Goal: Task Accomplishment & Management: Manage account settings

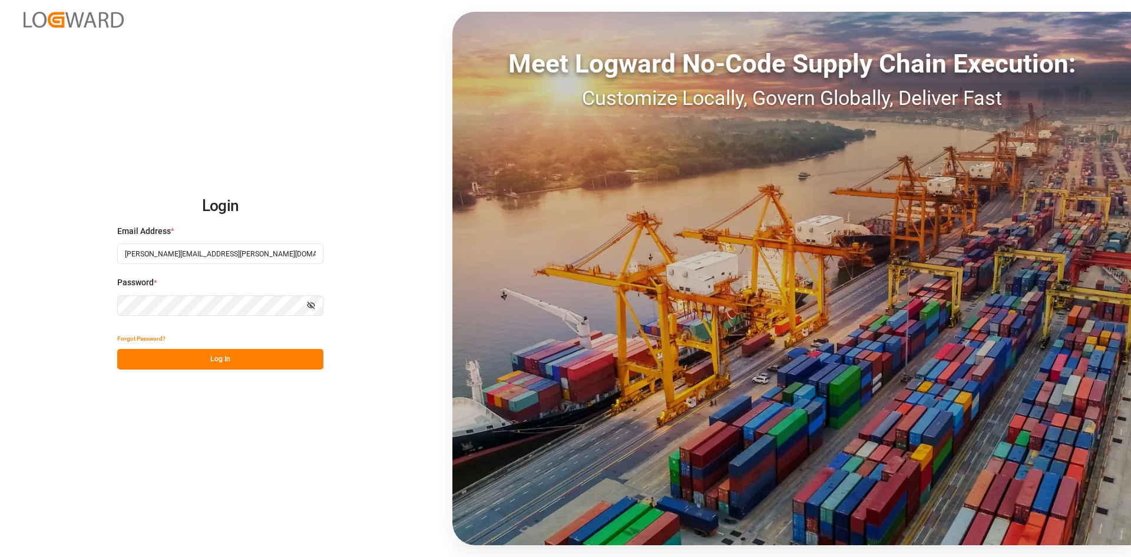
click at [230, 362] on button "Log In" at bounding box center [220, 359] width 206 height 21
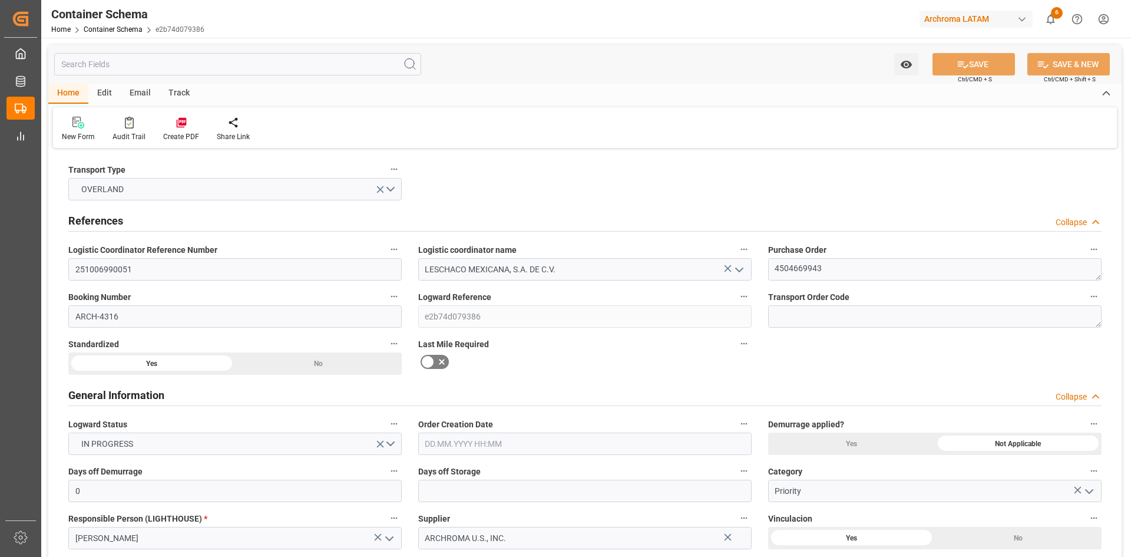
type input "0"
type input "1"
type input "20190"
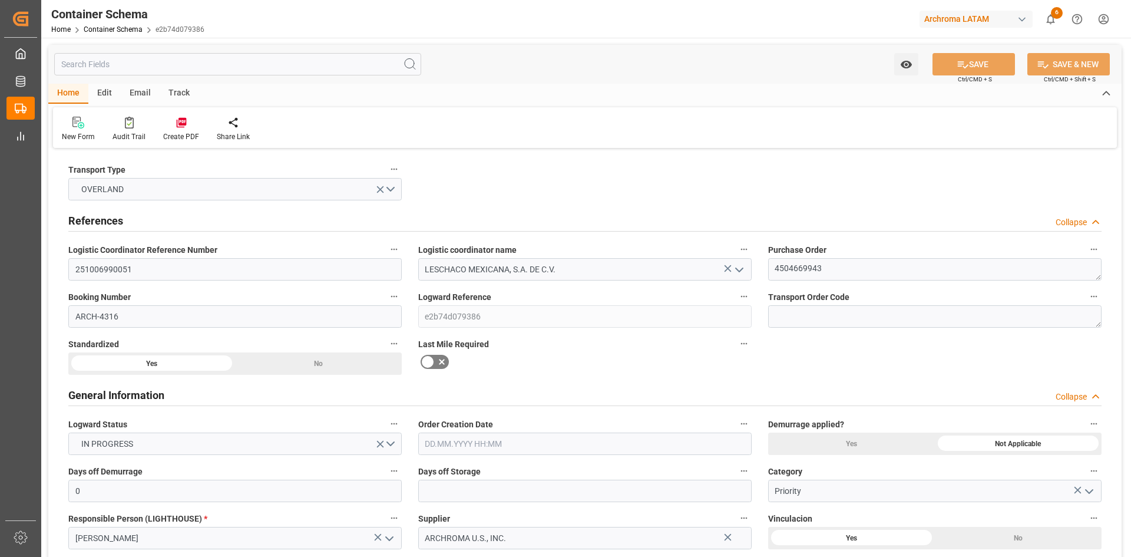
type input "USLRD"
type input "MXNLD"
type input "0"
type input "24.09.2025 00:00"
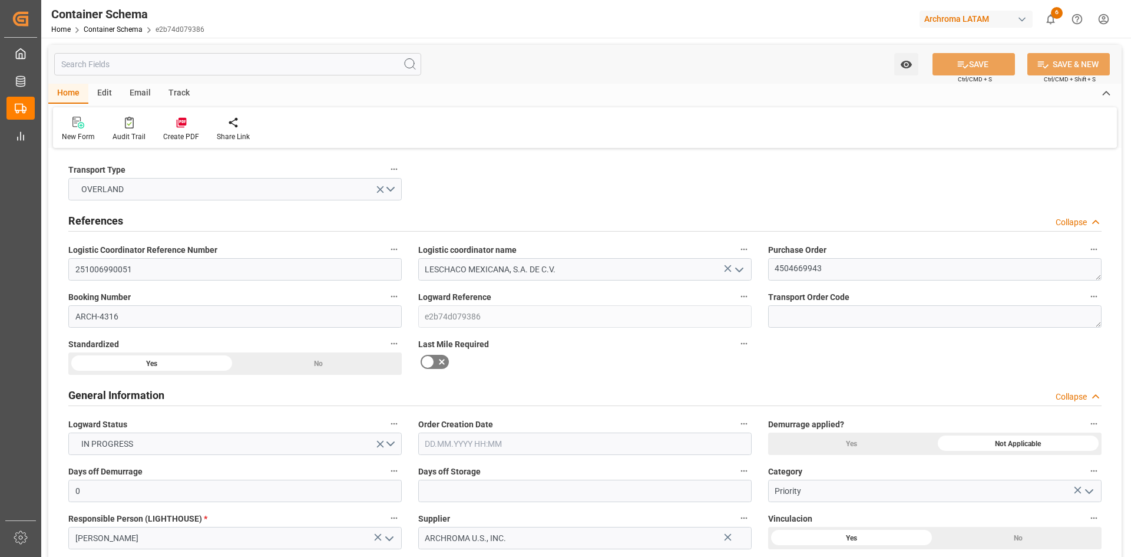
type input "[DATE]"
type input "07.10.2025 17:19"
type input "07.10.2025 17:14"
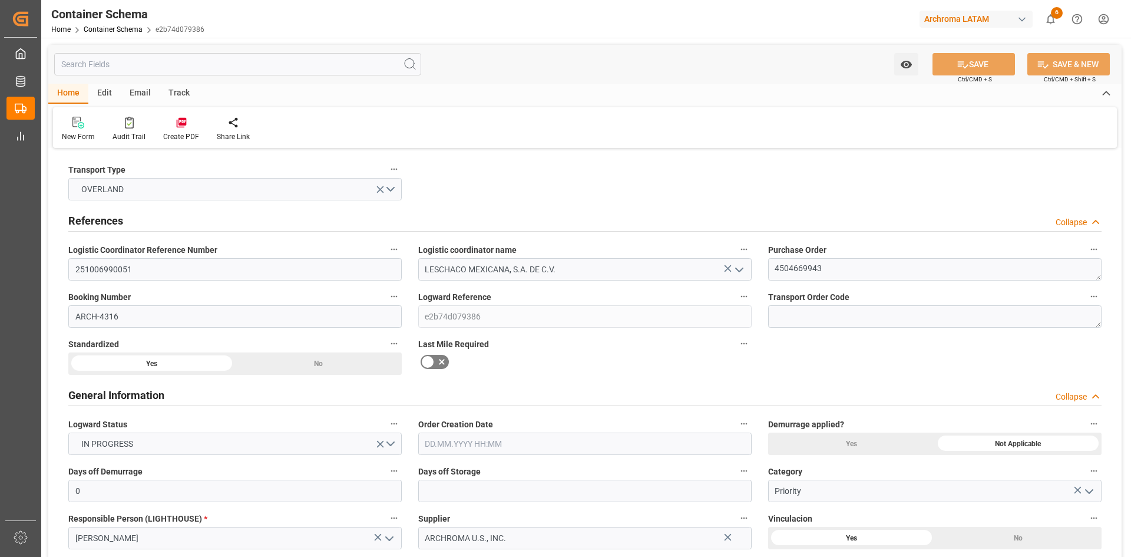
type input "[DATE]"
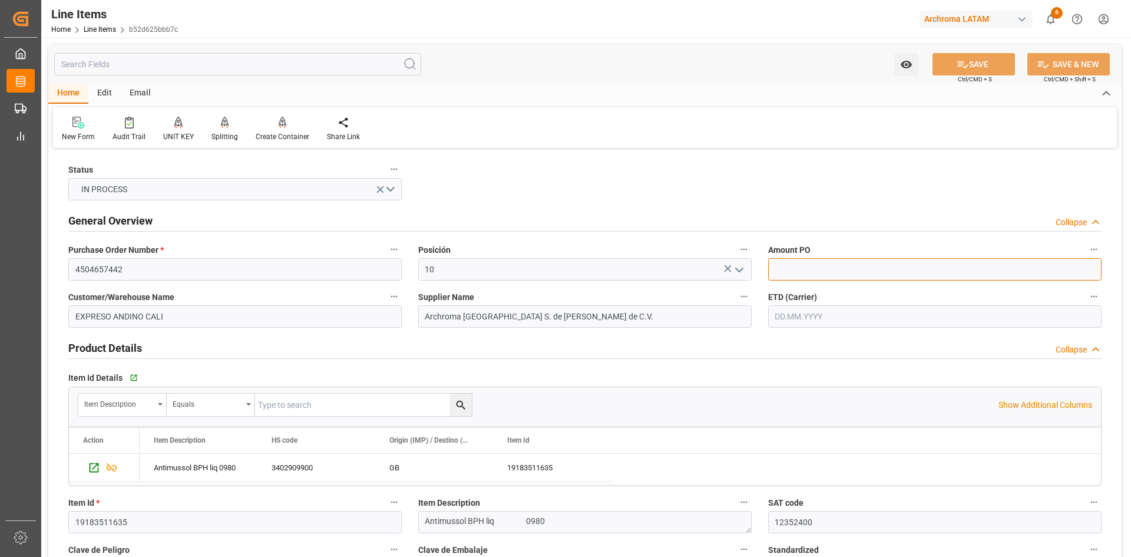
click at [880, 268] on input "text" at bounding box center [934, 269] width 333 height 22
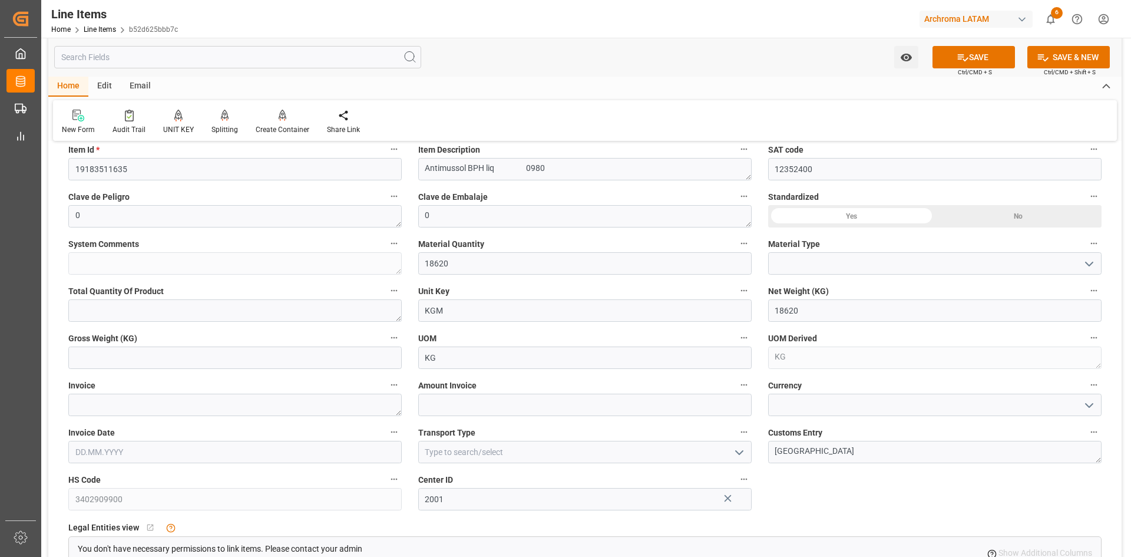
scroll to position [353, 0]
type input "1.79"
click at [219, 407] on textarea at bounding box center [234, 404] width 333 height 22
click at [162, 408] on textarea at bounding box center [234, 404] width 333 height 22
paste textarea "25/11720"
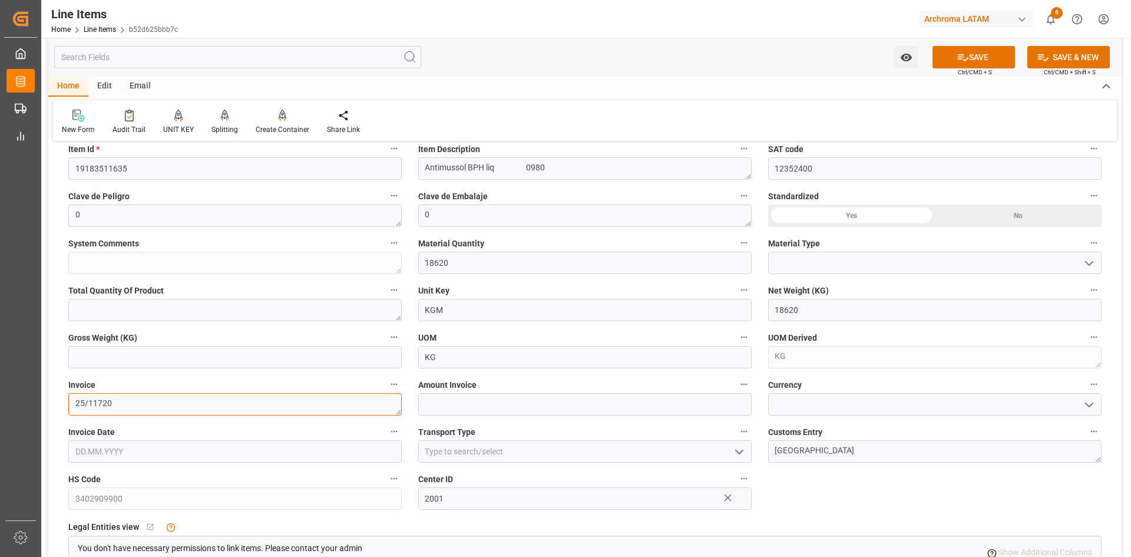
type textarea "25/11720"
click at [203, 364] on input "text" at bounding box center [234, 357] width 333 height 22
click at [252, 353] on input "text" at bounding box center [234, 357] width 333 height 22
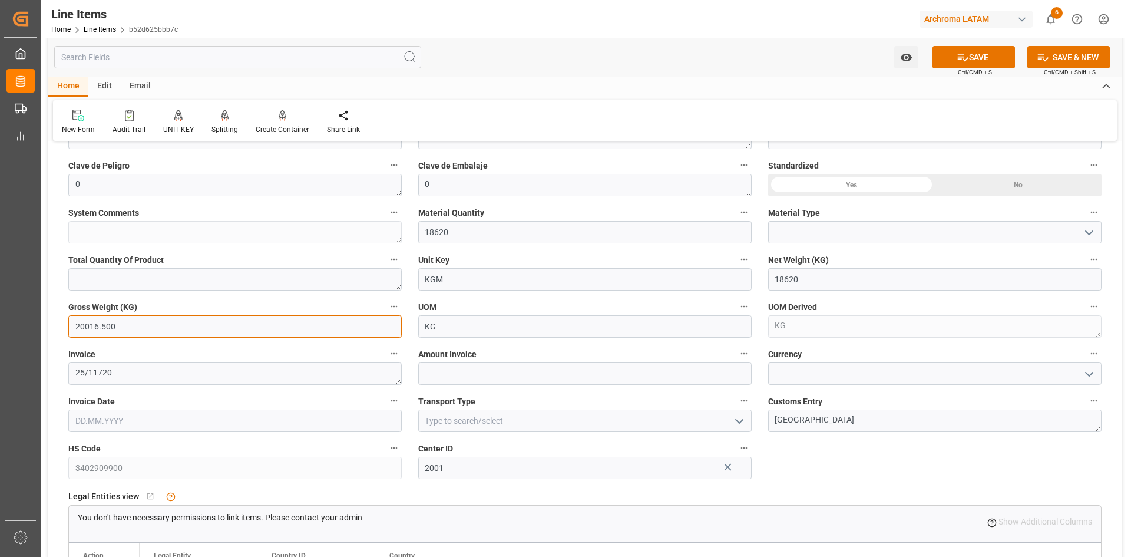
scroll to position [412, 0]
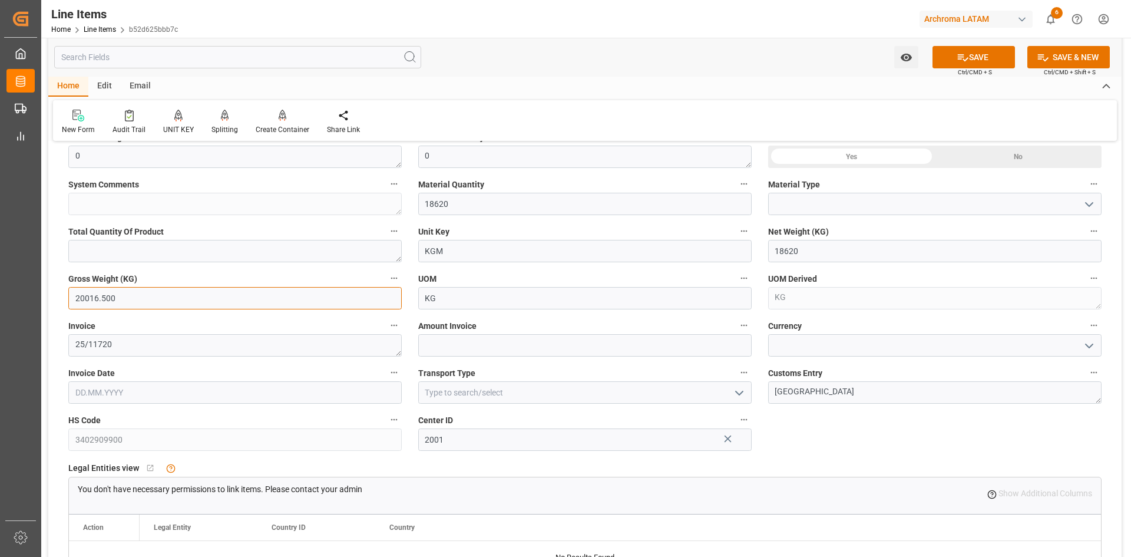
type input "20016.500"
click at [498, 348] on input "text" at bounding box center [584, 345] width 333 height 22
click at [450, 338] on input "text" at bounding box center [584, 345] width 333 height 22
type input "33329.80"
click at [1091, 343] on icon "open menu" at bounding box center [1089, 346] width 14 height 14
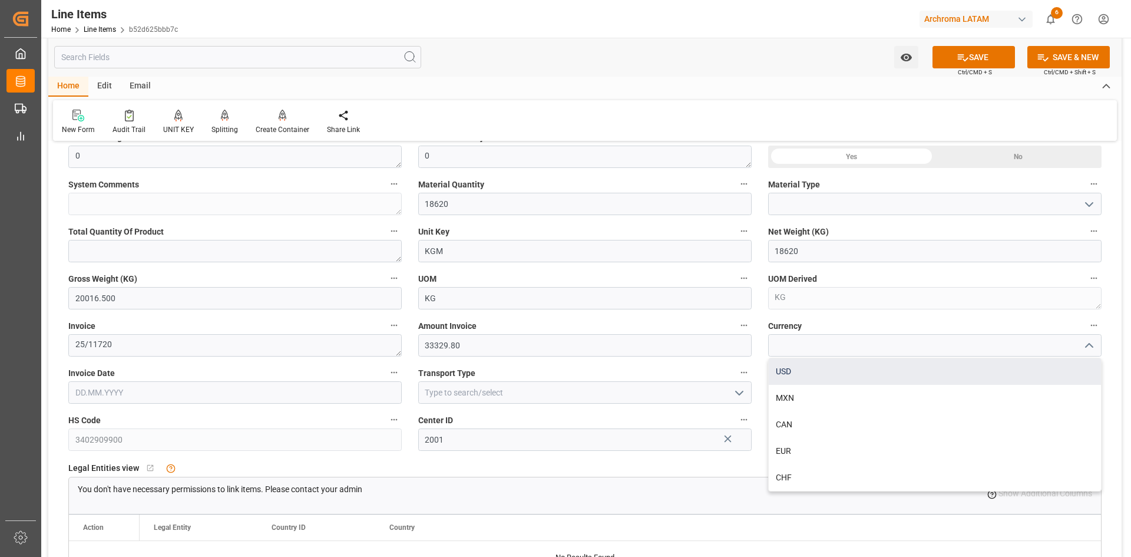
click at [914, 363] on div "USD" at bounding box center [935, 371] width 332 height 27
type input "USD"
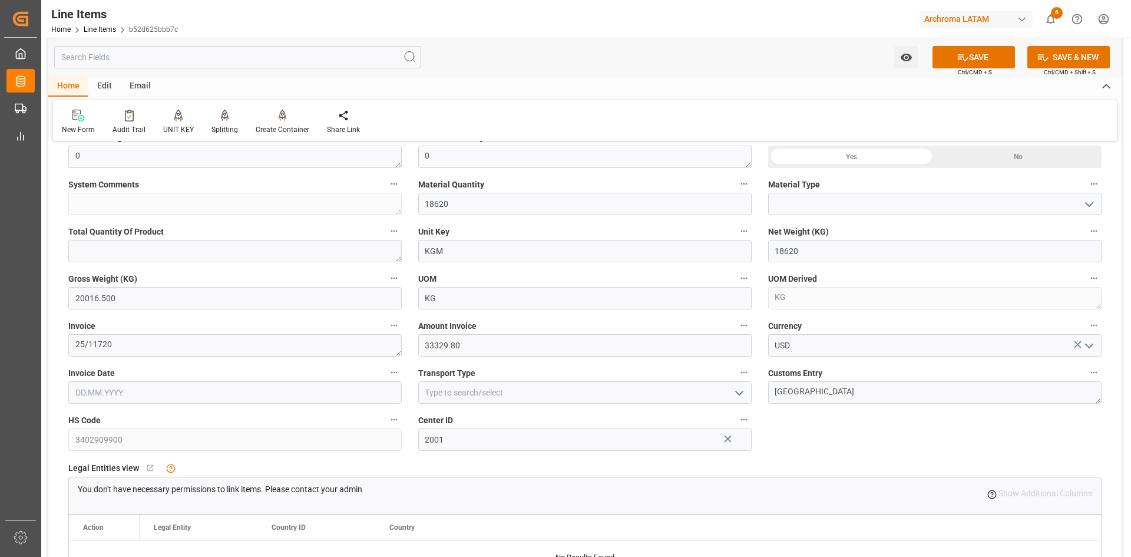
click at [289, 401] on input "text" at bounding box center [234, 392] width 333 height 22
click at [79, 222] on button "Previous Month" at bounding box center [78, 219] width 7 height 7
click at [81, 353] on span "29" at bounding box center [84, 356] width 8 height 8
type input "29.09.2025"
click at [969, 54] on button "SAVE" at bounding box center [974, 57] width 82 height 22
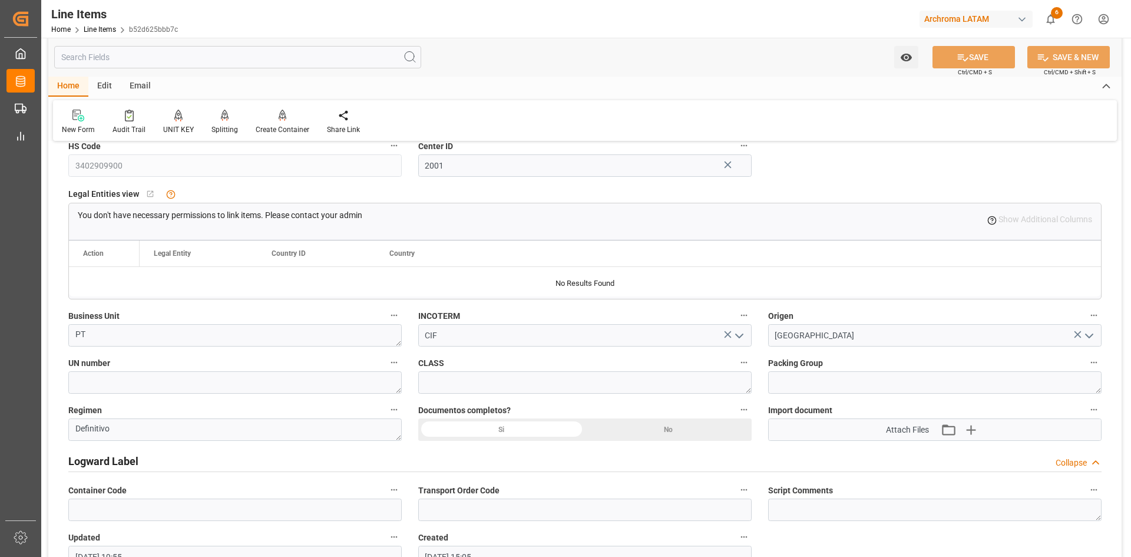
scroll to position [707, 0]
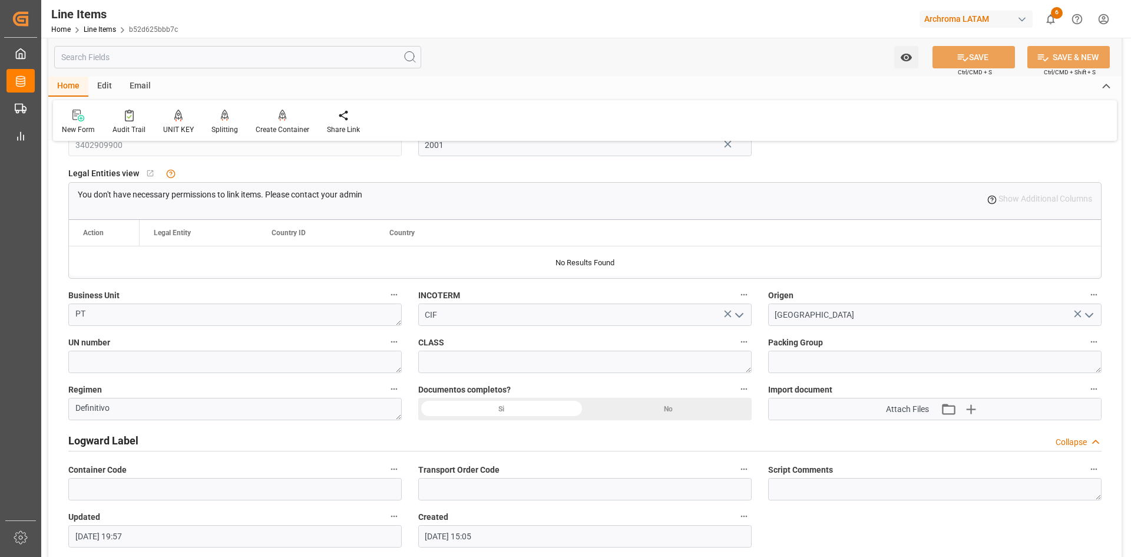
click at [546, 410] on div "Si" at bounding box center [501, 409] width 167 height 22
click at [978, 407] on icon "button" at bounding box center [970, 408] width 19 height 19
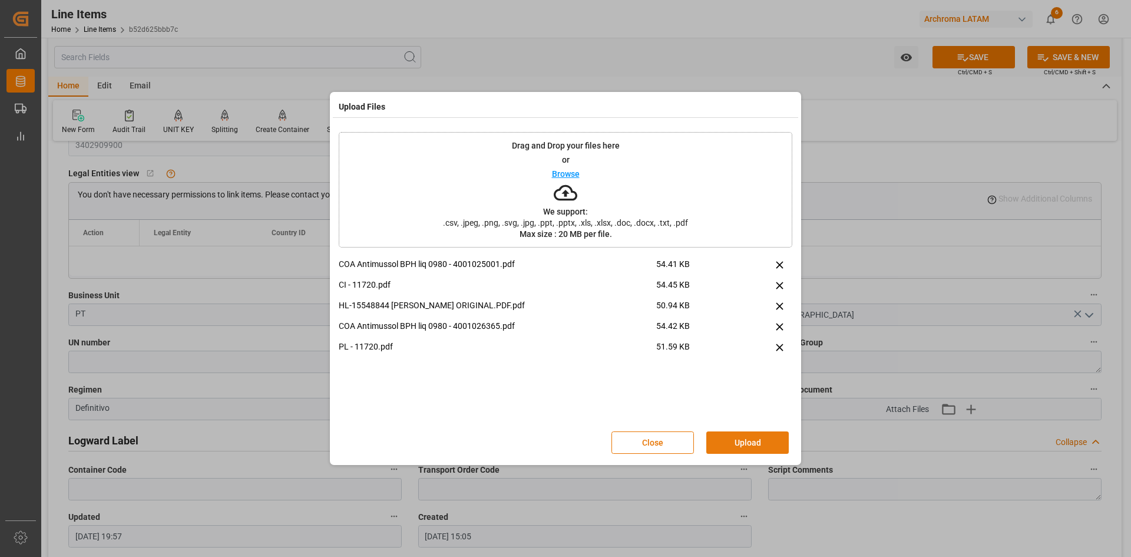
click at [767, 444] on button "Upload" at bounding box center [747, 442] width 82 height 22
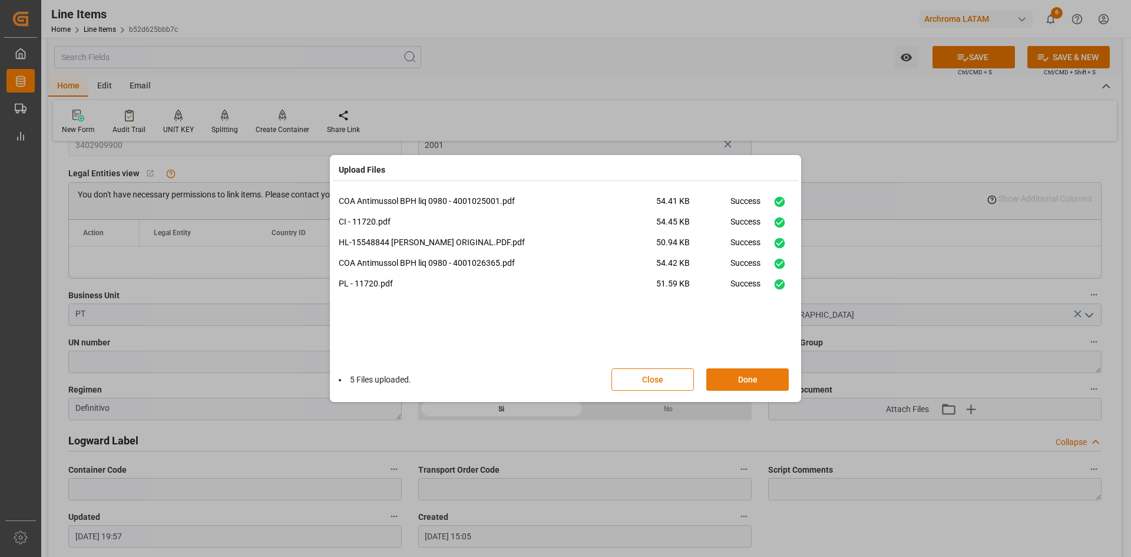
click at [744, 376] on button "Done" at bounding box center [747, 379] width 82 height 22
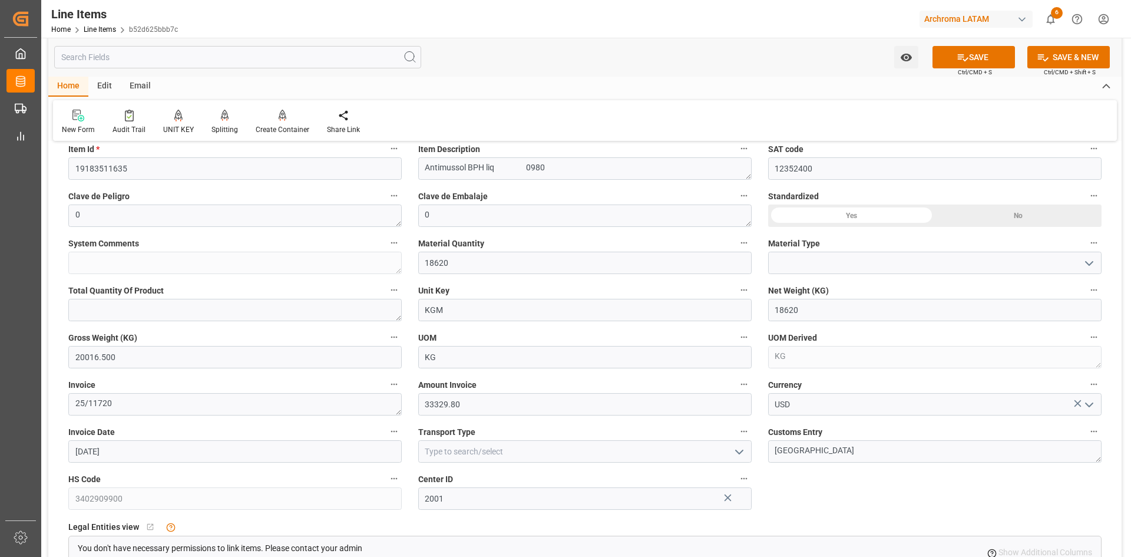
scroll to position [59, 0]
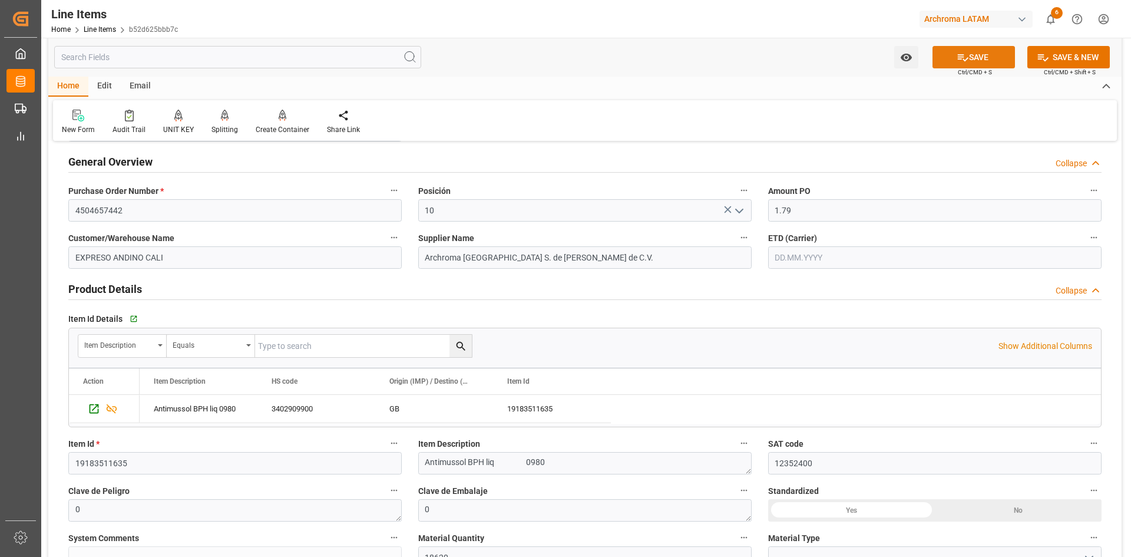
click at [987, 51] on button "SAVE" at bounding box center [974, 57] width 82 height 22
type input "07.10.2025 19:59"
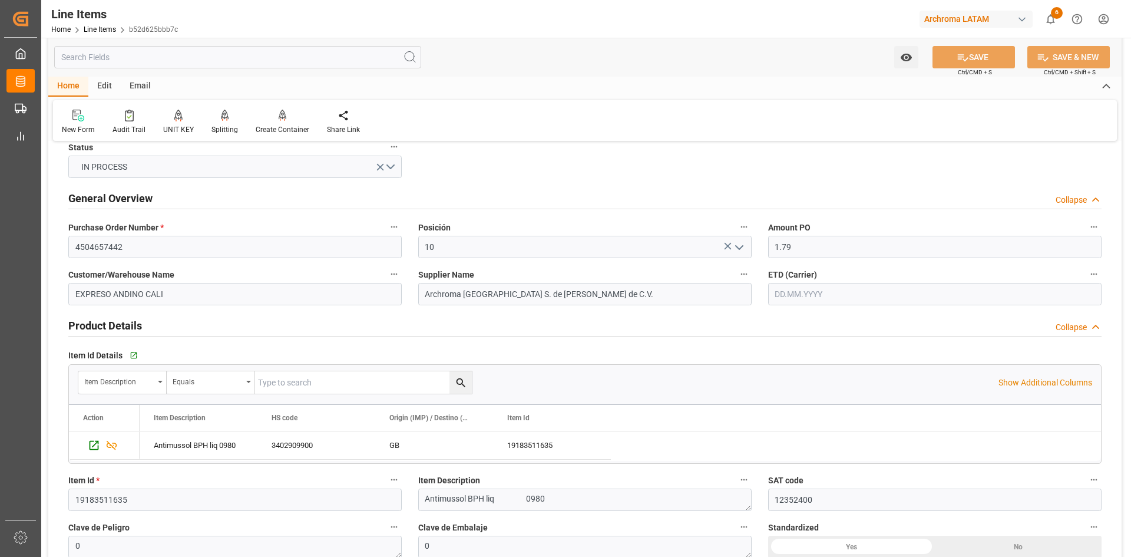
scroll to position [0, 0]
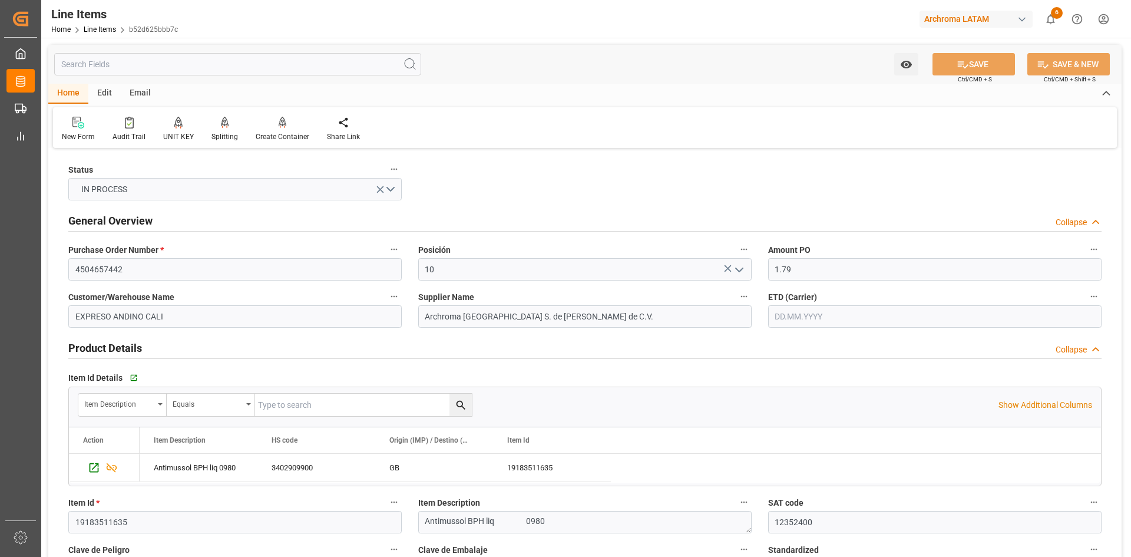
click at [146, 96] on div "Email" at bounding box center [140, 94] width 39 height 20
click at [85, 124] on icon at bounding box center [80, 124] width 16 height 8
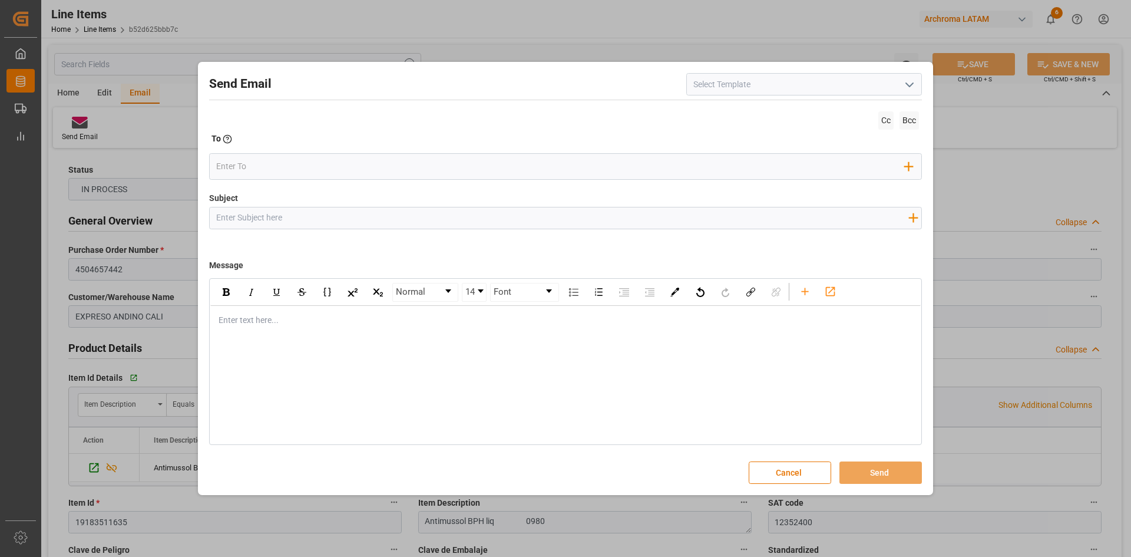
click at [905, 87] on icon "open menu" at bounding box center [910, 85] width 14 height 14
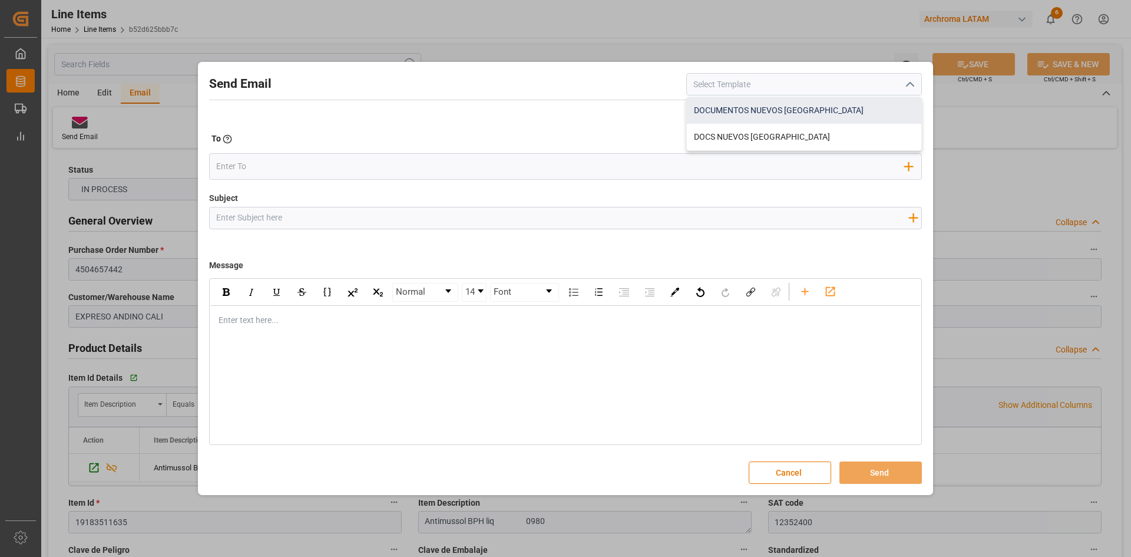
click at [774, 113] on div "DOCUMENTOS NUEVOS COLOMBIA" at bounding box center [804, 110] width 234 height 27
type input "DOCUMENTOS NUEVOS COLOMBIA"
type input "Documentos Nuevos {{purchaseOrder}}// {{businessUnit}}// {{region}}"
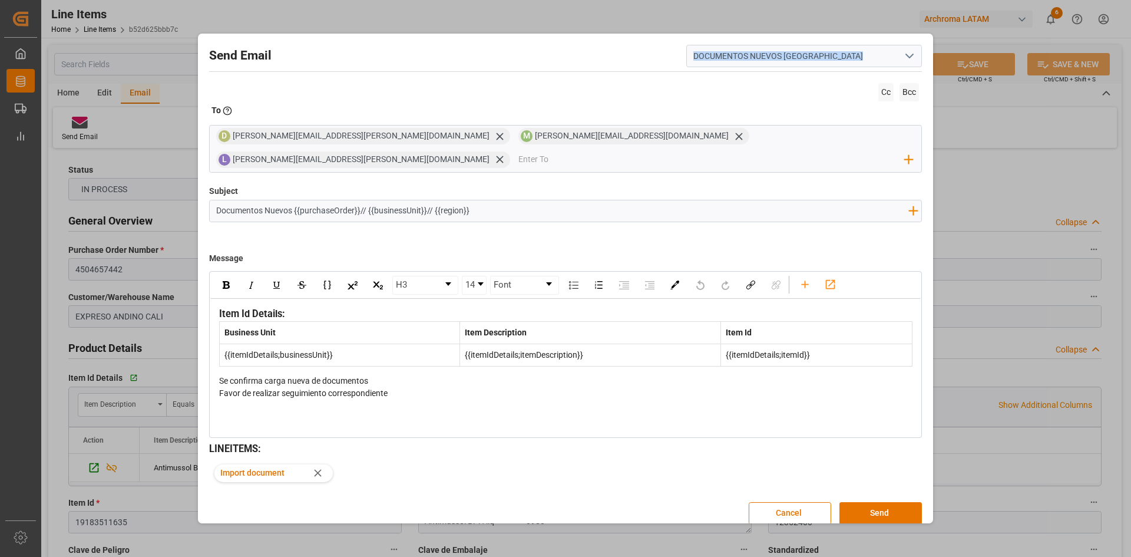
drag, startPoint x: 550, startPoint y: 47, endPoint x: 571, endPoint y: 123, distance: 79.3
click at [560, 107] on div "Send Email DOCUMENTOS NUEVOS COLOMBIA Cc Bcc To Enter the TO Email address D da…" at bounding box center [565, 285] width 729 height 496
click at [759, 502] on button "Cancel" at bounding box center [790, 513] width 82 height 22
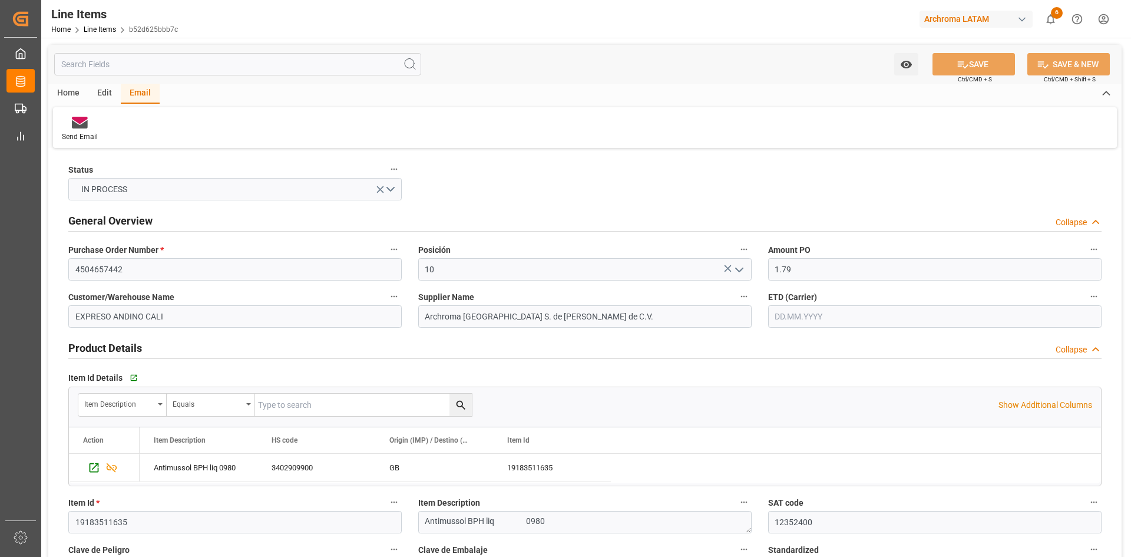
scroll to position [59, 0]
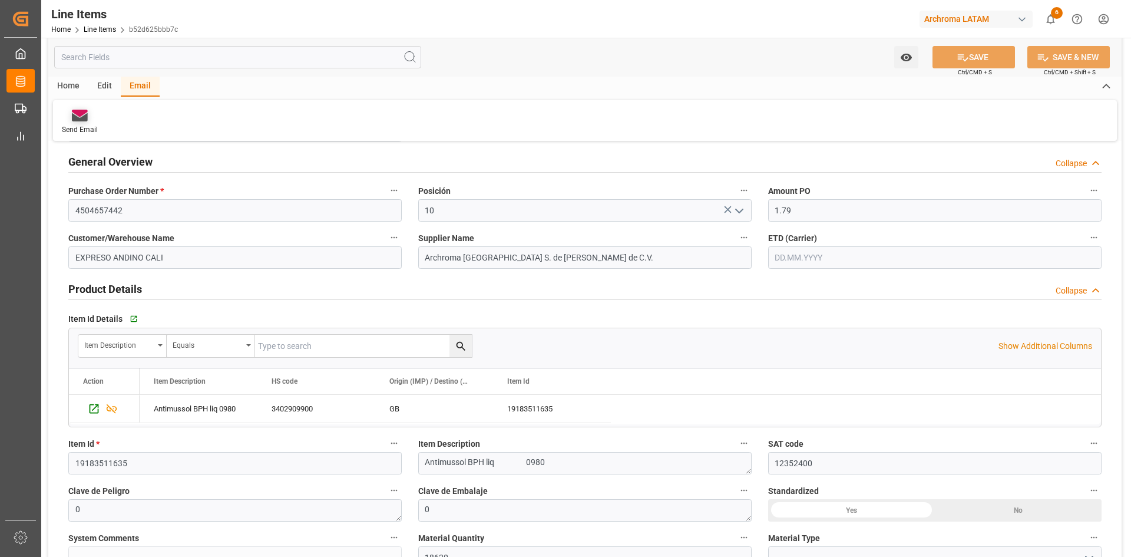
click at [87, 116] on icon at bounding box center [80, 117] width 16 height 8
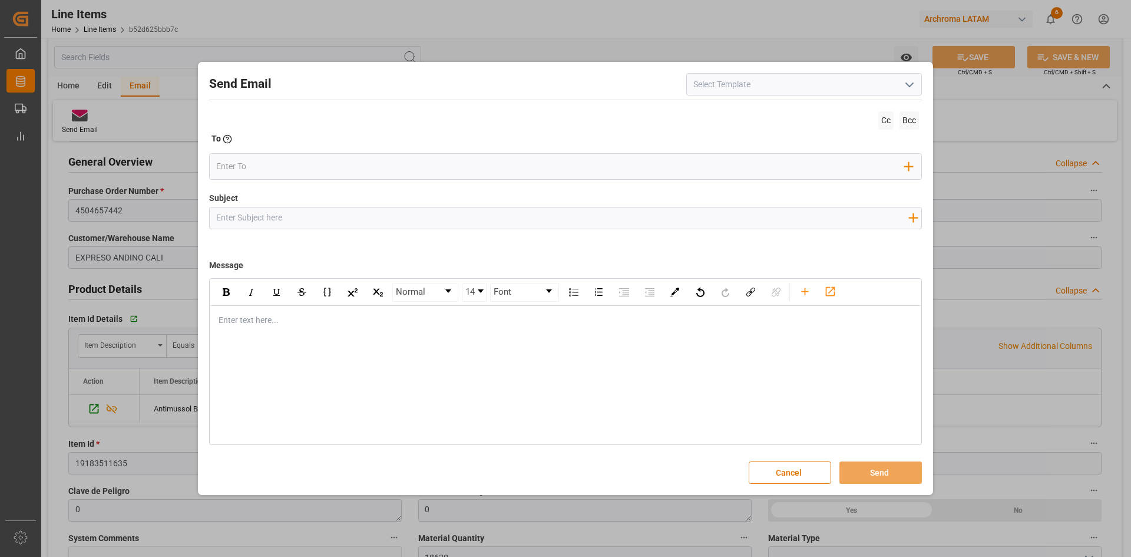
click at [909, 82] on icon "open menu" at bounding box center [910, 85] width 14 height 14
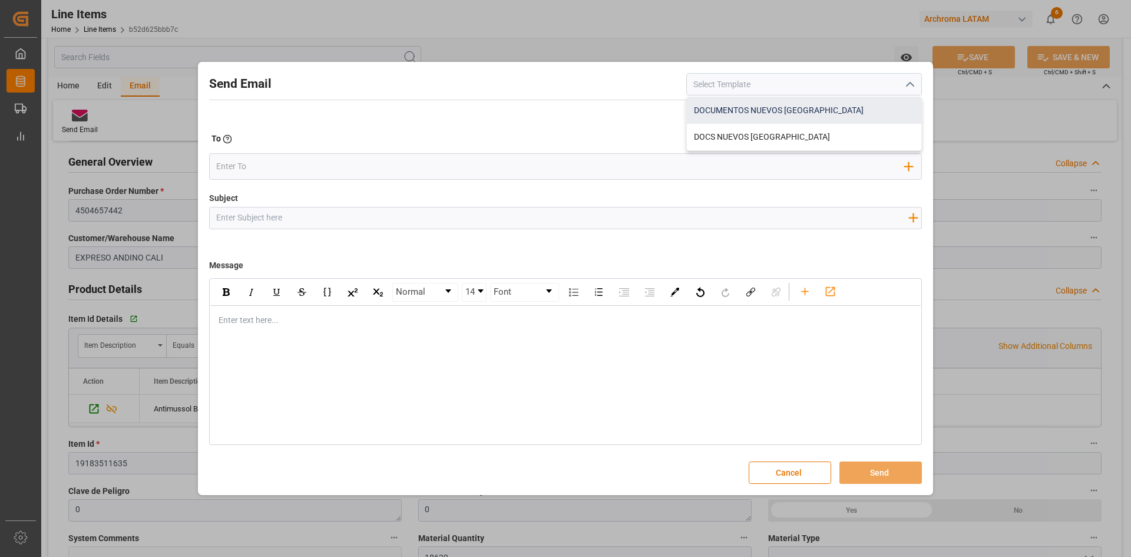
click at [822, 114] on div "DOCUMENTOS NUEVOS COLOMBIA" at bounding box center [804, 110] width 234 height 27
type input "DOCUMENTOS NUEVOS COLOMBIA"
type input "Documentos Nuevos {{purchaseOrder}}// {{businessUnit}}// {{region}}"
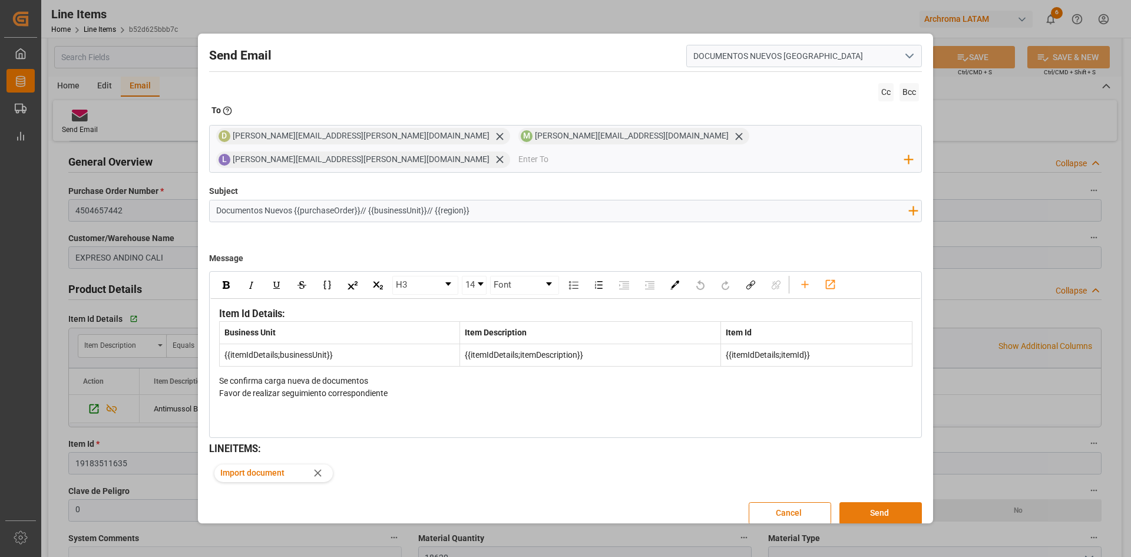
click at [861, 502] on button "Send" at bounding box center [881, 513] width 82 height 22
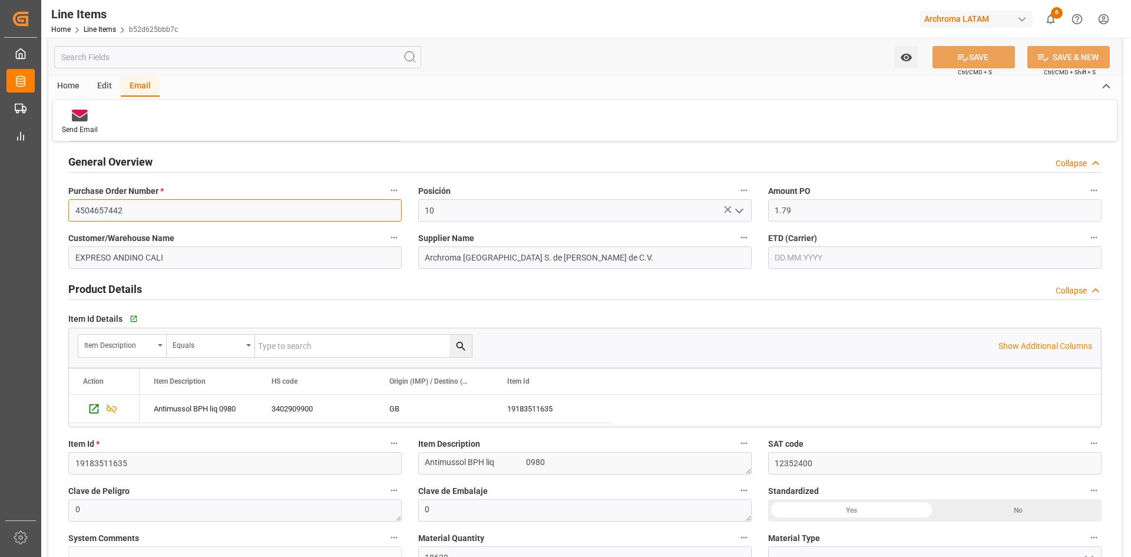
click at [128, 206] on input "4504657442" at bounding box center [234, 210] width 333 height 22
click at [94, 28] on link "Line Items" at bounding box center [100, 29] width 32 height 8
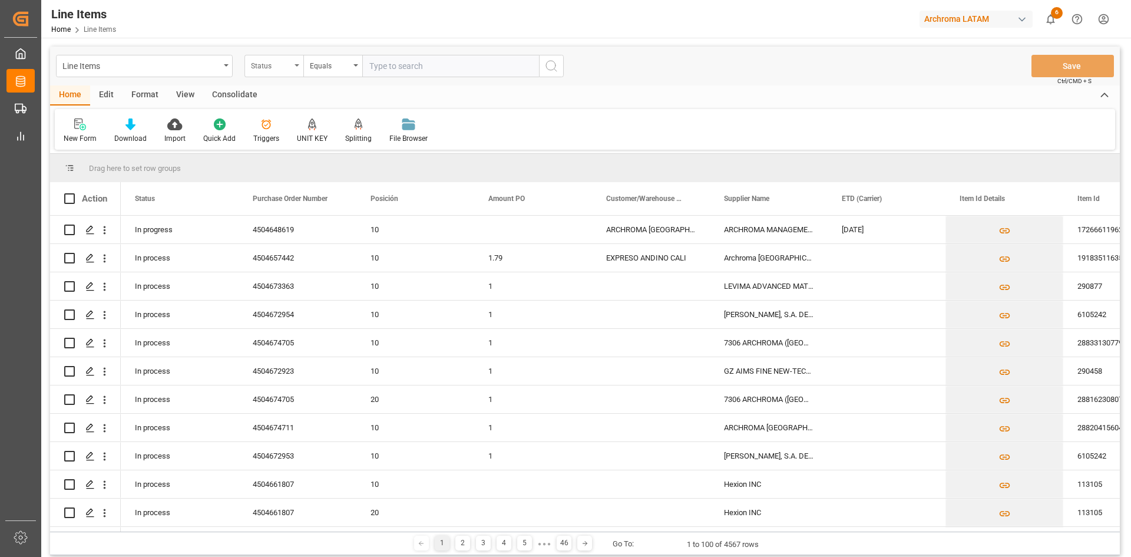
click at [298, 65] on icon "open menu" at bounding box center [297, 65] width 5 height 2
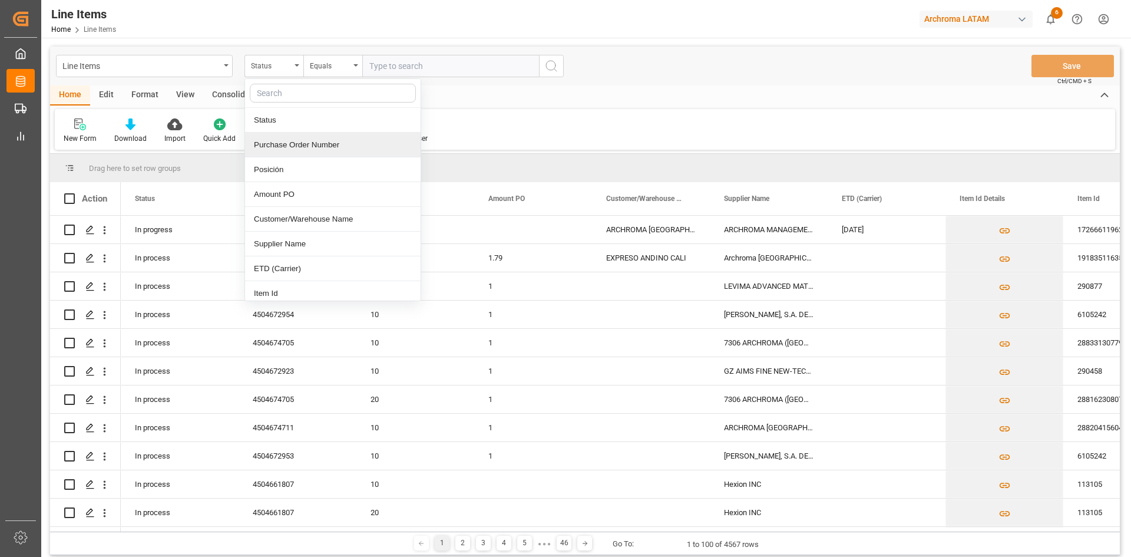
click at [320, 148] on div "Purchase Order Number" at bounding box center [333, 145] width 176 height 25
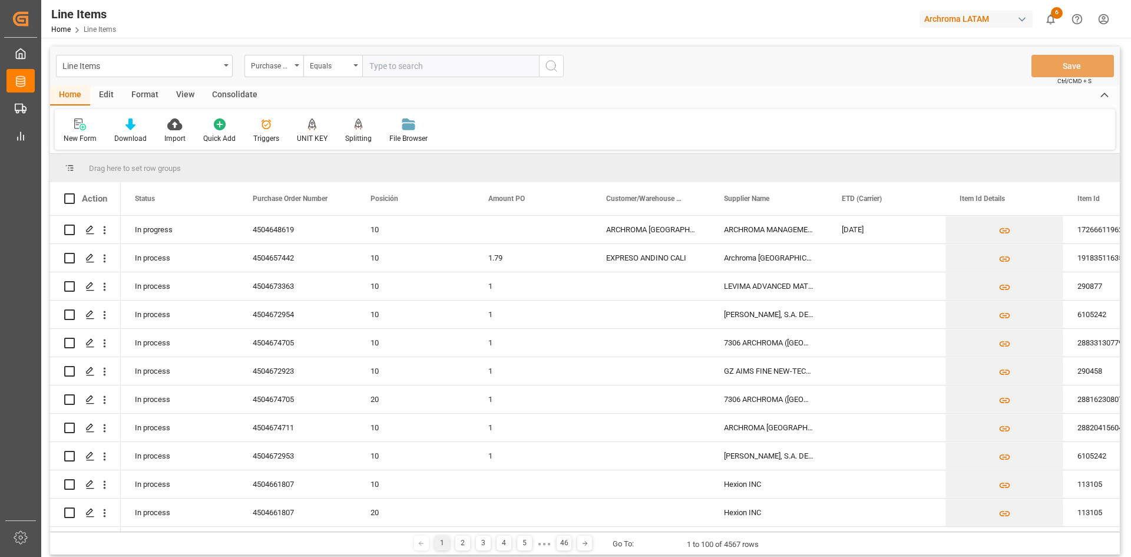
click at [415, 60] on input "text" at bounding box center [450, 66] width 177 height 22
paste input "4504657442"
type input "4504657442"
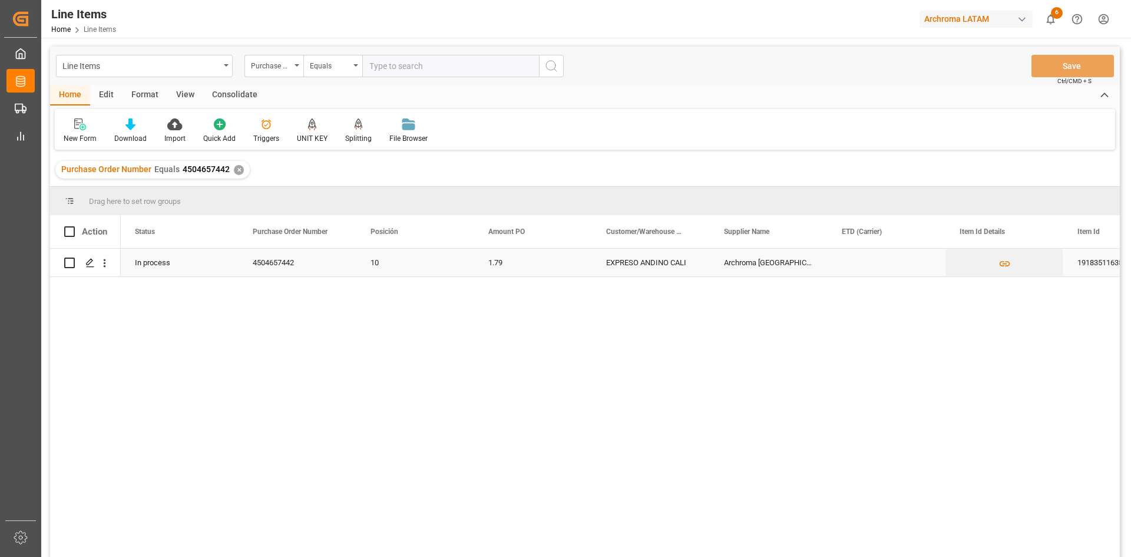
click at [70, 264] on input "Press Space to toggle row selection (unchecked)" at bounding box center [69, 262] width 11 height 11
checkbox input "true"
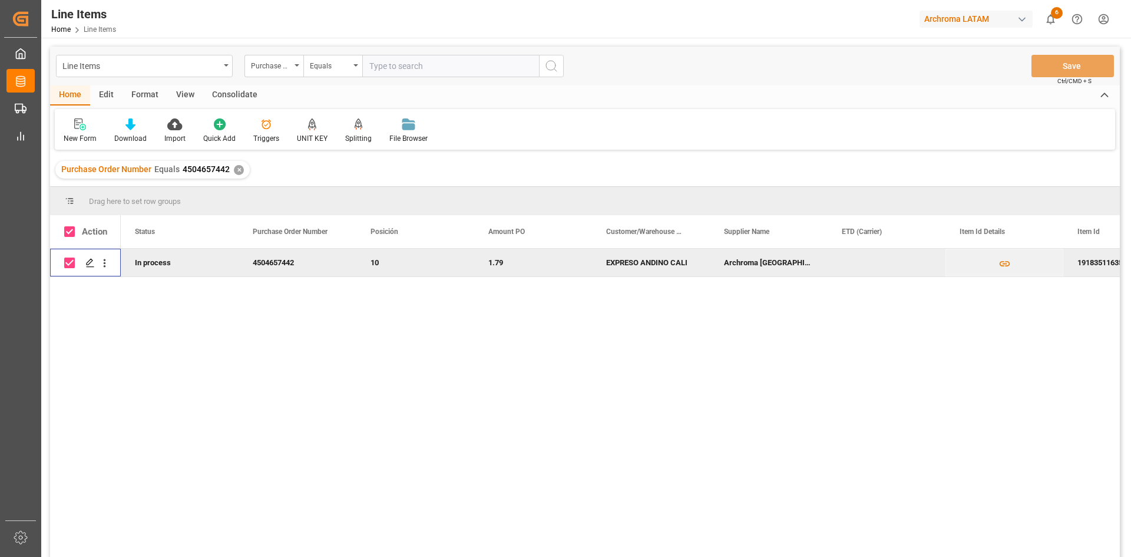
click at [239, 100] on div "Consolidate" at bounding box center [234, 95] width 63 height 20
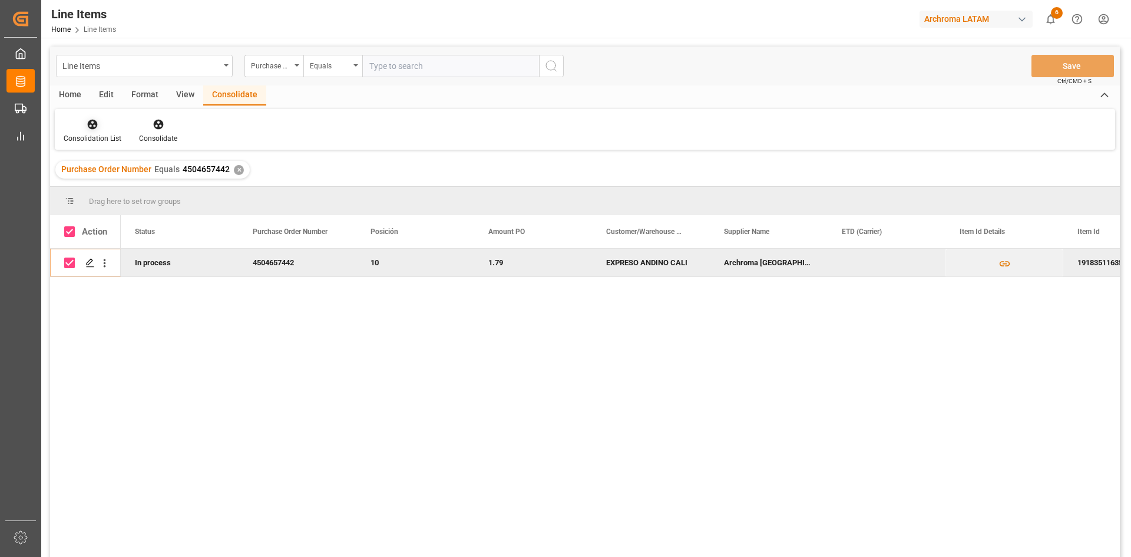
click at [94, 127] on icon at bounding box center [93, 124] width 12 height 12
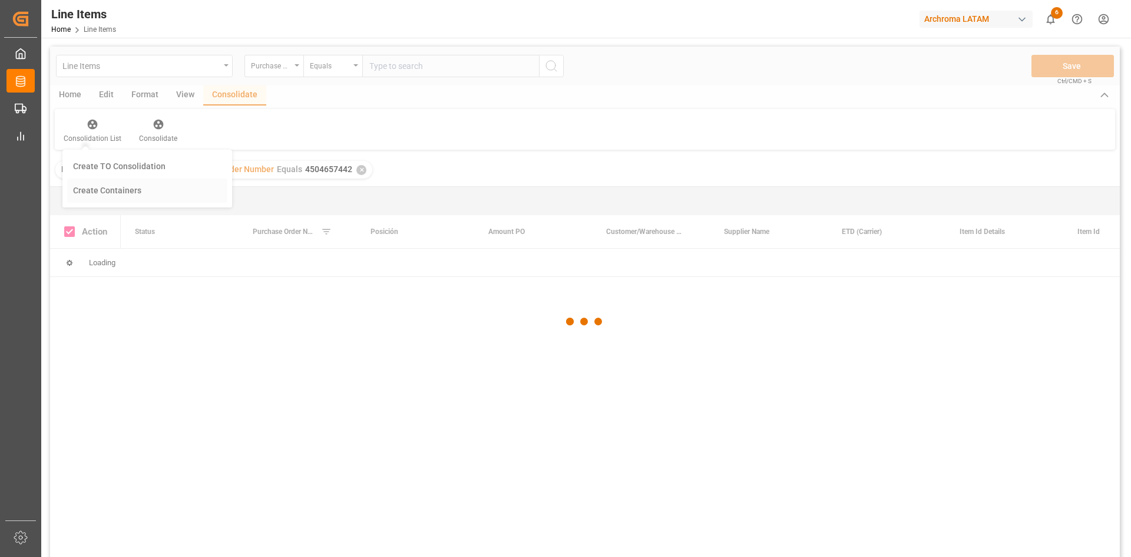
click at [157, 200] on div "Line Items Purchase Order Number Equals Save Ctrl/CMD + S Home Edit Format View…" at bounding box center [585, 317] width 1070 height 541
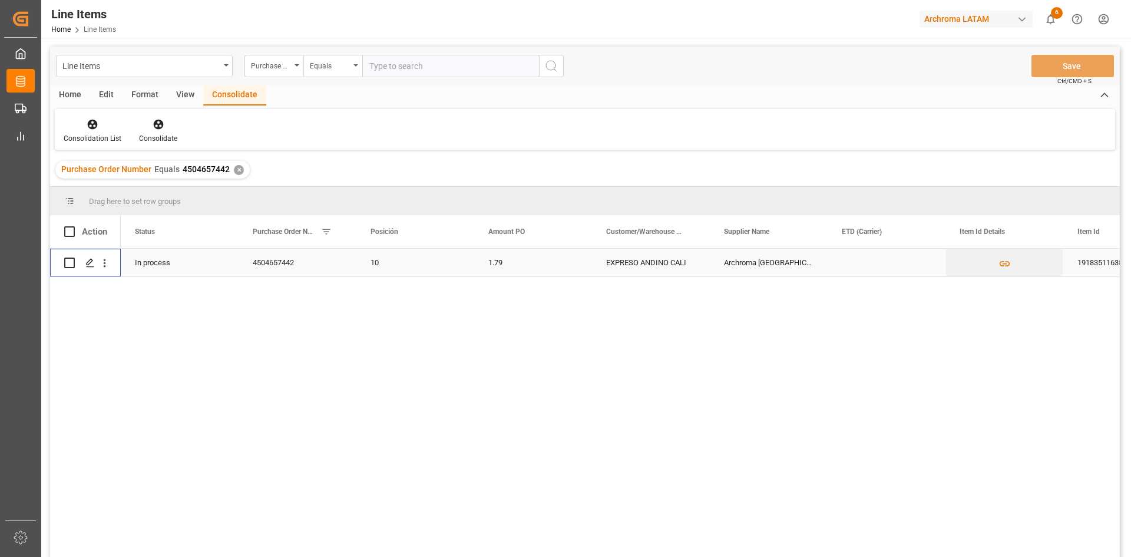
click at [67, 256] on div "Press SPACE to select this row." at bounding box center [69, 262] width 11 height 27
click at [153, 124] on icon at bounding box center [158, 125] width 10 height 10
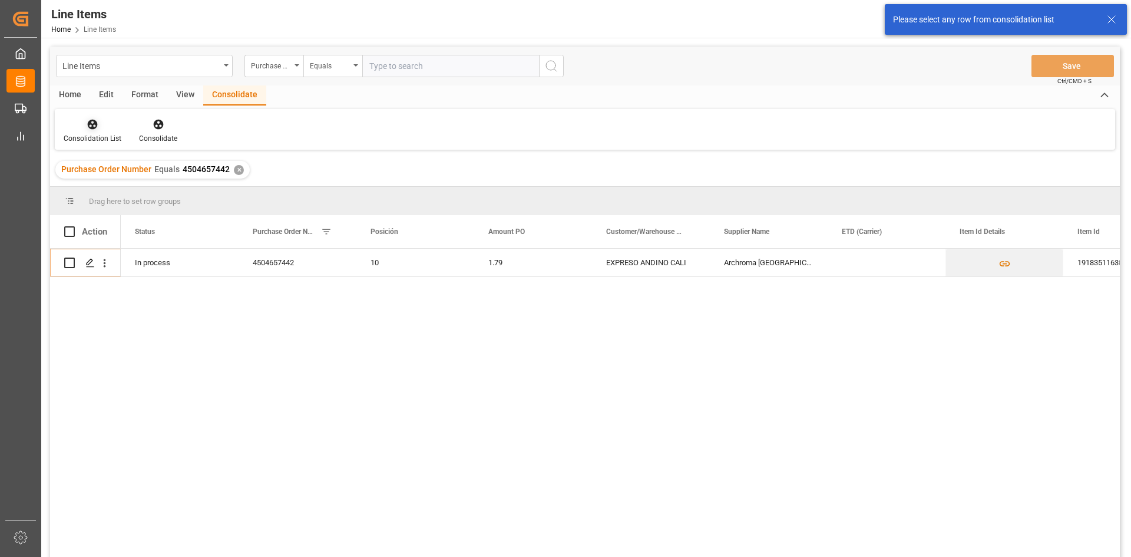
click at [101, 123] on div at bounding box center [93, 124] width 58 height 12
click at [67, 264] on input "Press Space to toggle row selection (unchecked)" at bounding box center [69, 262] width 11 height 11
checkbox input "true"
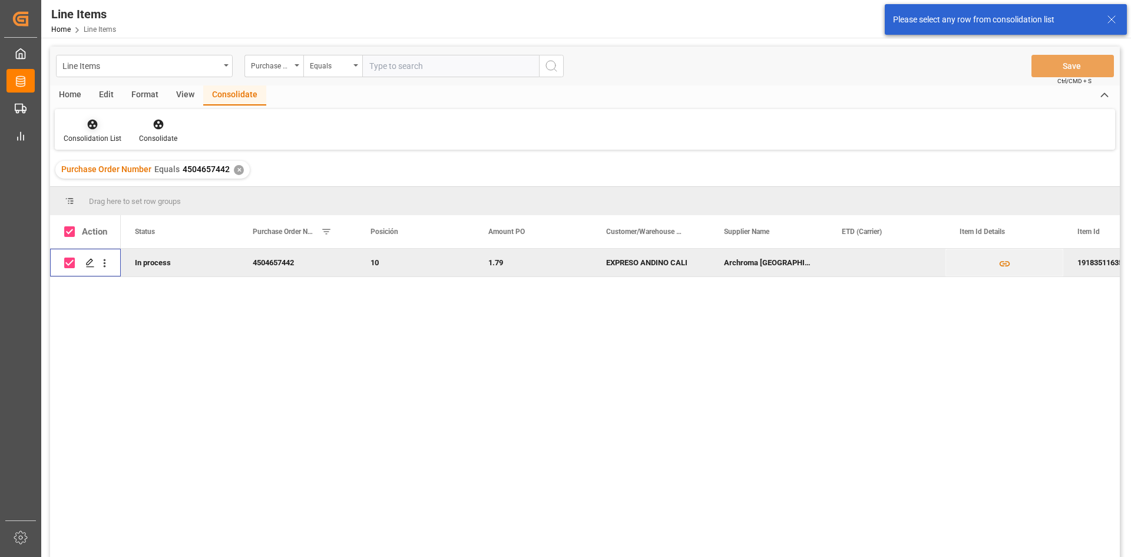
click at [90, 124] on icon at bounding box center [93, 125] width 10 height 10
click at [103, 171] on div "Line Items Purchase Order Number Equals Save Ctrl/CMD + S Home Edit Format View…" at bounding box center [585, 317] width 1070 height 541
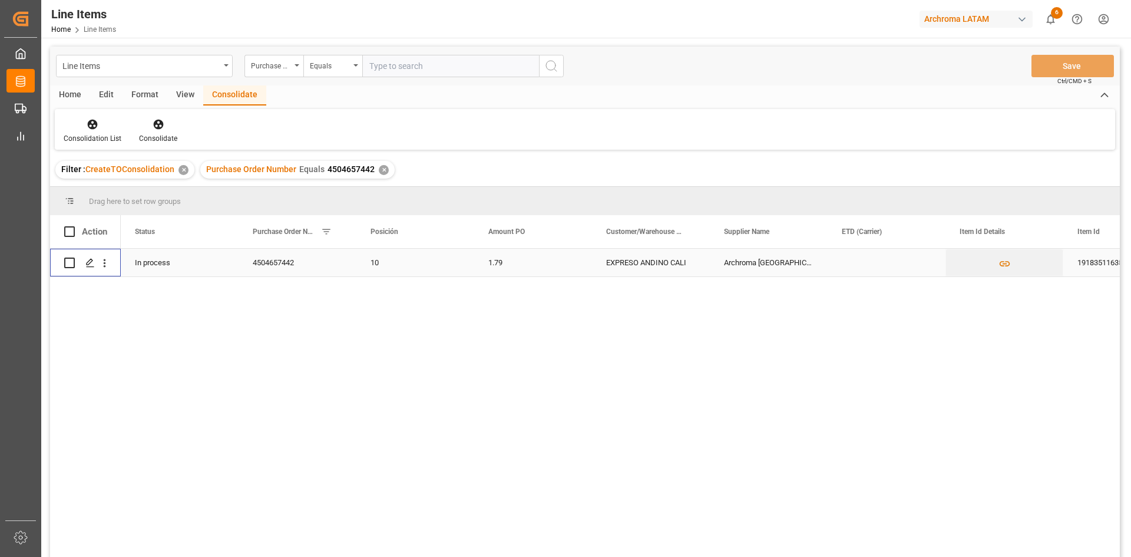
click at [71, 262] on input "Press Space to toggle row selection (unchecked)" at bounding box center [69, 262] width 11 height 11
checkbox input "true"
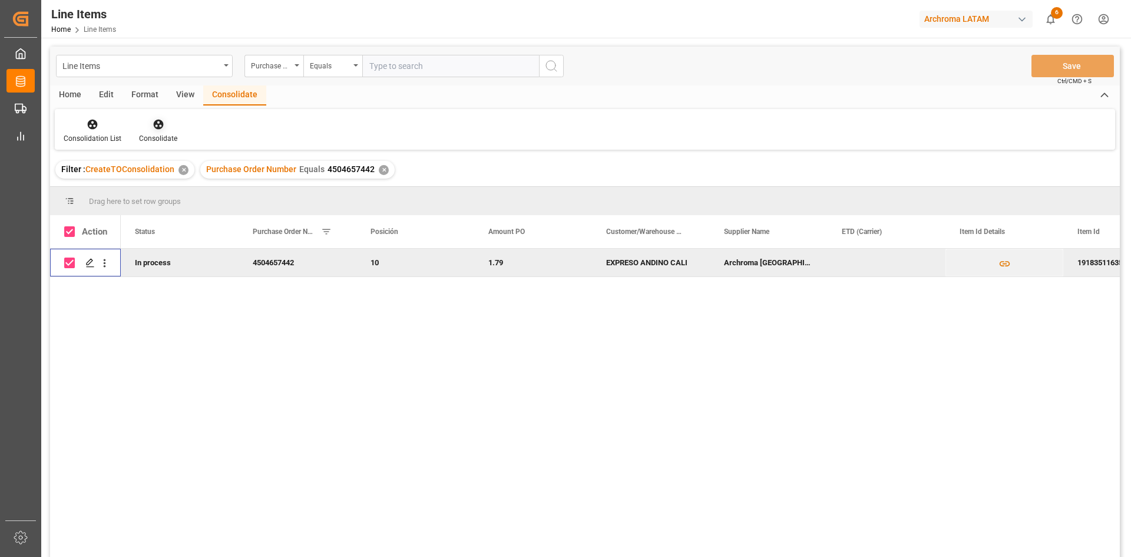
click at [157, 127] on icon at bounding box center [158, 125] width 10 height 10
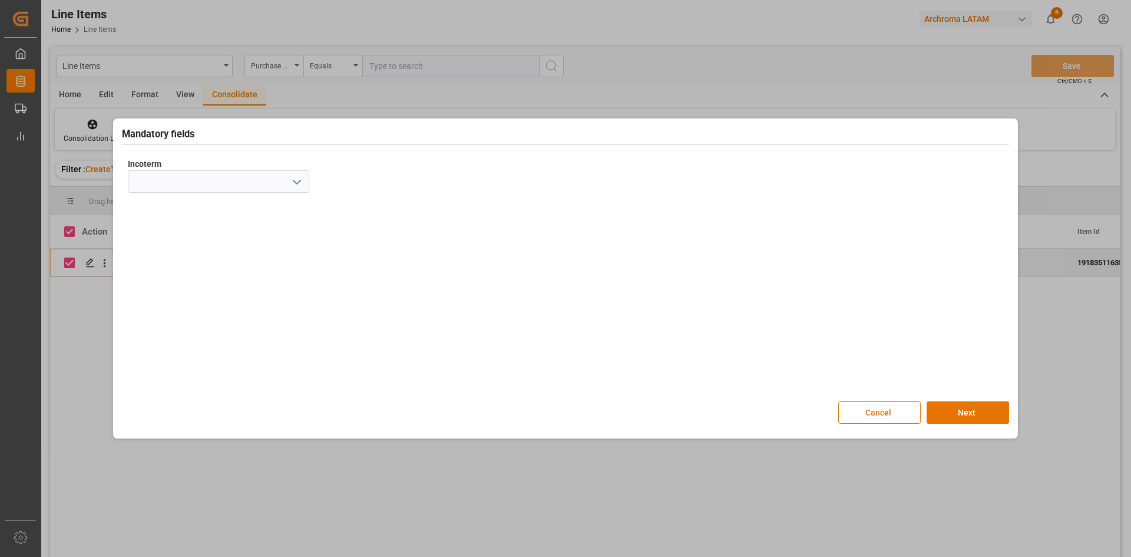
click at [295, 178] on icon "open menu" at bounding box center [297, 182] width 14 height 14
click at [149, 332] on div "CIF" at bounding box center [218, 340] width 180 height 27
type input "CIF"
click at [993, 407] on button "Next" at bounding box center [968, 412] width 82 height 22
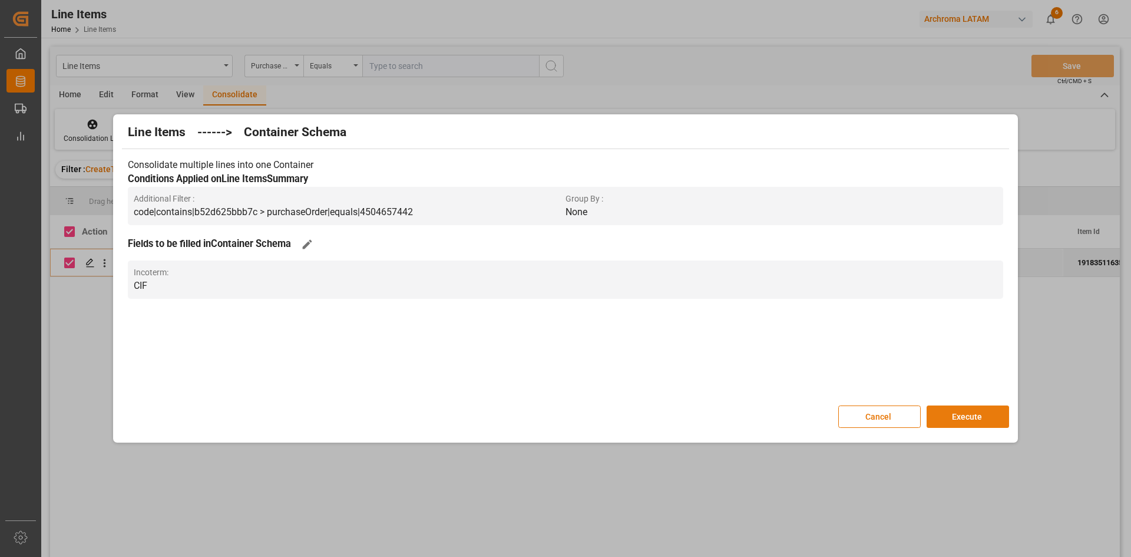
click at [994, 417] on button "Execute" at bounding box center [968, 416] width 82 height 22
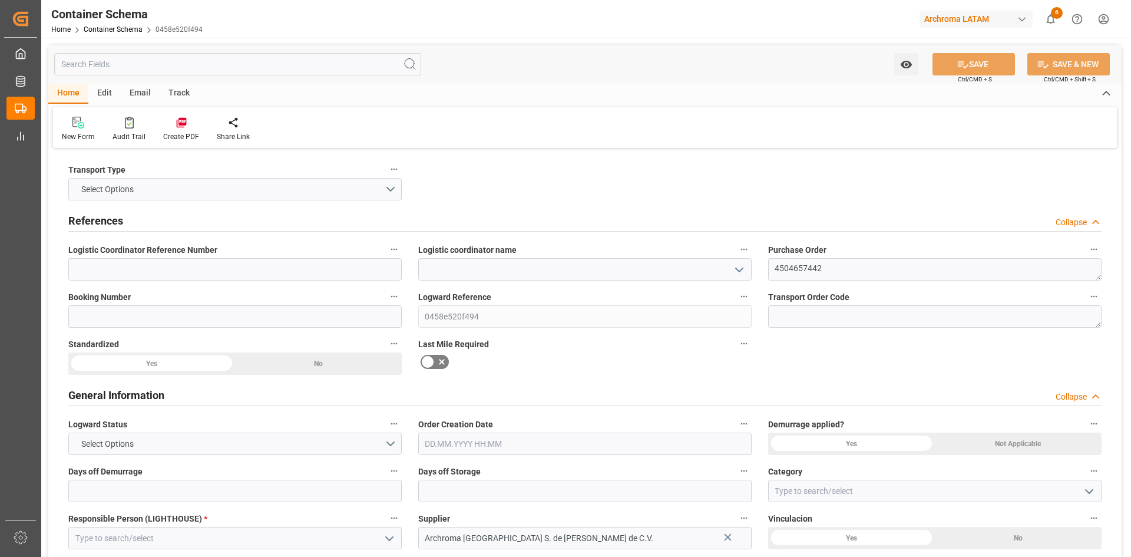
type textarea "4504657442"
type input "0458e520f494"
type input "Archroma [GEOGRAPHIC_DATA] S. de [PERSON_NAME] de C.V."
type input "Pending"
type input "CARTAGENA"
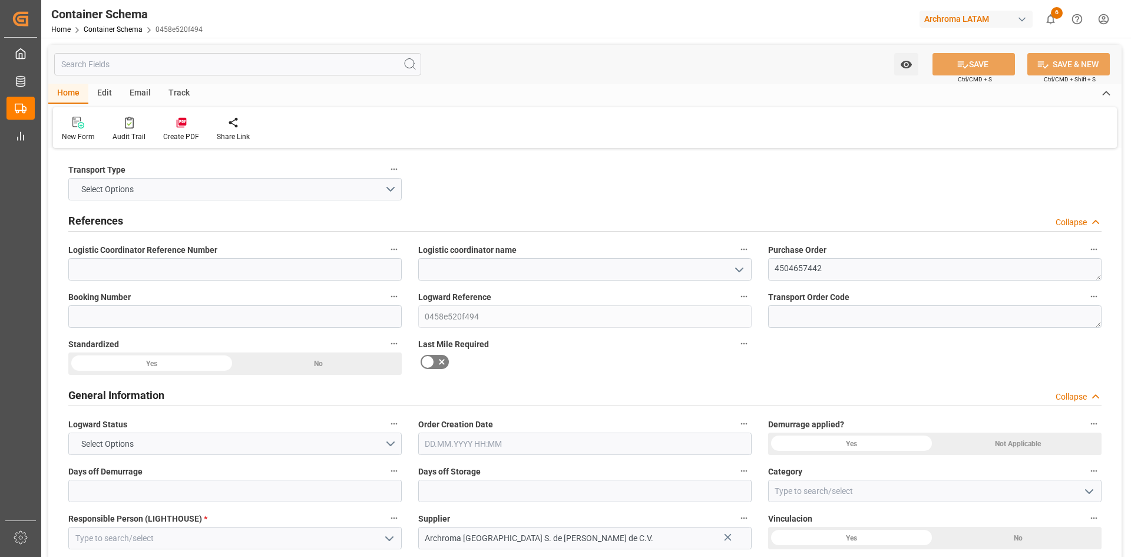
type input "PT"
type input "18620"
type input "EXPRESO ANDINO CALI"
type textarea "#29-29, BUENO MADRID, CALI, COLOMBIA, VALLE DEL CAUCA, , C.P."
type input "CIF"
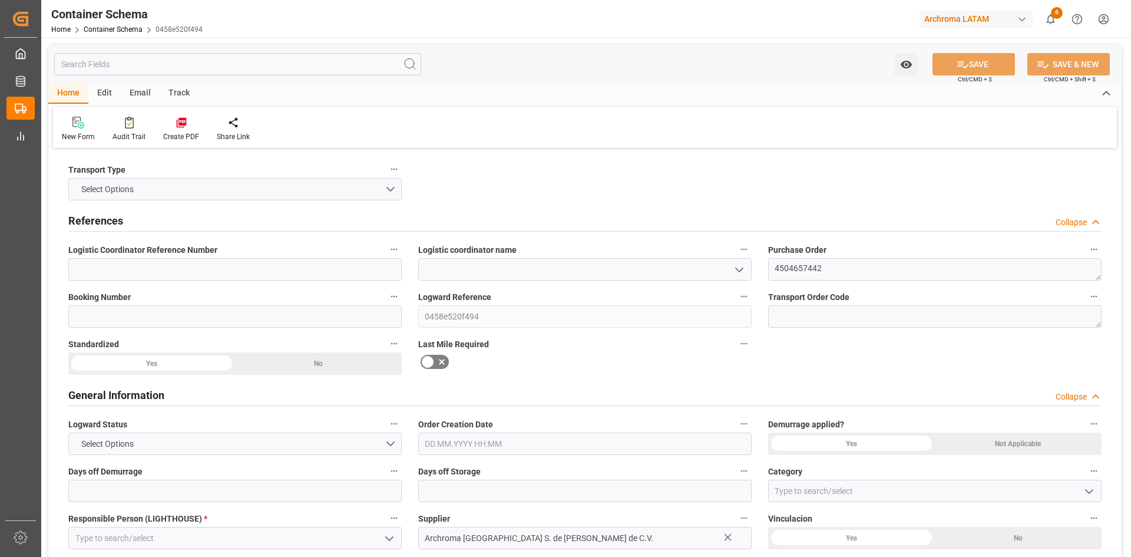
type textarea "No"
type textarea "Container ETA is not filled"
type input "0"
type input "1"
type input "18620"
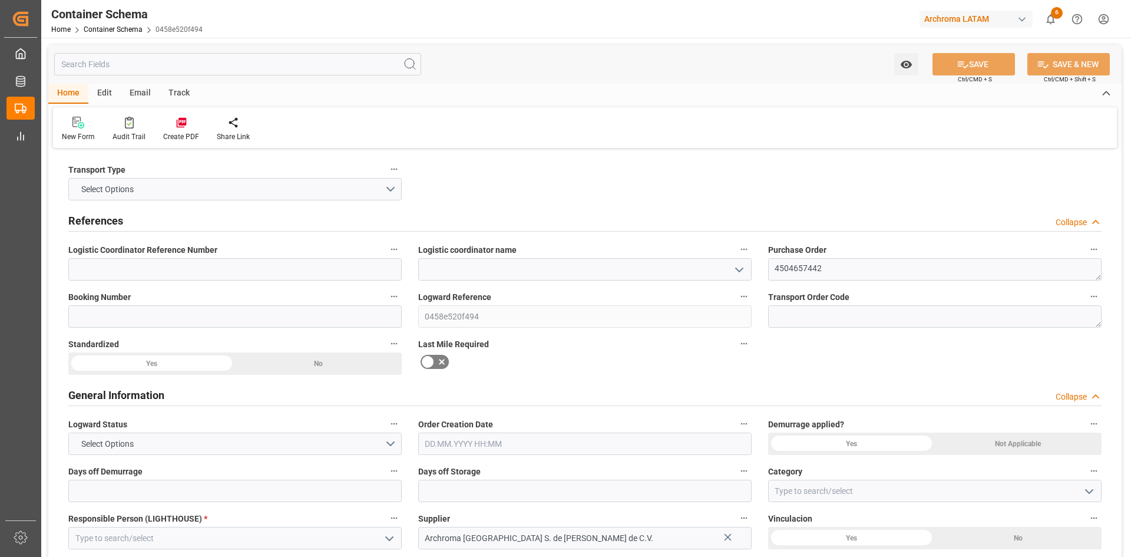
type input "18620"
type input "20016.5"
type input "0"
type input "[DATE]"
type input "07.10.2025 20:06"
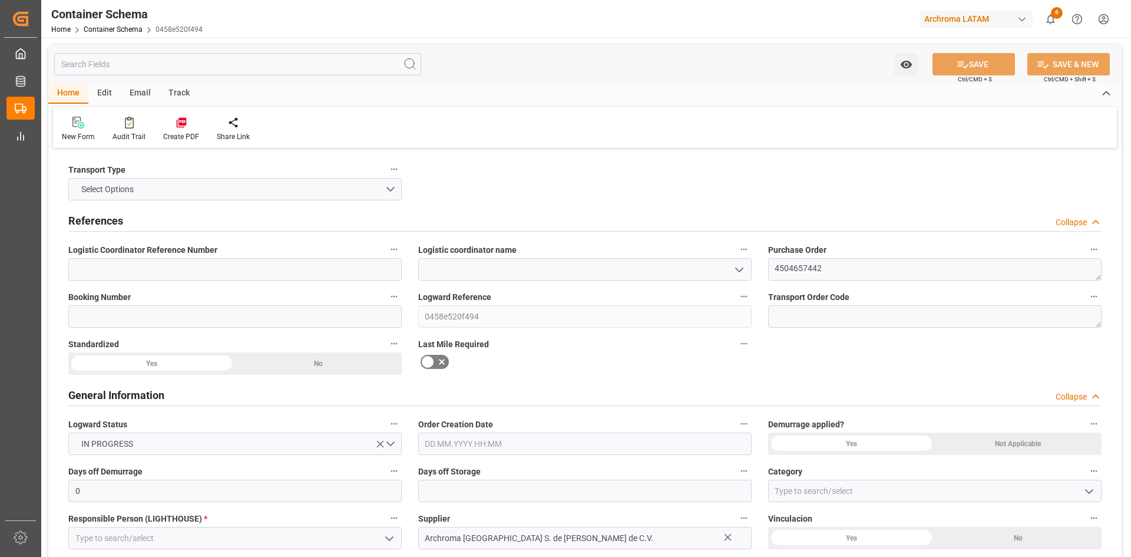
type input "07.10.2025 20:06"
type input "[DATE]"
click at [744, 273] on icon "open menu" at bounding box center [739, 270] width 14 height 14
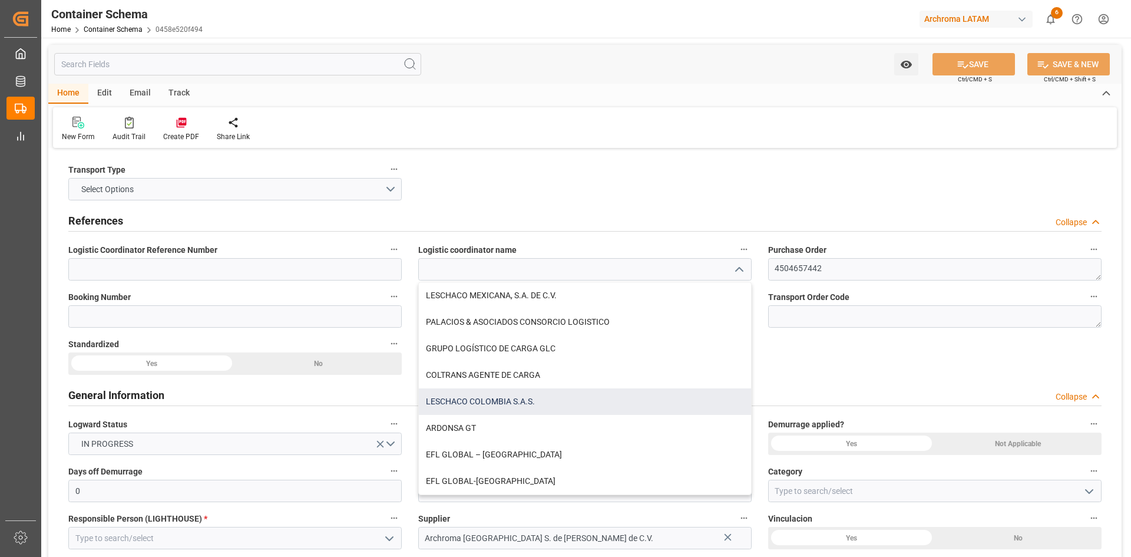
click at [545, 397] on div "LESCHACO COLOMBIA S.A.S." at bounding box center [585, 401] width 332 height 27
type input "LESCHACO COLOMBIA S.A.S."
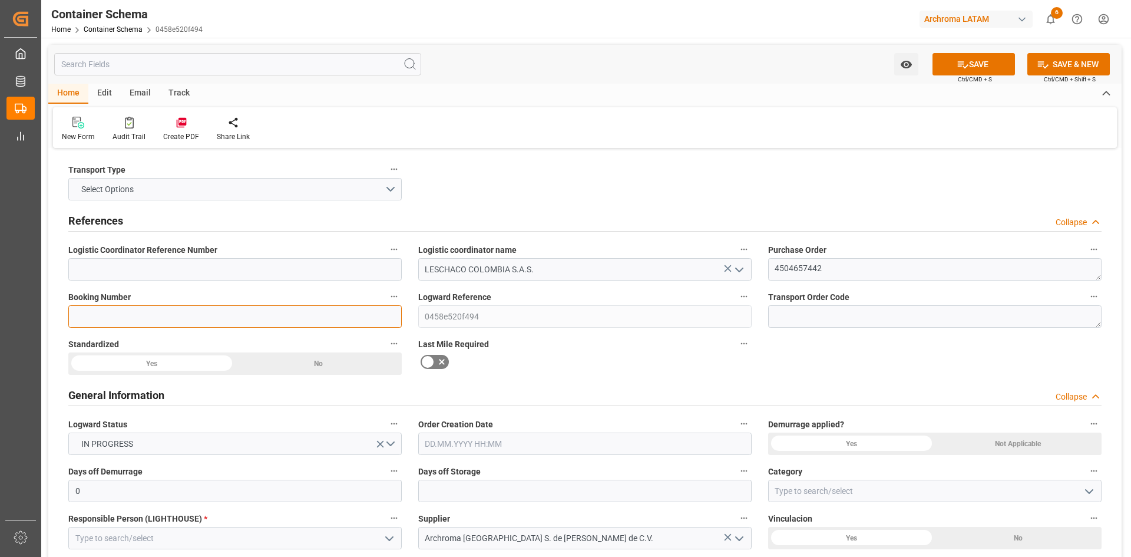
click at [233, 322] on input at bounding box center [234, 316] width 333 height 22
paste input "HLCUME3250973607"
type input "HLCUME3250973607"
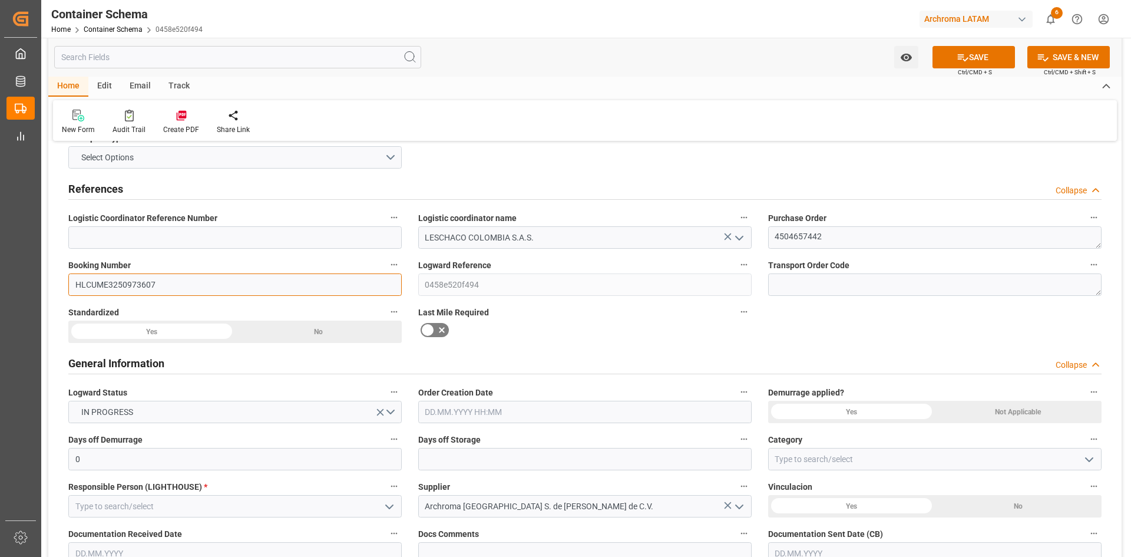
scroll to position [118, 0]
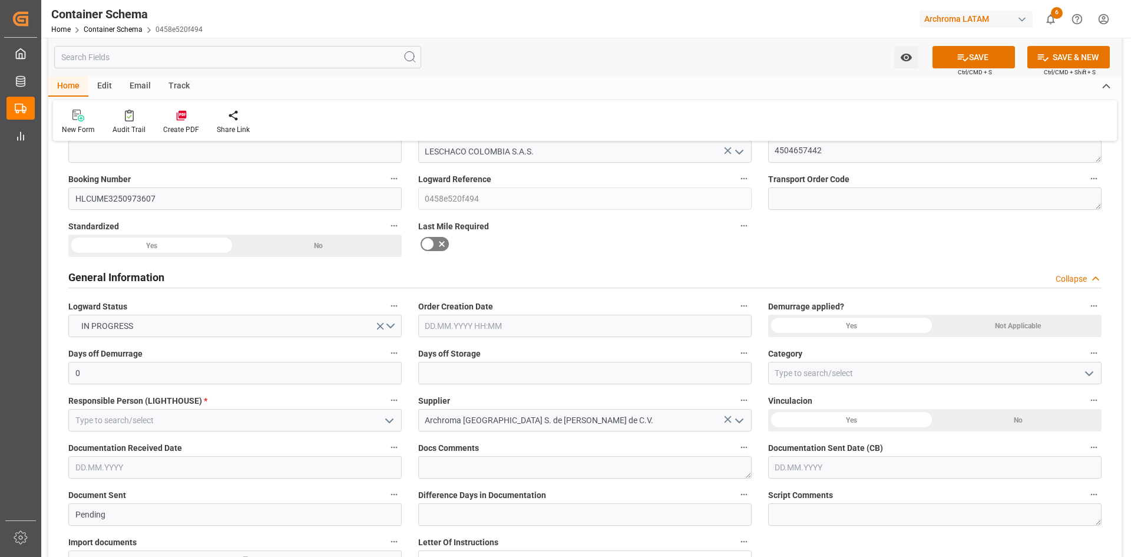
click at [521, 323] on input "text" at bounding box center [584, 326] width 333 height 22
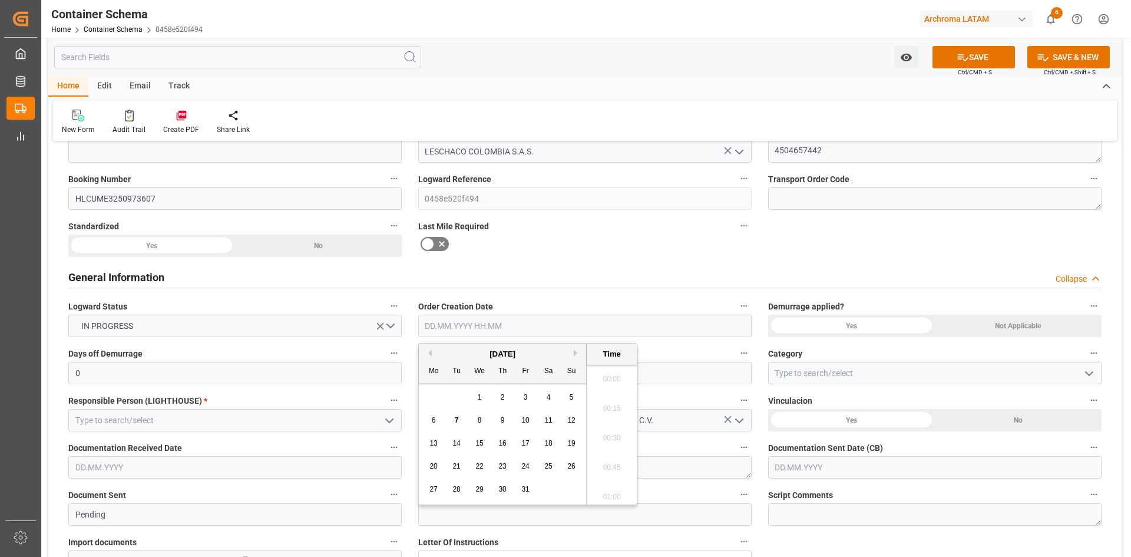
scroll to position [1595, 0]
click at [452, 348] on div "[DATE]" at bounding box center [502, 354] width 167 height 12
click at [453, 445] on span "14" at bounding box center [456, 443] width 8 height 8
click at [455, 420] on span "7" at bounding box center [457, 420] width 4 height 8
type input "07.10.2025 00:00"
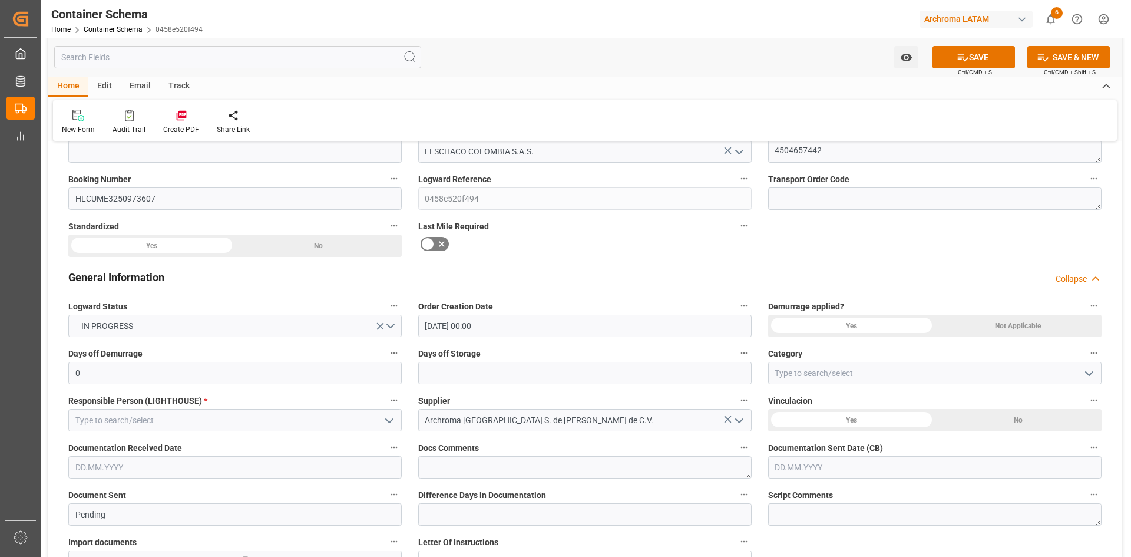
click at [623, 276] on div "General Information Collapse" at bounding box center [584, 276] width 1033 height 22
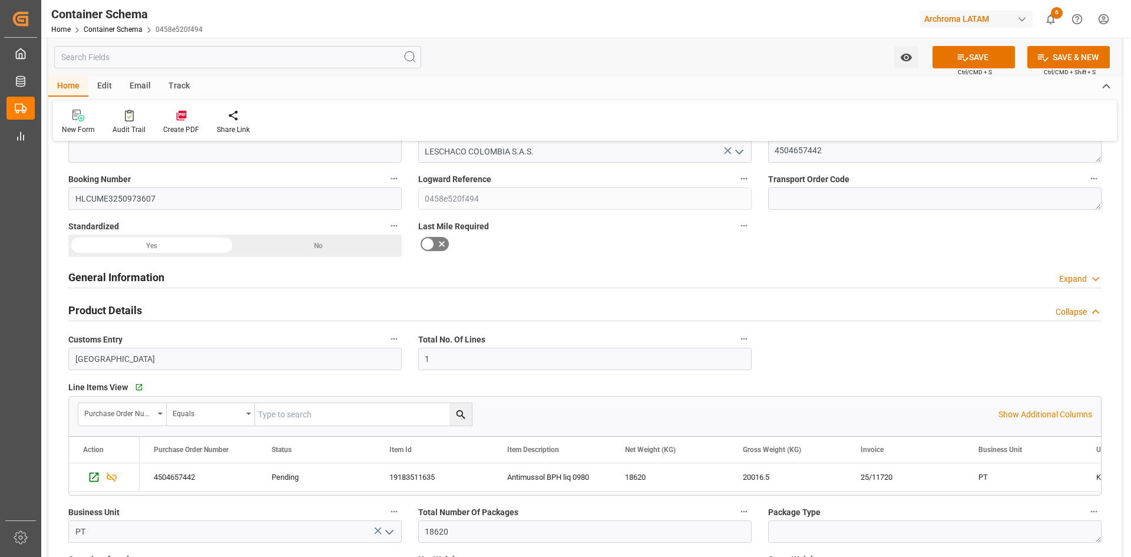
click at [465, 304] on div "Product Details Collapse" at bounding box center [584, 309] width 1033 height 22
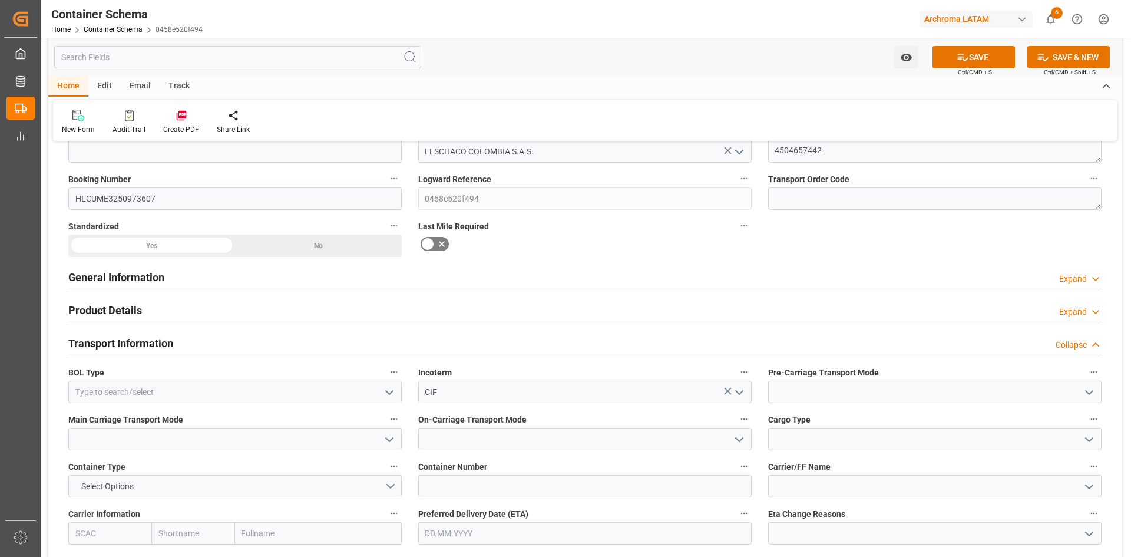
click at [470, 284] on div "General Information Expand" at bounding box center [584, 276] width 1033 height 22
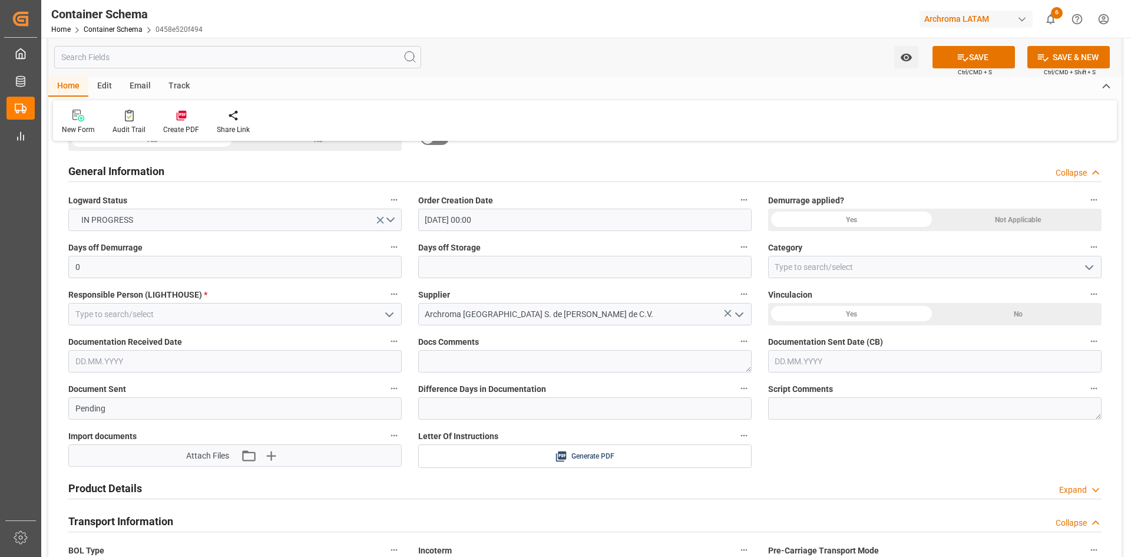
scroll to position [236, 0]
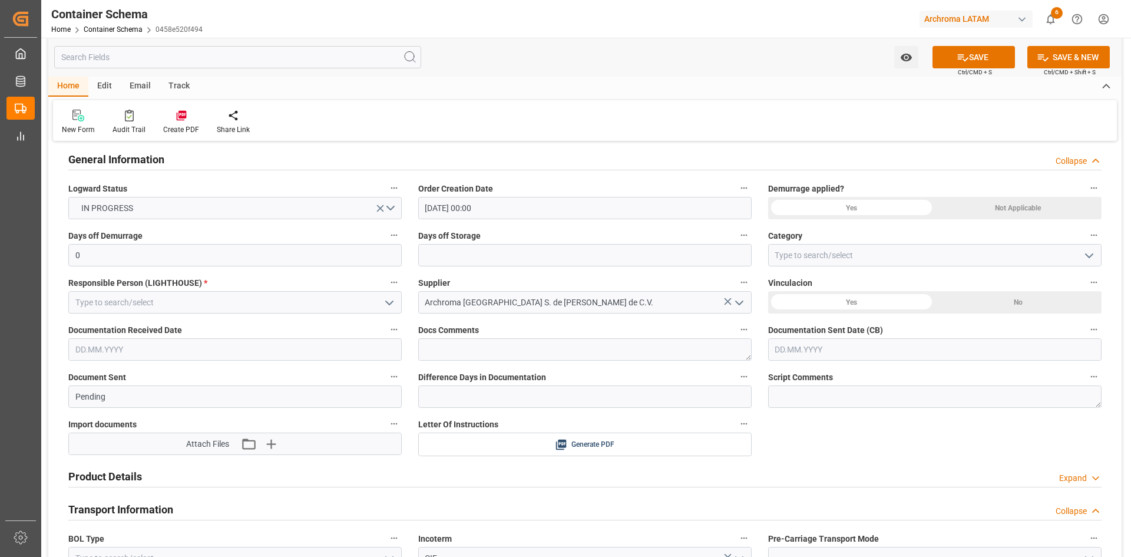
click at [888, 303] on div "Yes" at bounding box center [851, 302] width 167 height 22
click at [269, 303] on input at bounding box center [234, 302] width 333 height 22
click at [392, 303] on icon "open menu" at bounding box center [389, 303] width 14 height 14
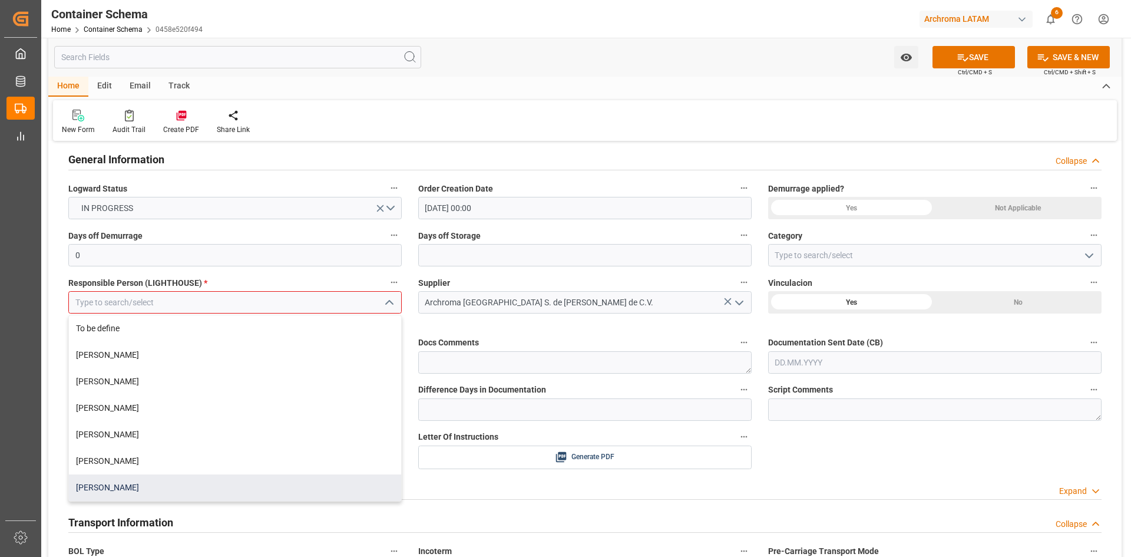
click at [162, 485] on div "[PERSON_NAME]" at bounding box center [235, 487] width 332 height 27
type input "[PERSON_NAME]"
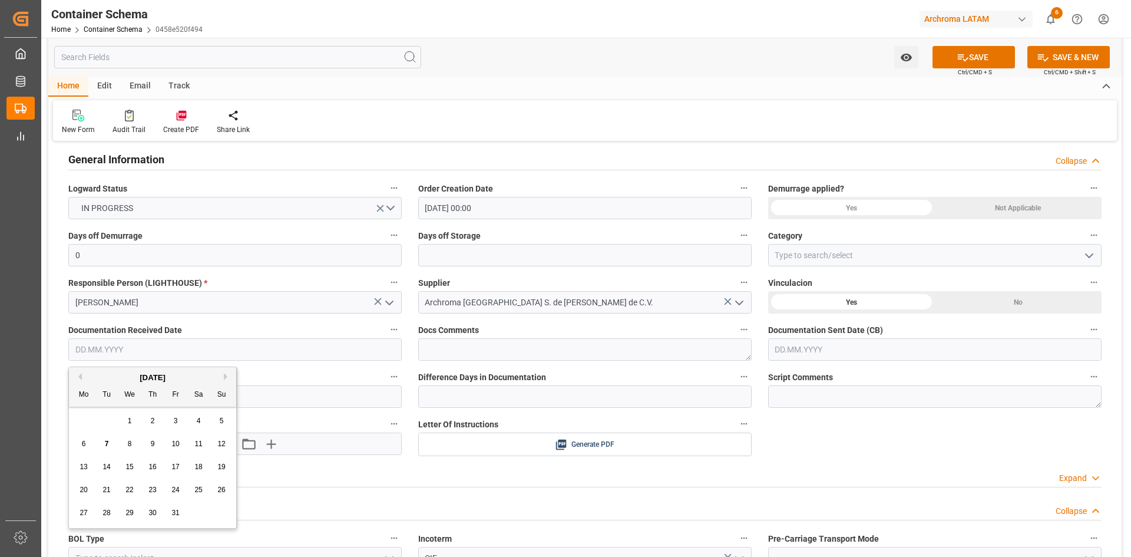
click at [290, 348] on input "text" at bounding box center [234, 349] width 333 height 22
click at [111, 412] on div "29 30 1 2 3 4 5" at bounding box center [152, 420] width 161 height 23
click at [105, 445] on span "7" at bounding box center [107, 444] width 4 height 8
type input "[DATE]"
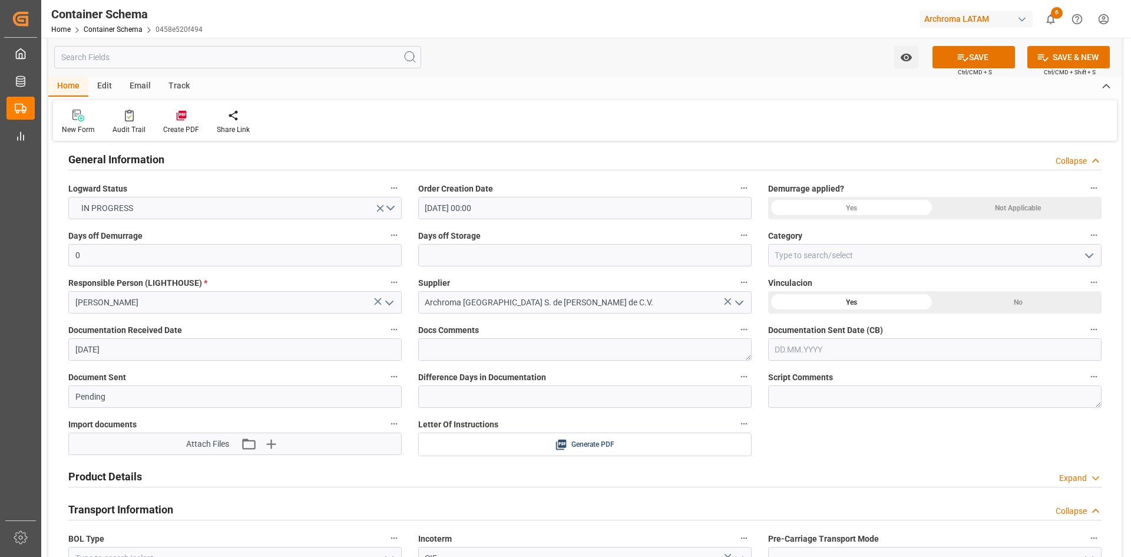
click at [855, 355] on input "text" at bounding box center [934, 349] width 333 height 22
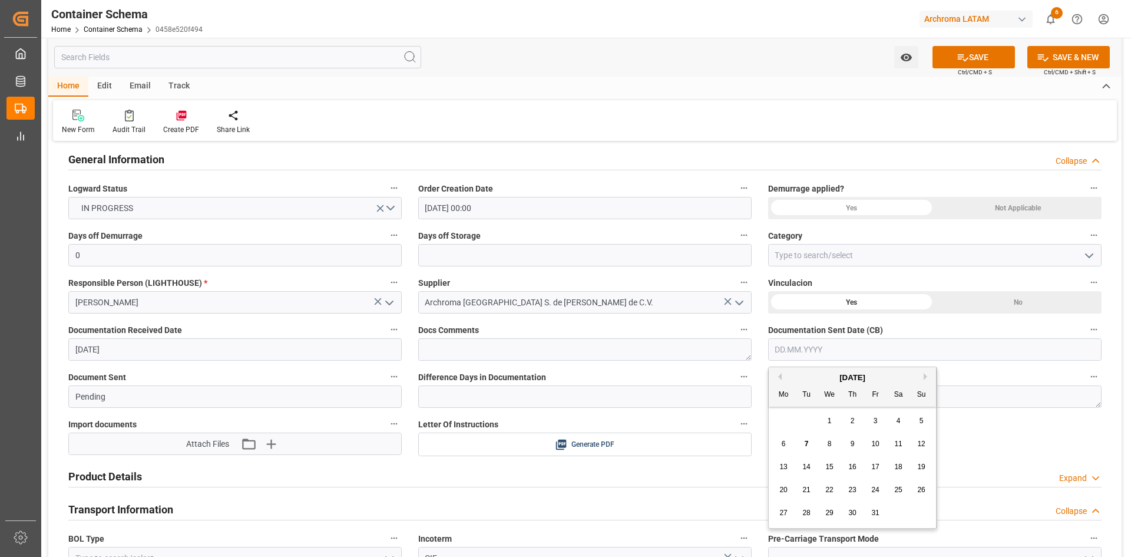
click at [810, 445] on div "7" at bounding box center [806, 444] width 15 height 14
type input "[DATE]"
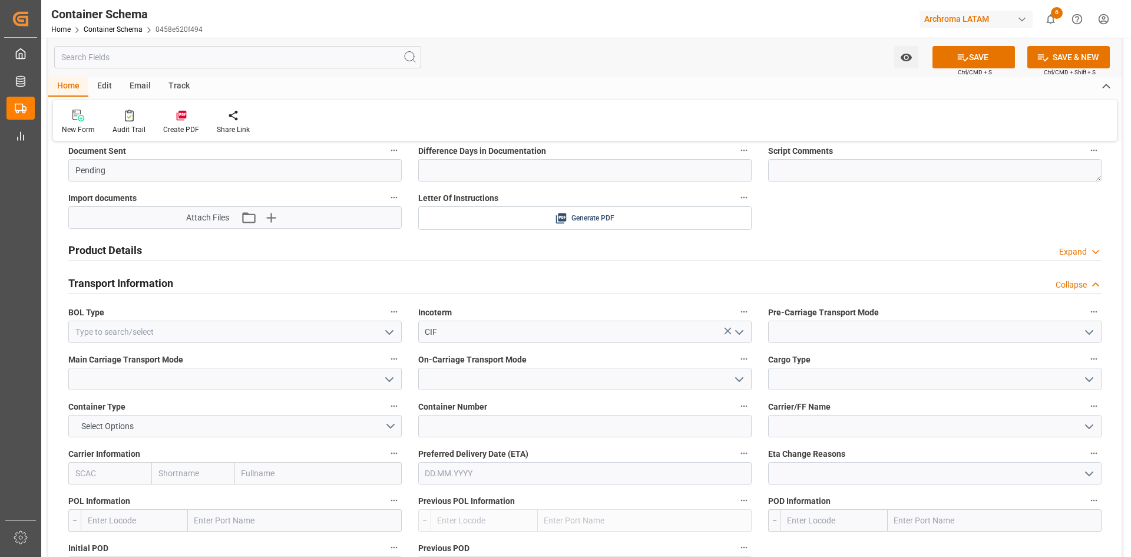
scroll to position [530, 0]
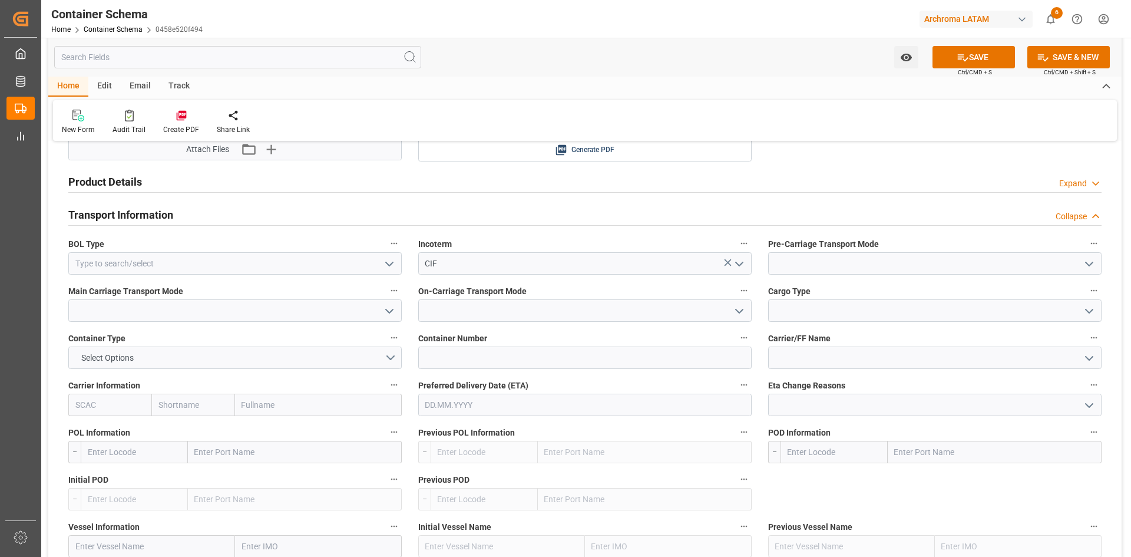
click at [386, 266] on icon "open menu" at bounding box center [389, 264] width 14 height 14
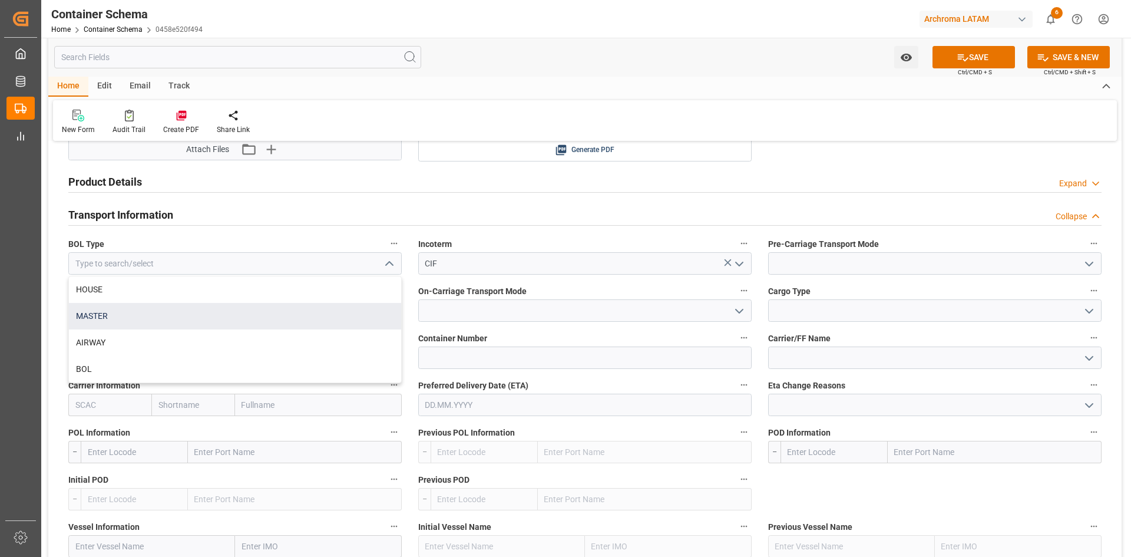
click at [114, 311] on div "MASTER" at bounding box center [235, 316] width 332 height 27
type input "MASTER"
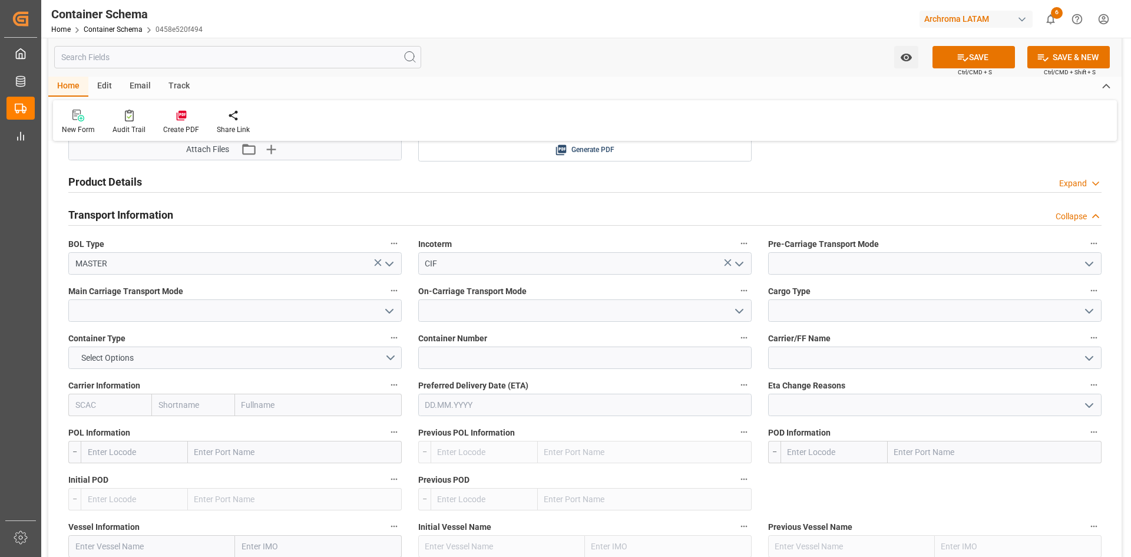
click at [1091, 261] on icon "open menu" at bounding box center [1089, 264] width 14 height 14
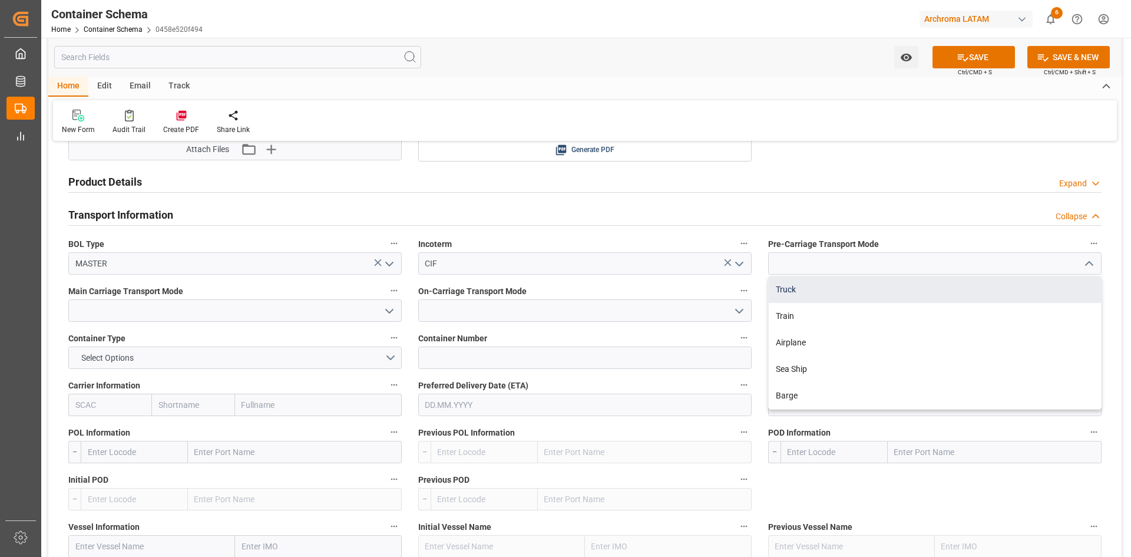
click at [863, 291] on div "Truck" at bounding box center [935, 289] width 332 height 27
type input "Truck"
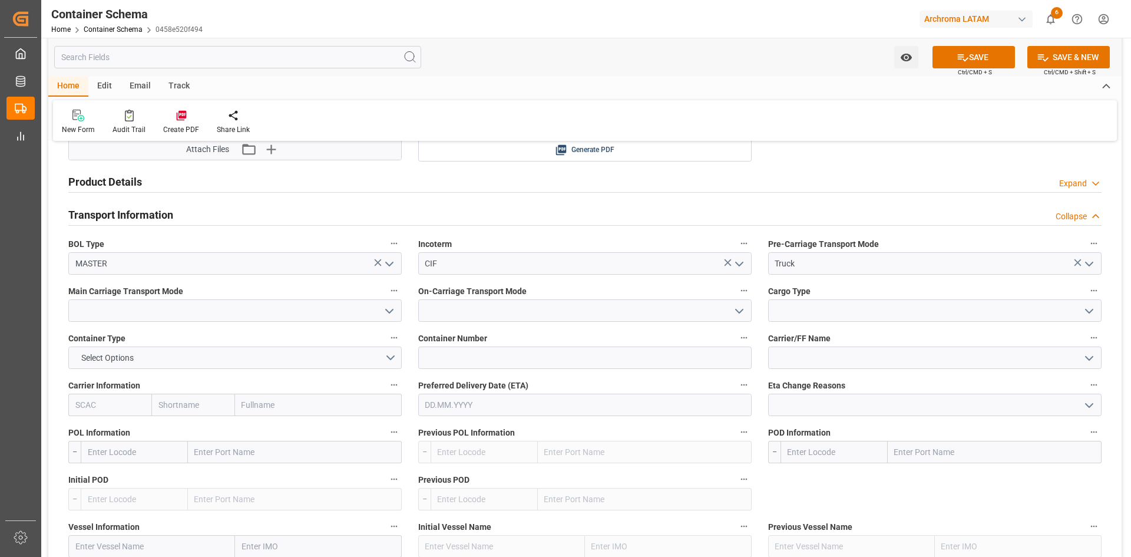
click at [381, 316] on button "open menu" at bounding box center [388, 311] width 18 height 18
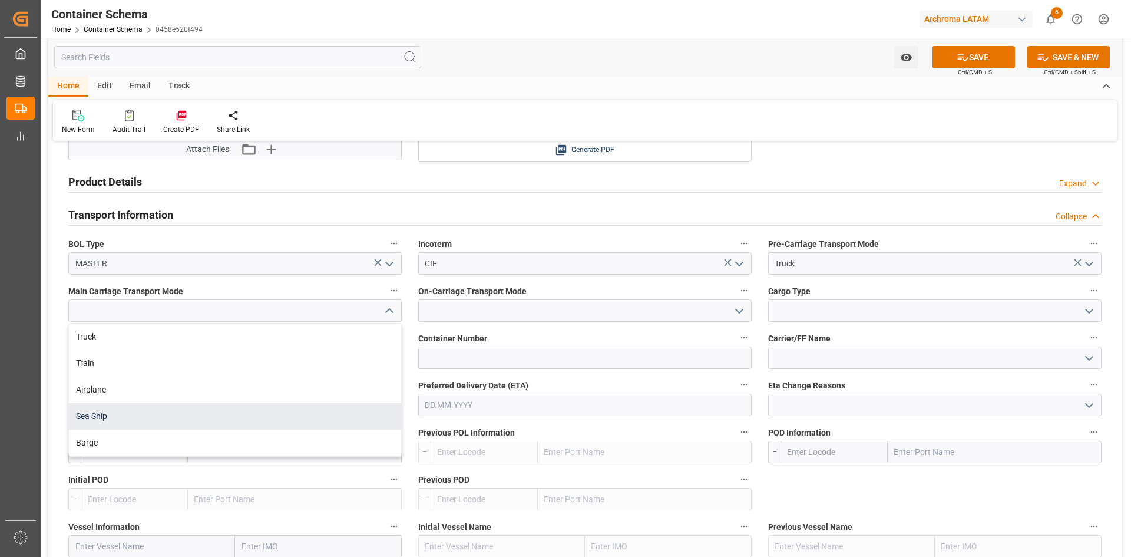
click at [113, 415] on div "Sea Ship" at bounding box center [235, 416] width 332 height 27
type input "Sea Ship"
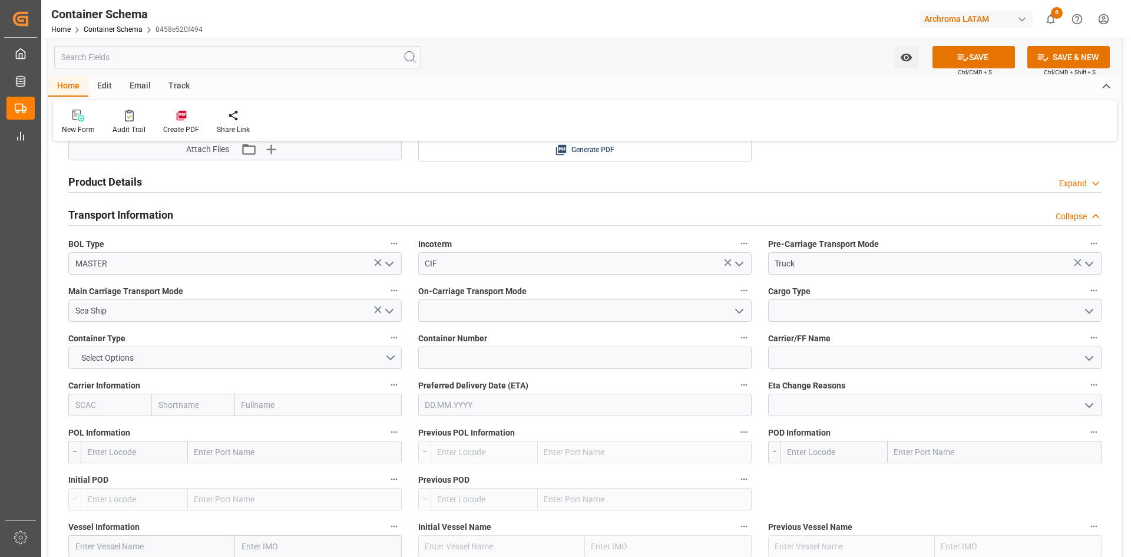
click at [741, 308] on icon "open menu" at bounding box center [739, 311] width 14 height 14
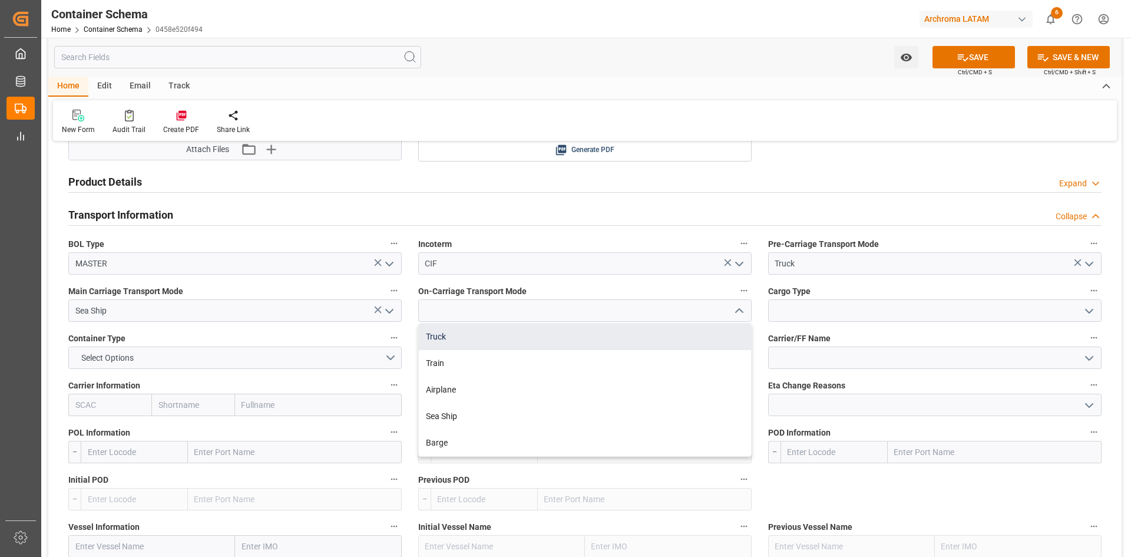
click at [514, 340] on div "Truck" at bounding box center [585, 336] width 332 height 27
type input "Truck"
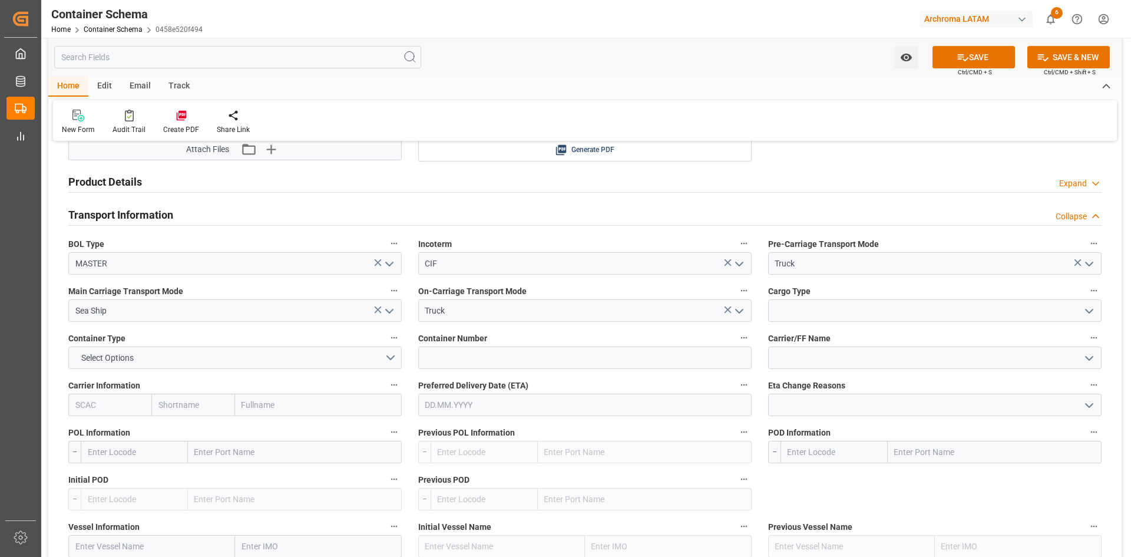
click at [1086, 308] on icon "open menu" at bounding box center [1089, 311] width 14 height 14
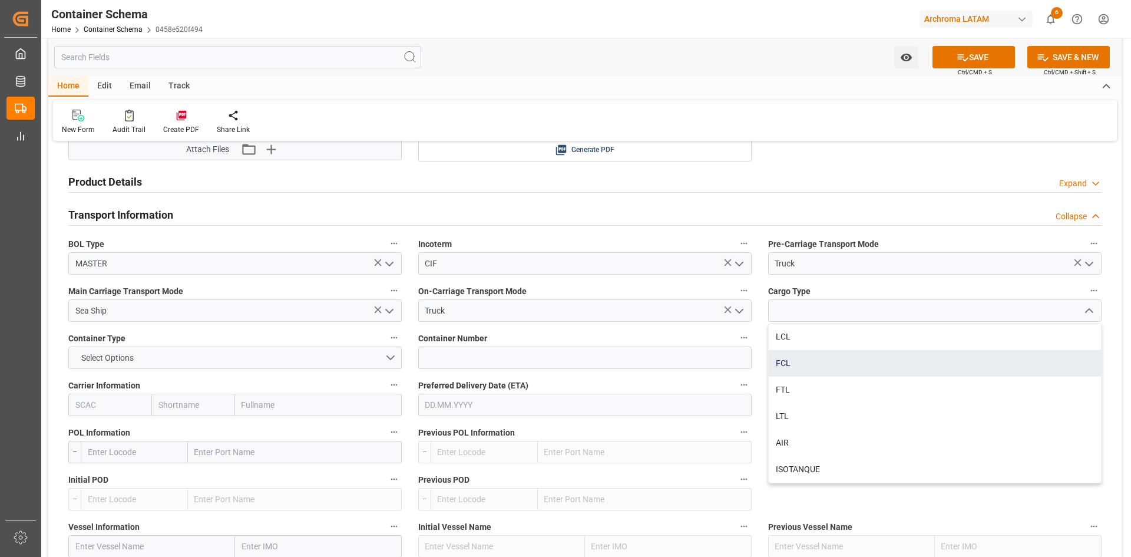
click at [802, 351] on div "FCL" at bounding box center [935, 363] width 332 height 27
type input "FCL"
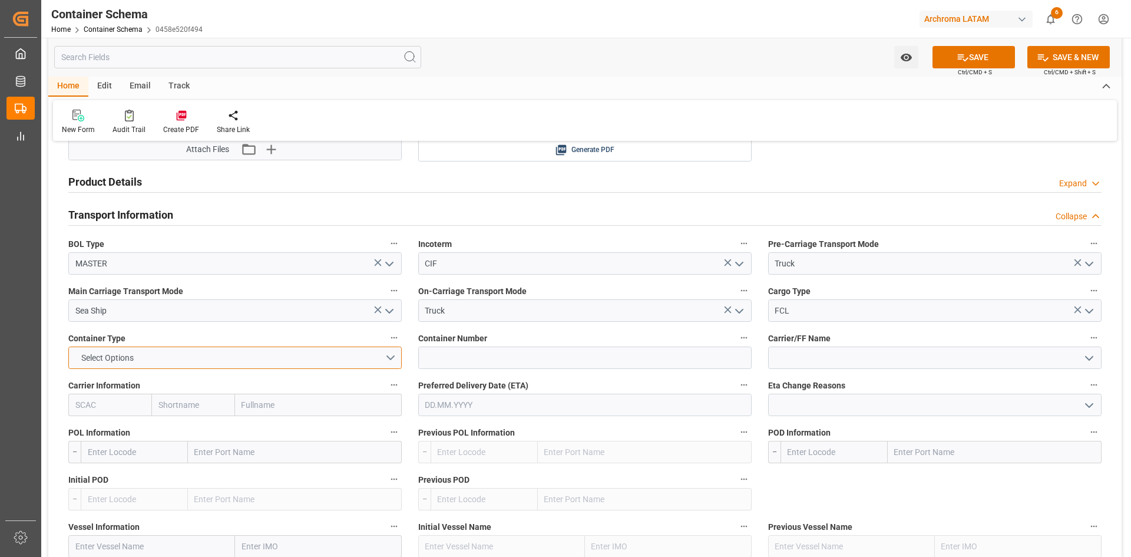
click at [384, 357] on button "Select Options" at bounding box center [234, 357] width 333 height 22
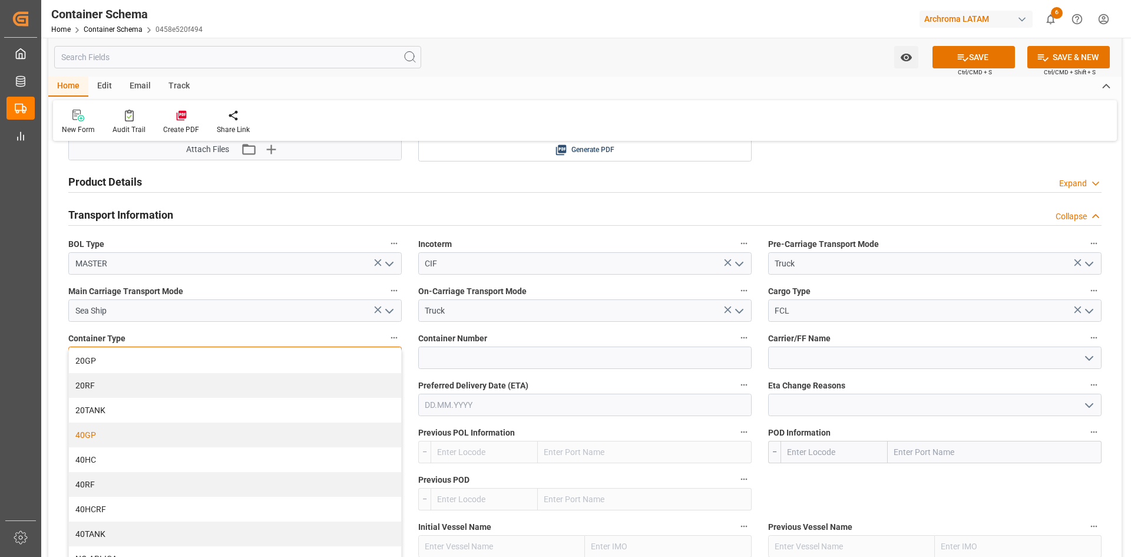
click at [100, 428] on div "40GP" at bounding box center [235, 434] width 332 height 25
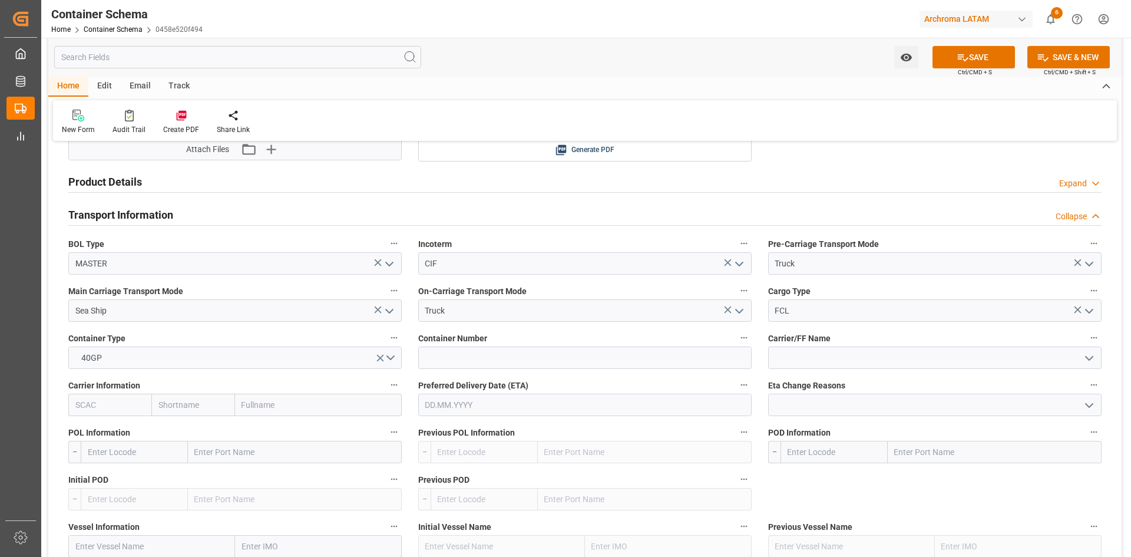
click at [257, 407] on input "text" at bounding box center [318, 405] width 167 height 22
type input "hap"
click at [286, 432] on b "Hapag Lloyd Aktiengesellschaft" at bounding box center [303, 430] width 120 height 9
type input "HLCU"
type input "Hapag Lloyd"
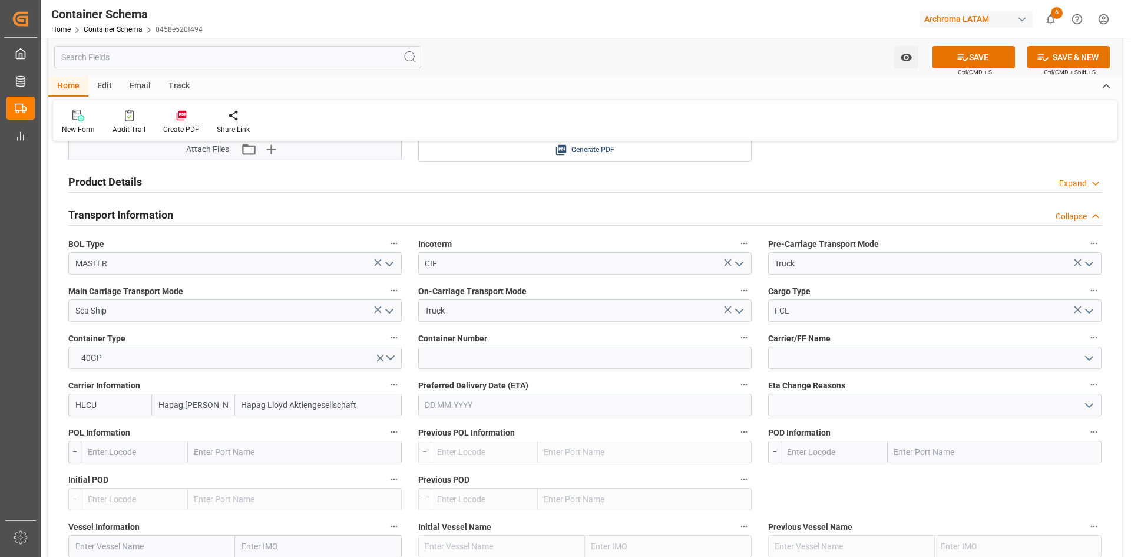
type input "Hapag Lloyd Aktiengesellschaft"
drag, startPoint x: 224, startPoint y: 451, endPoint x: 208, endPoint y: 451, distance: 16.5
click at [226, 451] on input "text" at bounding box center [295, 452] width 214 height 22
type input "manz"
drag, startPoint x: 259, startPoint y: 475, endPoint x: 279, endPoint y: 480, distance: 21.3
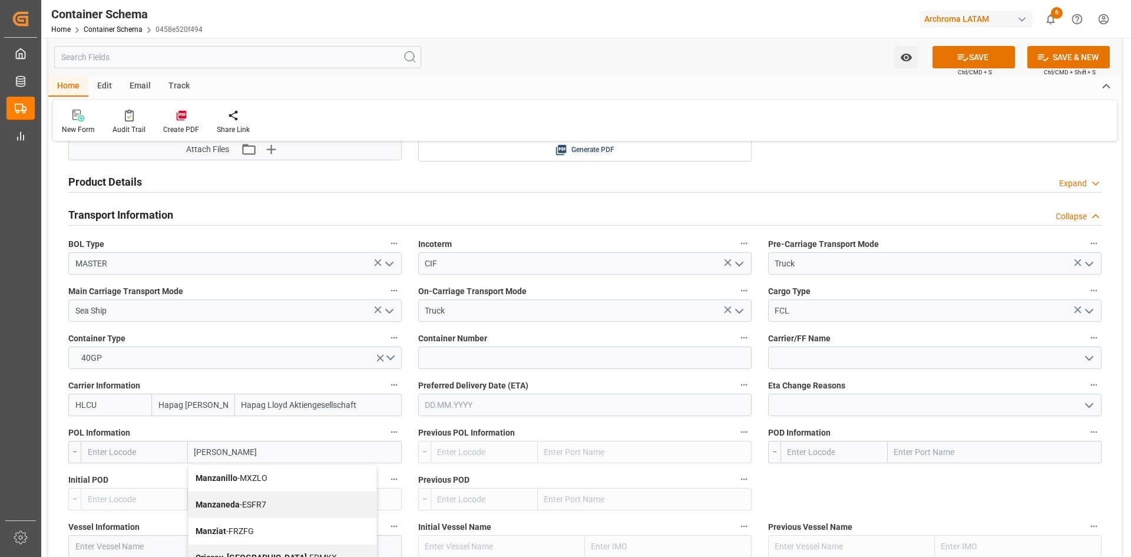
click at [260, 477] on span "Manzanillo - MXZLO" at bounding box center [232, 477] width 72 height 9
type input "MXZLO"
type input "Manzanillo"
click at [904, 442] on input "text" at bounding box center [995, 452] width 214 height 22
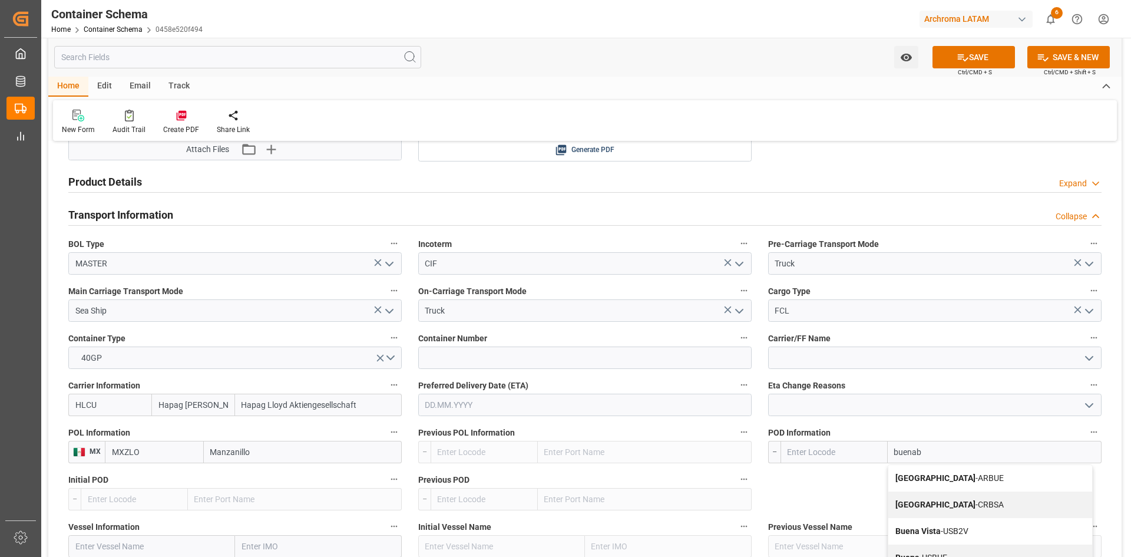
type input "buena"
click at [923, 474] on b "Buenaventura" at bounding box center [928, 477] width 64 height 9
type input "COBUN"
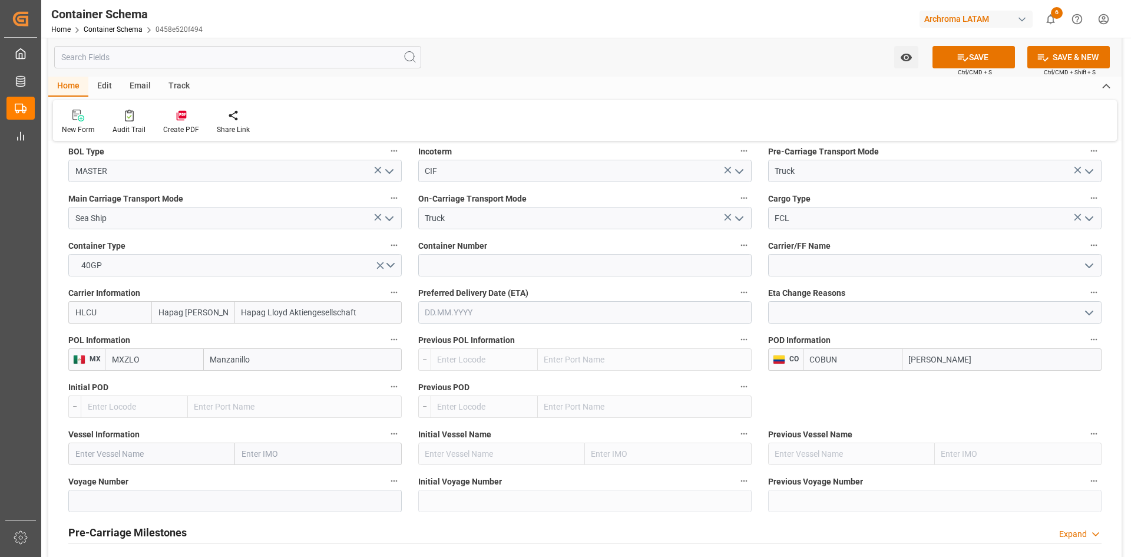
scroll to position [648, 0]
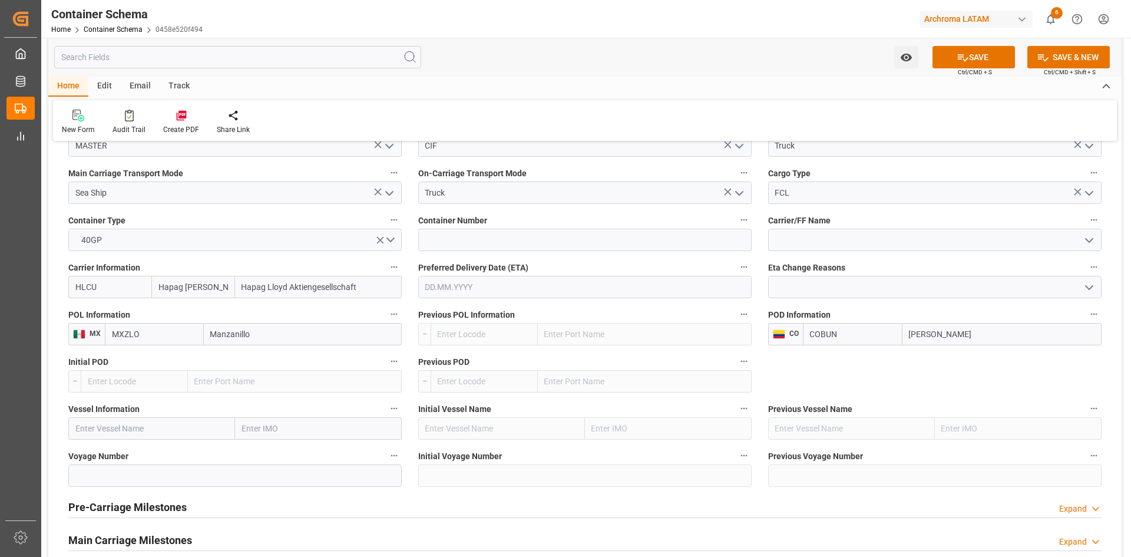
type input "Buenaventura"
click at [159, 426] on input "text" at bounding box center [151, 428] width 167 height 22
click at [165, 424] on input "text" at bounding box center [151, 428] width 167 height 22
paste input "SEASPAN BRAVO"
click at [148, 455] on span "Seaspan Bravo - 9685322" at bounding box center [122, 454] width 92 height 9
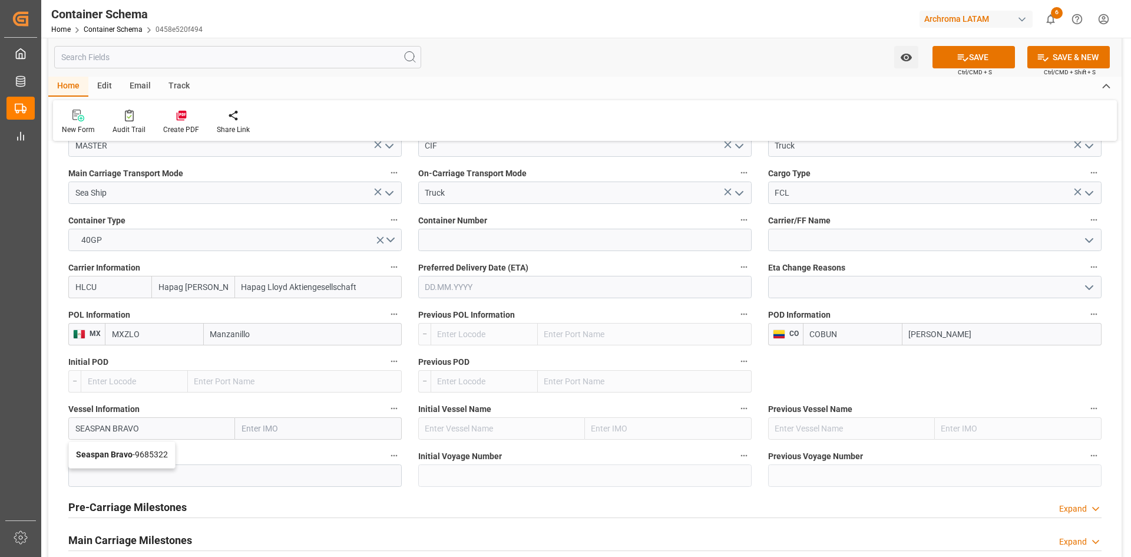
type input "Seaspan Bravo"
type input "9685322"
type input "Seaspan Bravo"
click at [169, 471] on input at bounding box center [234, 475] width 333 height 22
paste input "0100E"
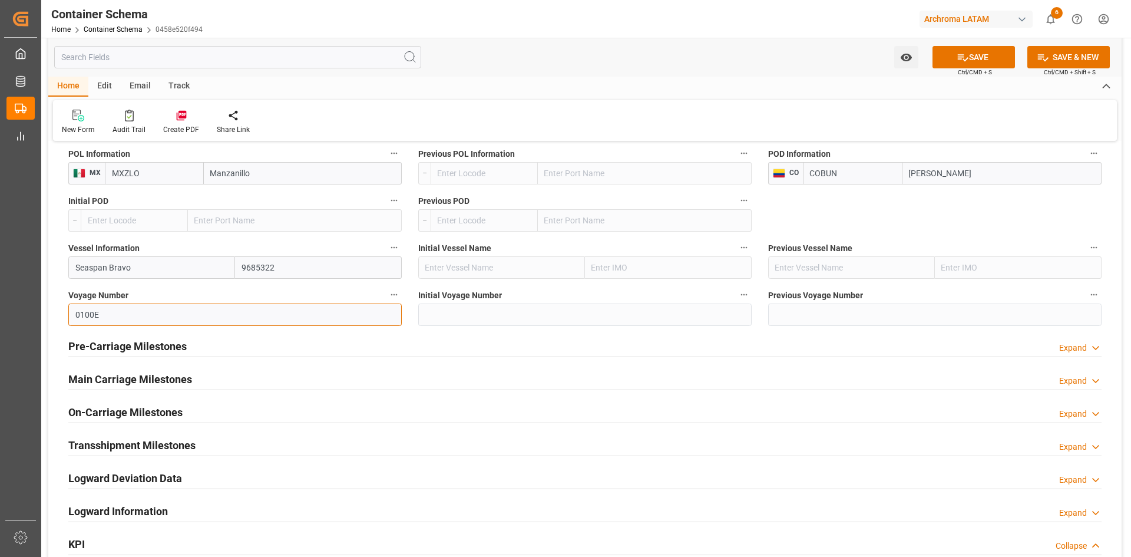
scroll to position [825, 0]
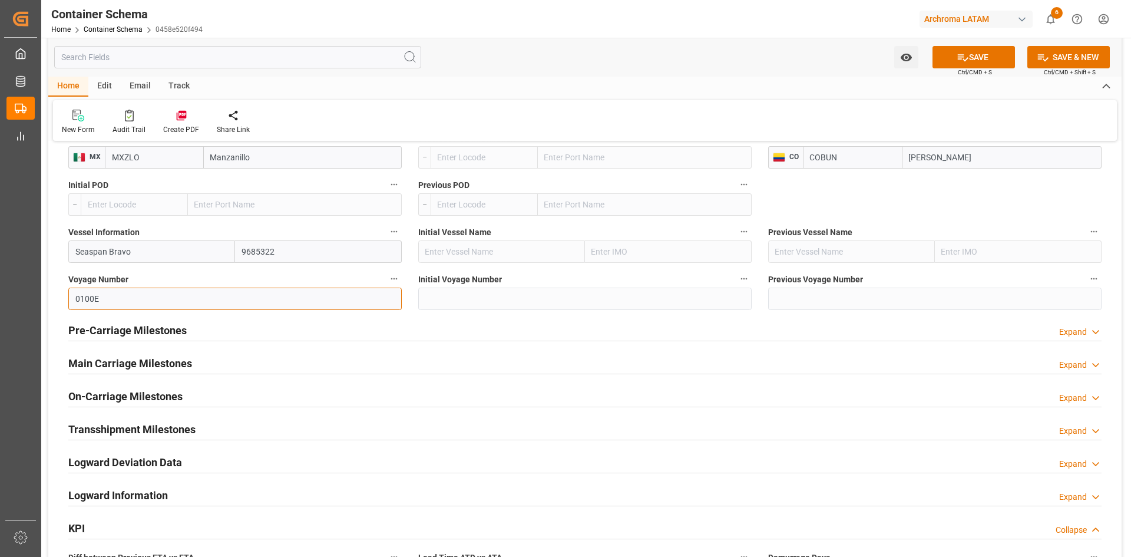
type input "0100E"
click at [154, 365] on h2 "Main Carriage Milestones" at bounding box center [130, 363] width 124 height 16
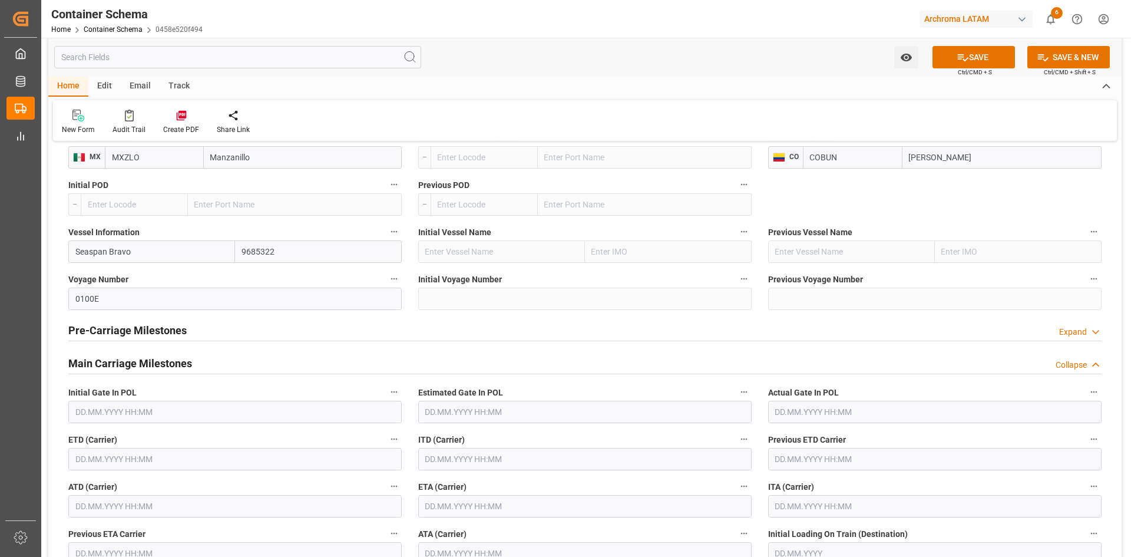
scroll to position [884, 0]
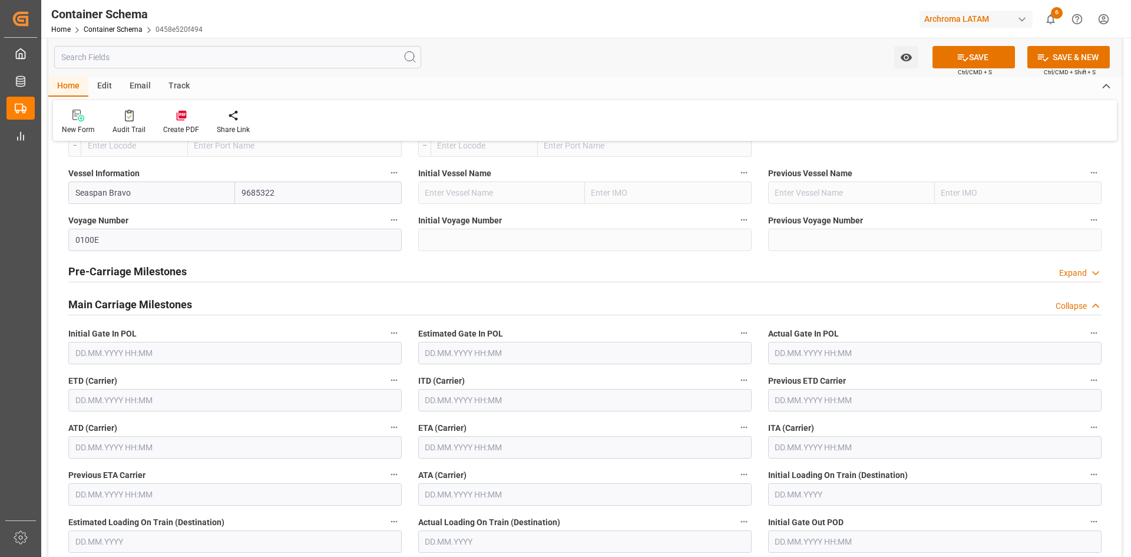
click at [118, 399] on input "text" at bounding box center [234, 400] width 333 height 22
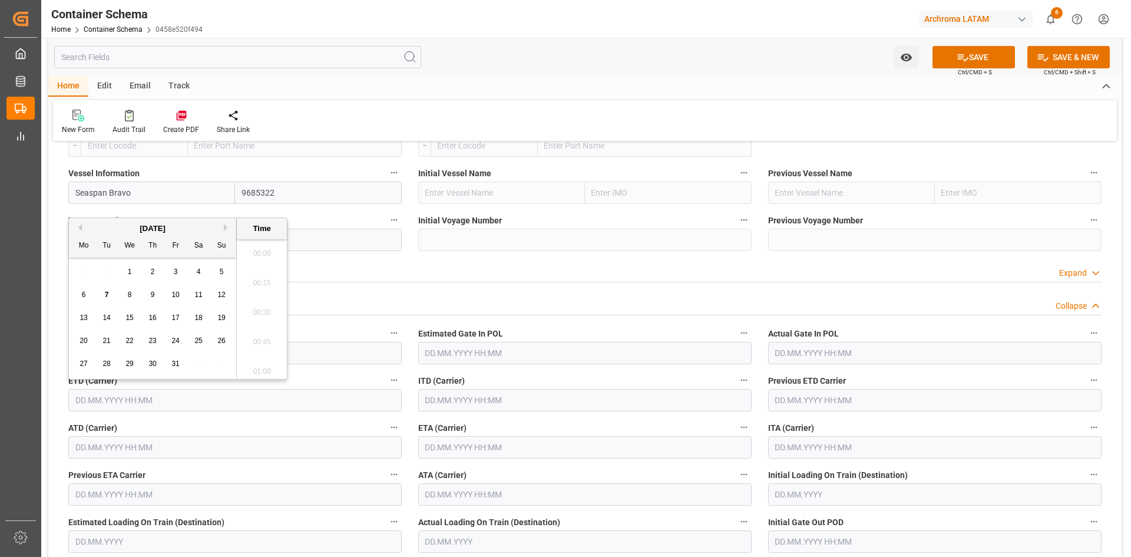
scroll to position [1595, 0]
click at [221, 295] on span "12" at bounding box center [221, 294] width 8 height 8
type input "12.10.2025 00:00"
click at [504, 444] on input "text" at bounding box center [584, 447] width 333 height 22
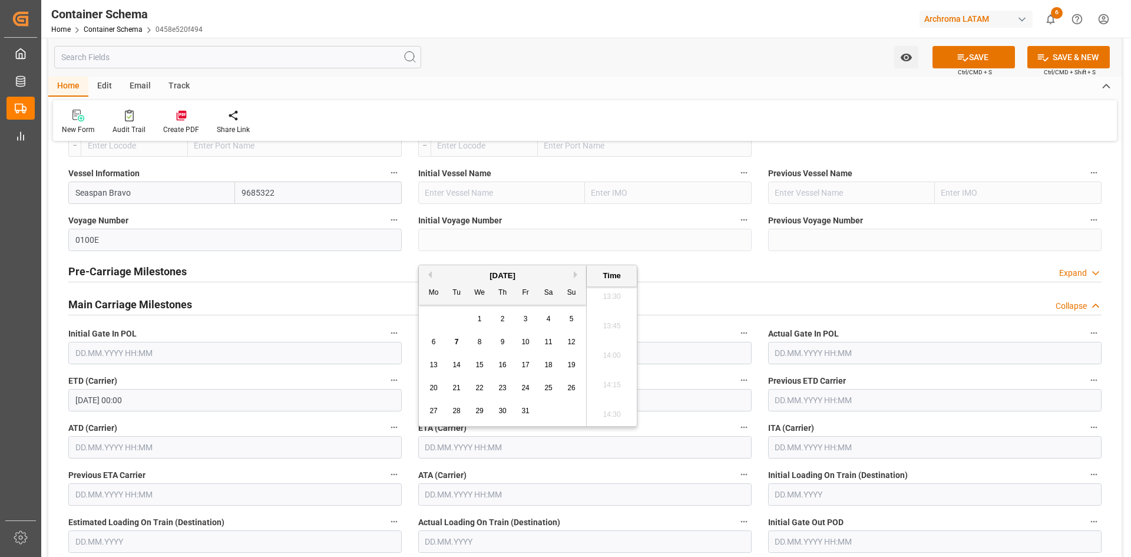
click at [573, 362] on span "19" at bounding box center [571, 365] width 8 height 8
type input "19.10.2025 00:00"
click at [981, 56] on button "SAVE" at bounding box center [974, 57] width 82 height 22
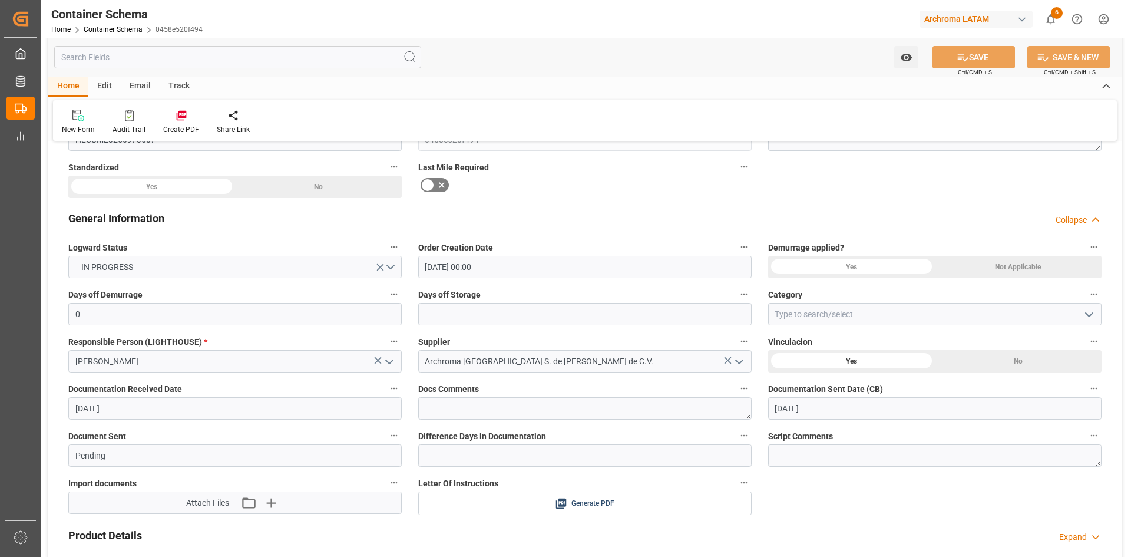
scroll to position [0, 0]
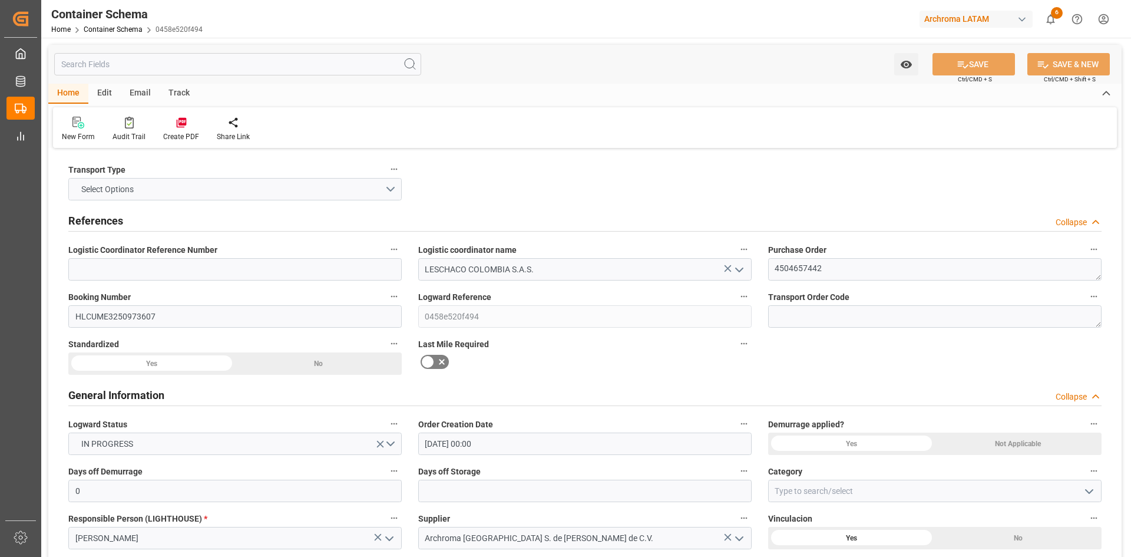
click at [389, 188] on button "Select Options" at bounding box center [234, 189] width 333 height 22
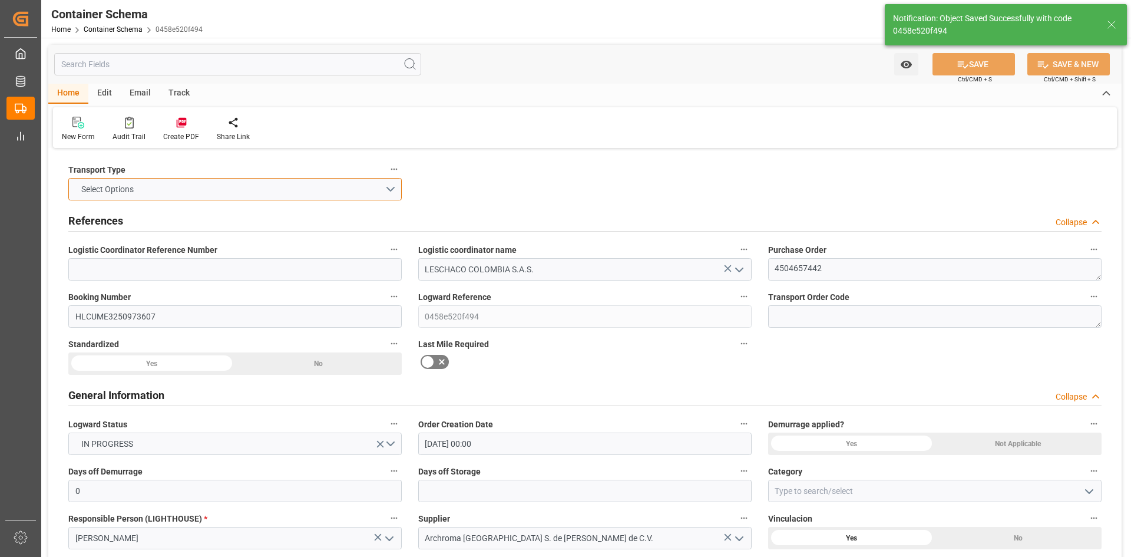
type input "Document Sent"
type input "COBUN"
type input "Buenaventura"
type input "Seaspan Bravo"
type input "9685322"
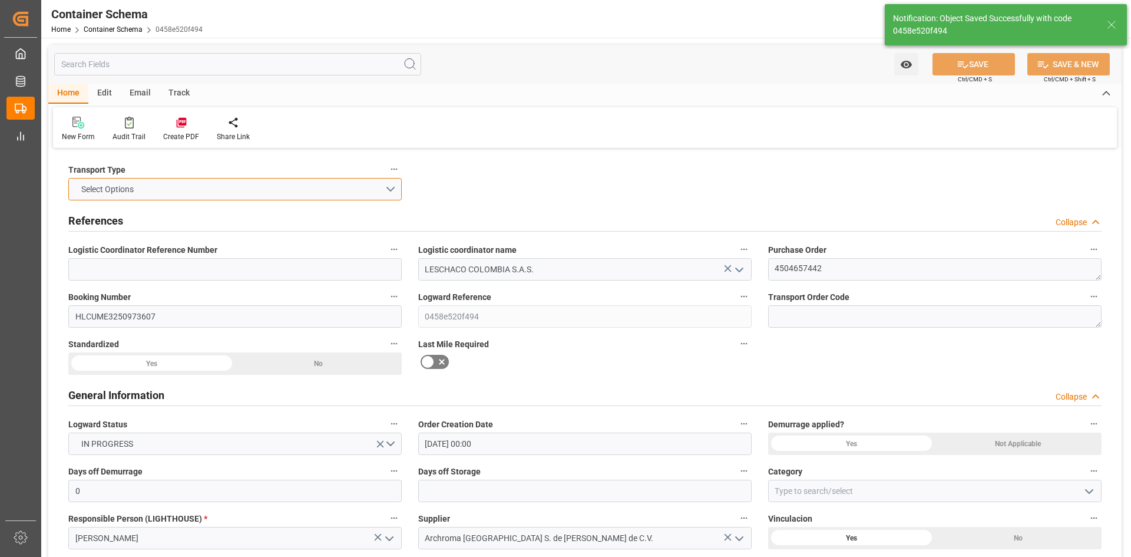
type input "0100E"
type input "07.10.2025 20:11"
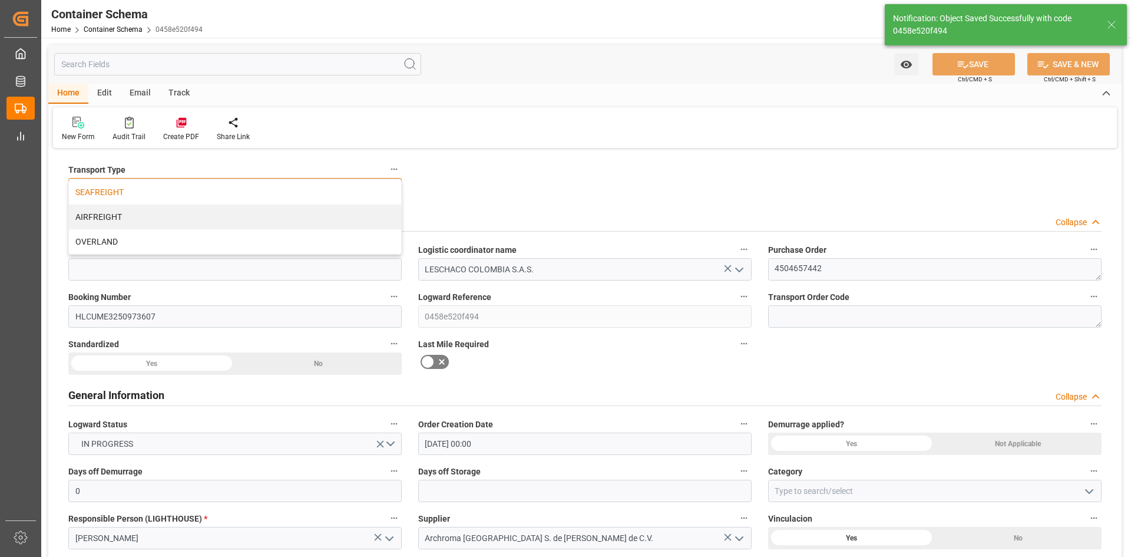
click at [140, 196] on div "SEAFREIGHT" at bounding box center [235, 192] width 332 height 25
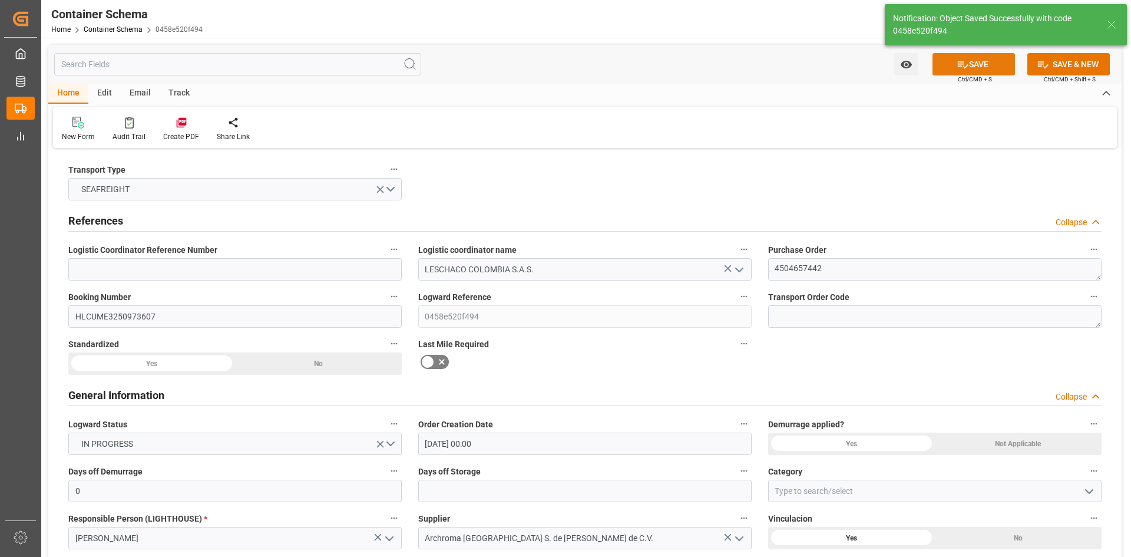
click at [973, 68] on button "SAVE" at bounding box center [974, 64] width 82 height 22
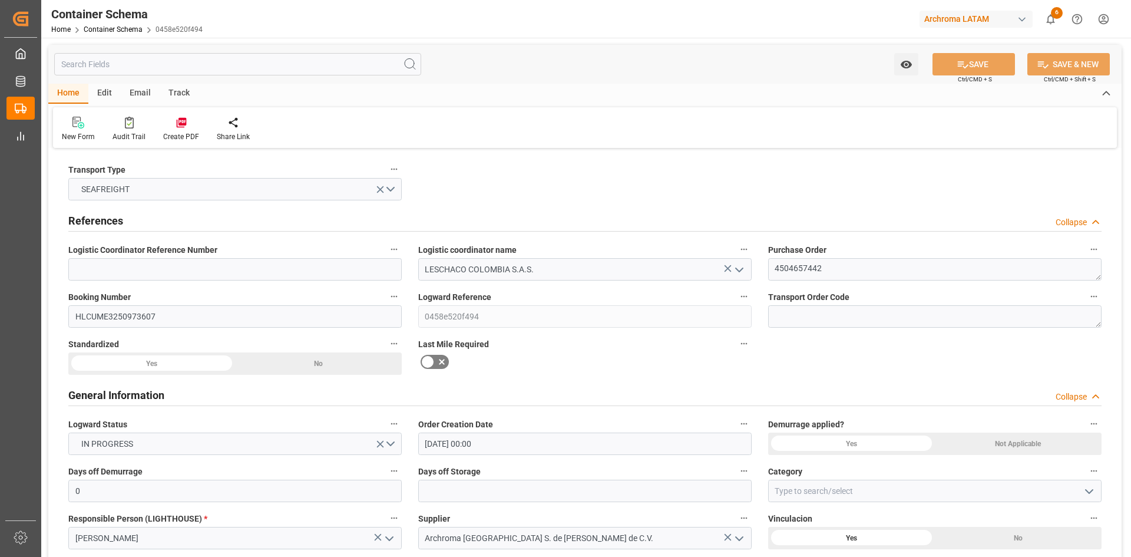
type textarea "Container is already in Final Delivery Phase."
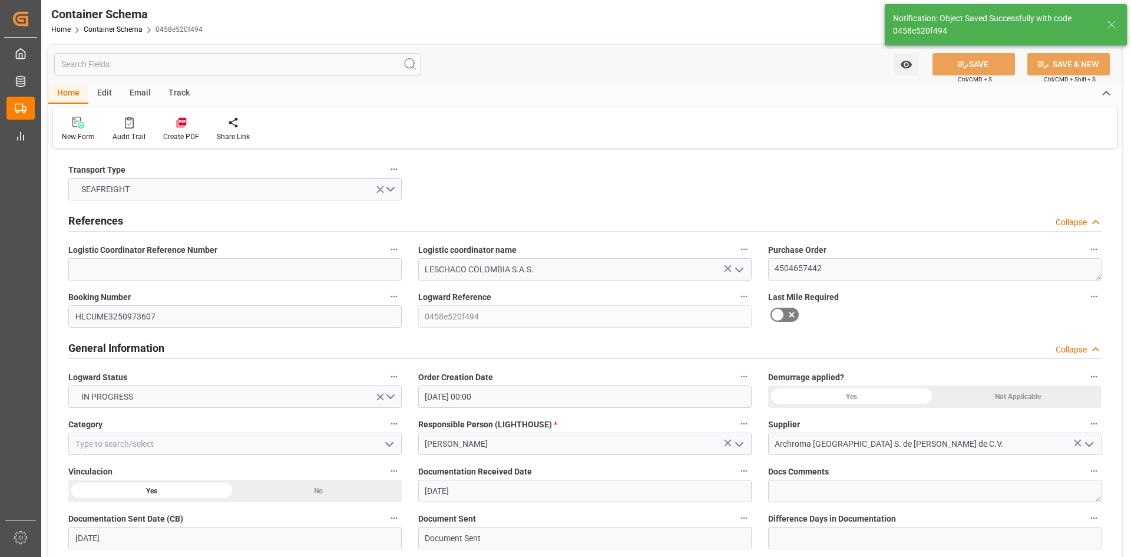
click at [391, 447] on icon "open menu" at bounding box center [389, 444] width 14 height 14
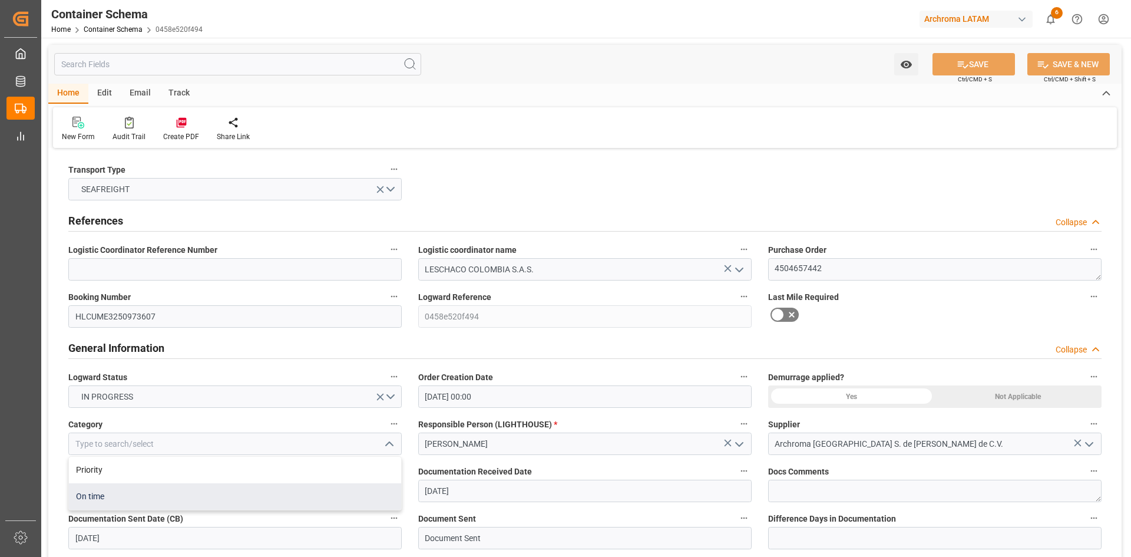
click at [159, 491] on div "On time" at bounding box center [235, 496] width 332 height 27
type input "On time"
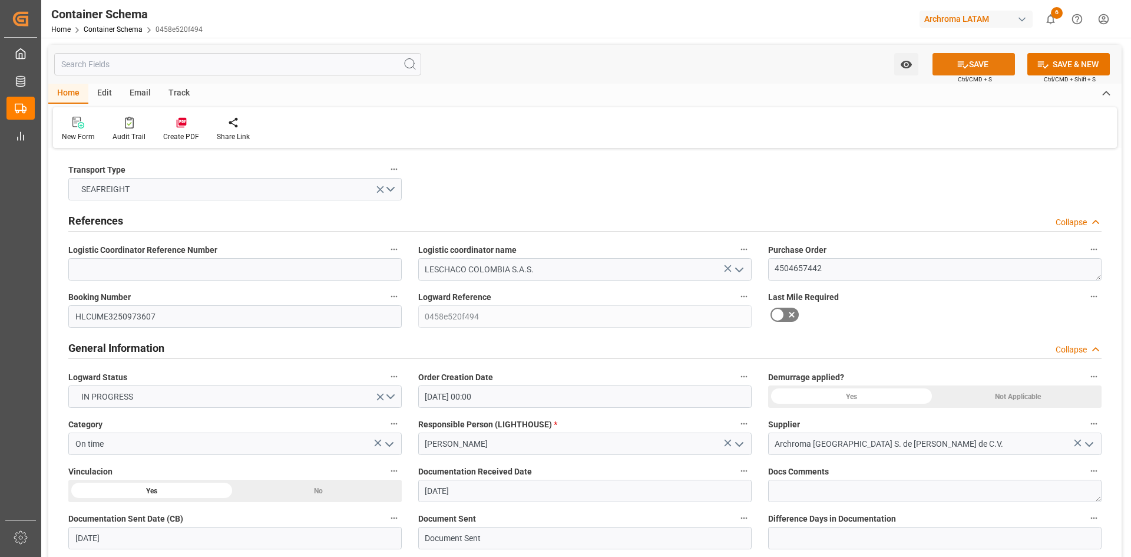
click at [989, 60] on button "SAVE" at bounding box center [974, 64] width 82 height 22
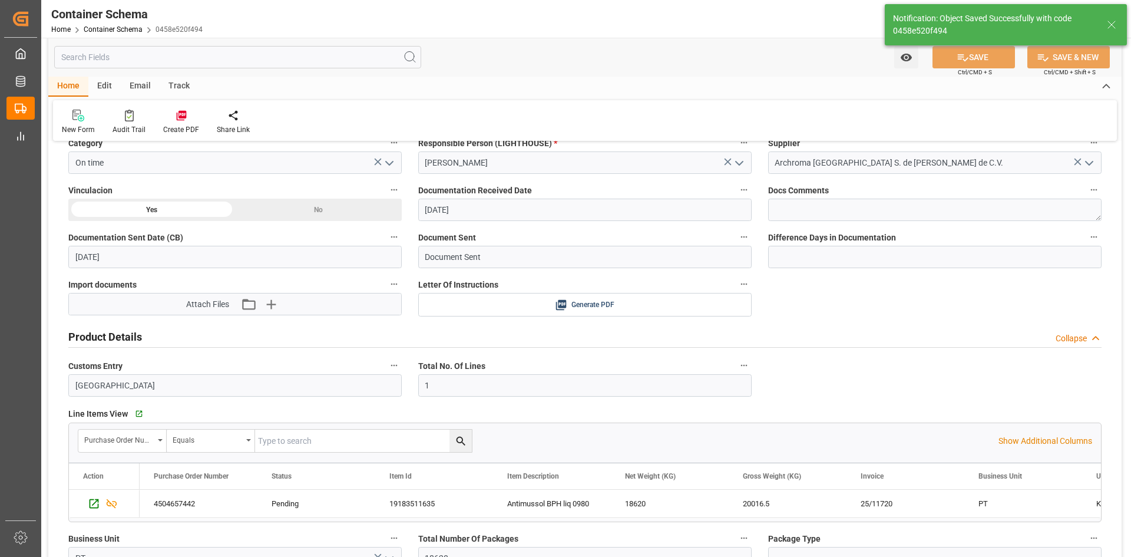
type input "07.10.2025 20:12"
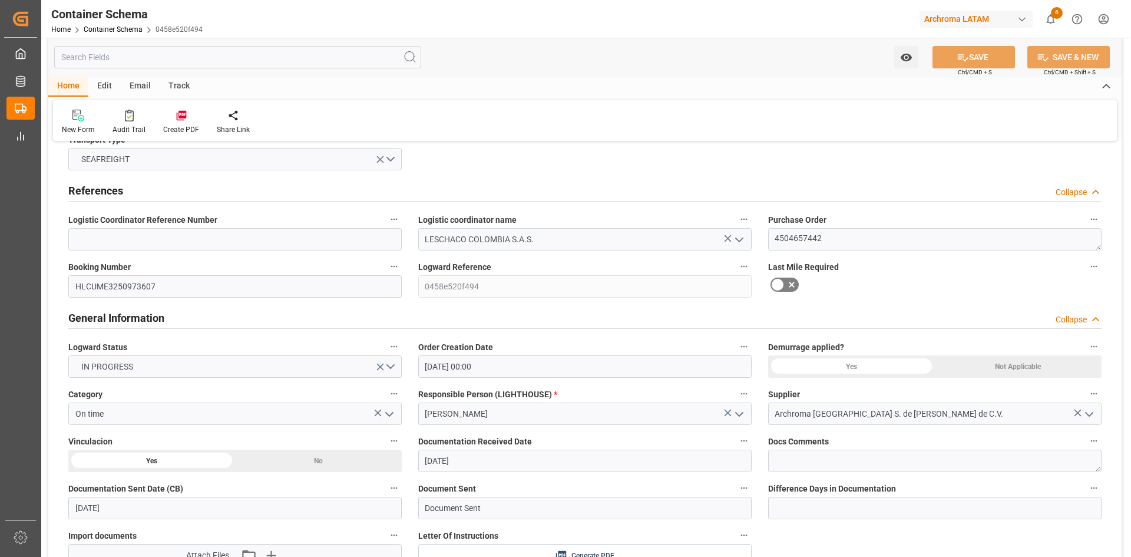
scroll to position [59, 0]
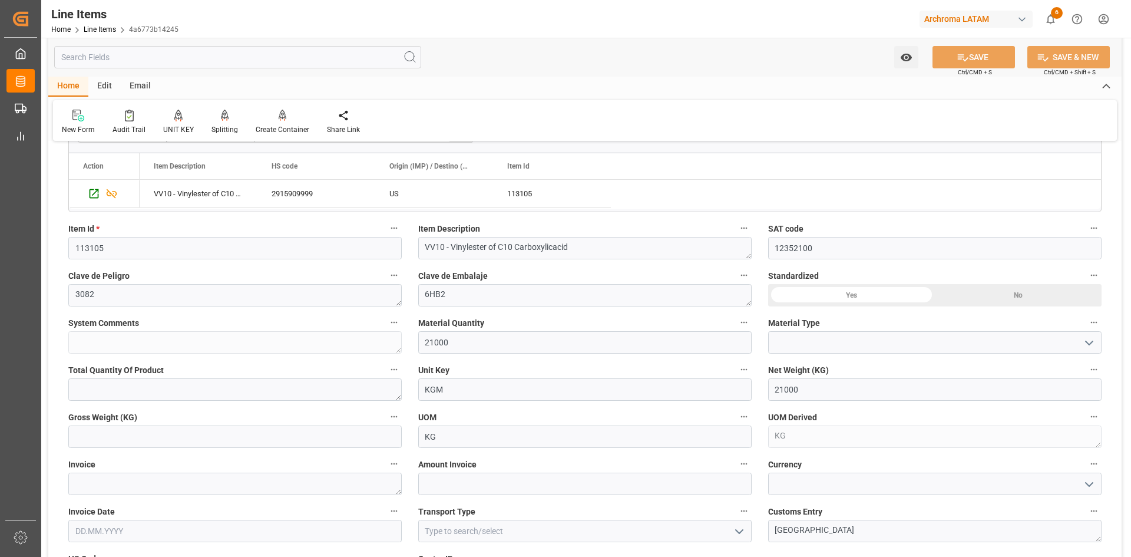
scroll to position [295, 0]
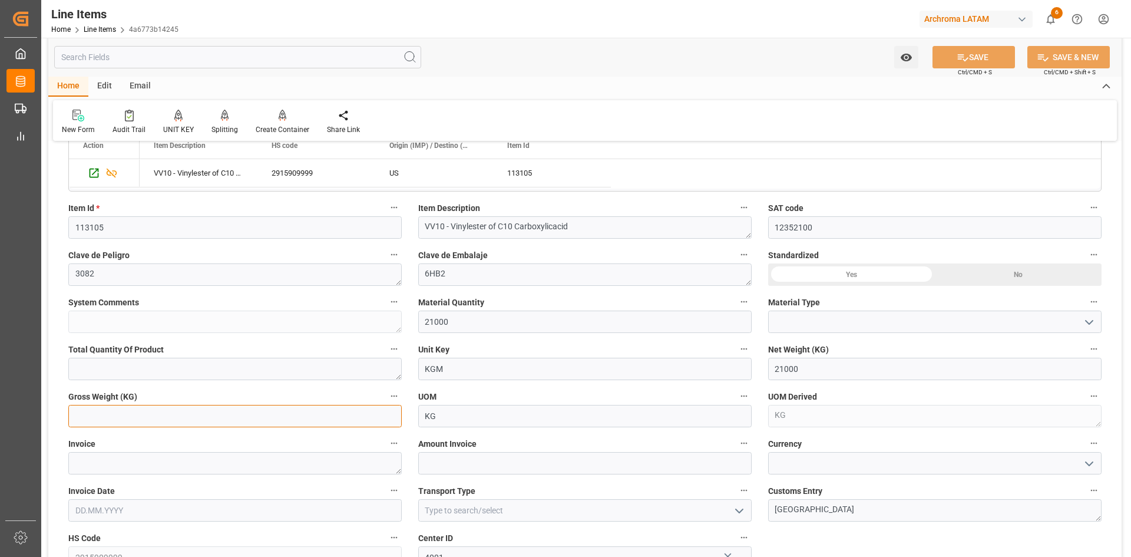
click at [160, 422] on input "text" at bounding box center [234, 416] width 333 height 22
type input "20450"
click at [246, 463] on textarea at bounding box center [234, 463] width 333 height 22
click at [256, 464] on textarea at bounding box center [234, 463] width 333 height 22
paste textarea "94382870"
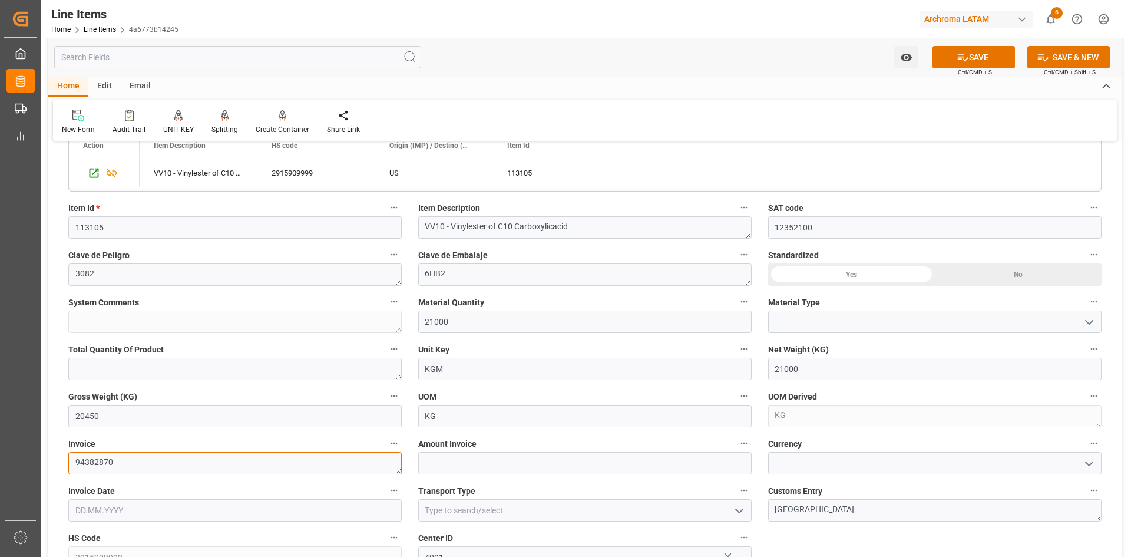
type textarea "94382870"
click at [464, 458] on input "text" at bounding box center [584, 463] width 333 height 22
type input "65031"
click at [828, 451] on label "Currency" at bounding box center [934, 443] width 333 height 16
click at [1086, 451] on button "Currency" at bounding box center [1093, 442] width 15 height 15
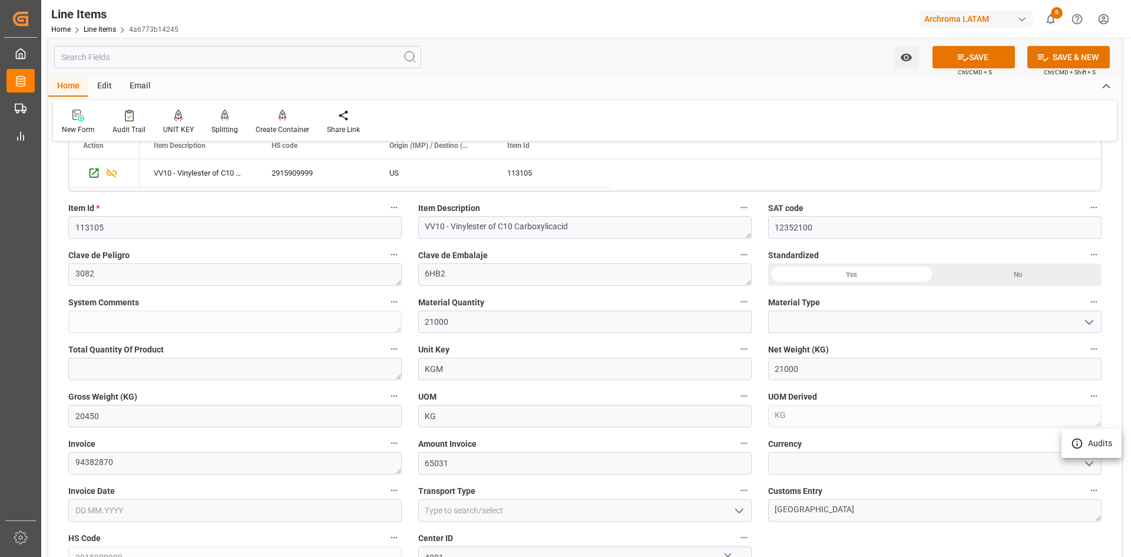
click at [1092, 460] on div at bounding box center [565, 278] width 1131 height 557
click at [1087, 461] on icon "open menu" at bounding box center [1089, 464] width 14 height 14
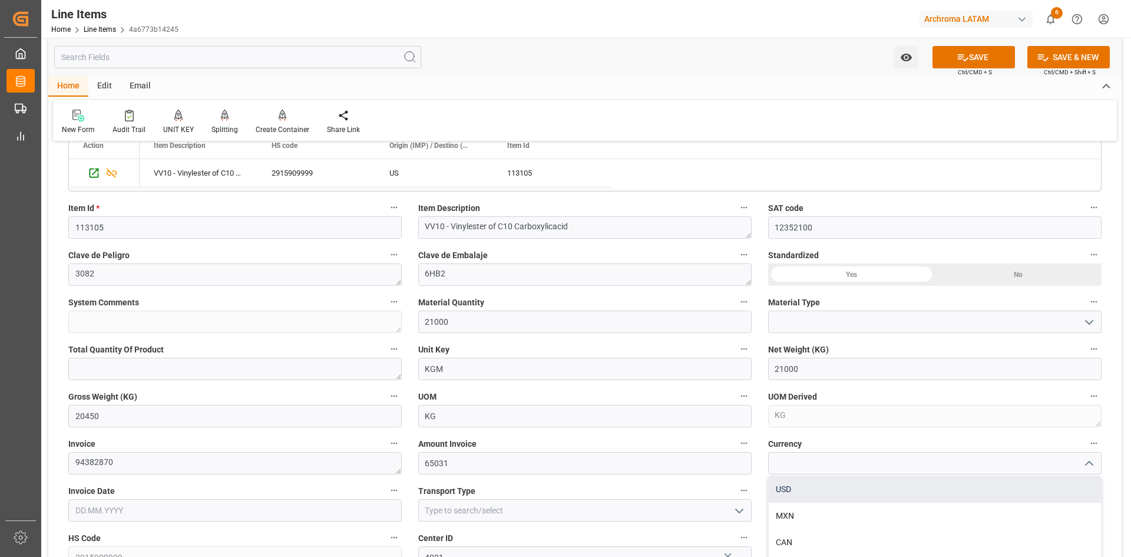
click at [830, 477] on div "USD" at bounding box center [935, 489] width 332 height 27
type input "USD"
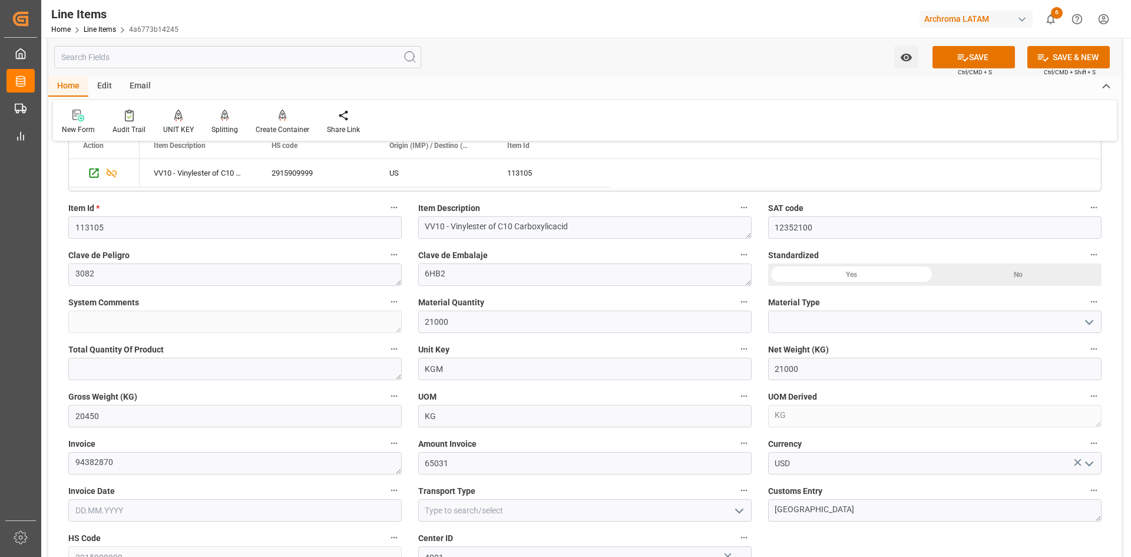
click at [137, 507] on input "text" at bounding box center [234, 510] width 333 height 22
click at [79, 333] on div "[DATE]" at bounding box center [152, 339] width 167 height 12
click at [80, 336] on button "Previous Month" at bounding box center [78, 337] width 7 height 7
click at [132, 446] on div "24" at bounding box center [130, 451] width 15 height 14
type input "[DATE]"
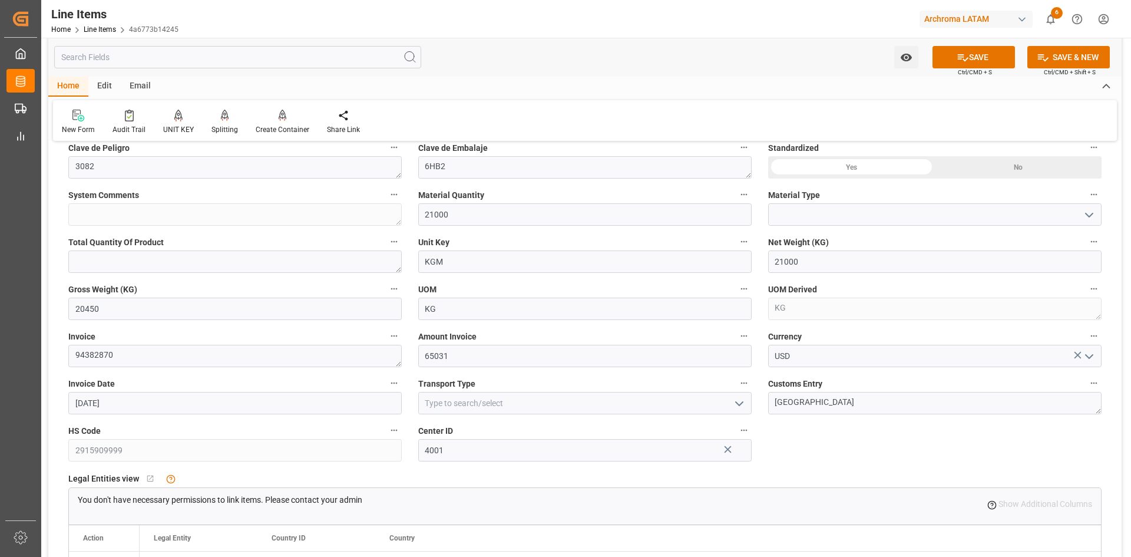
scroll to position [412, 0]
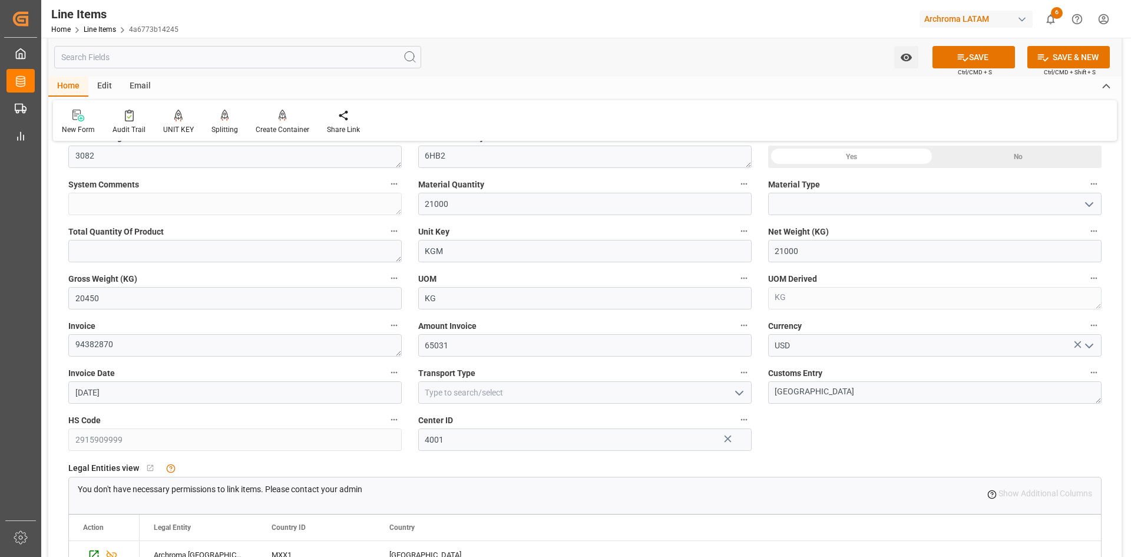
click at [735, 397] on icon "open menu" at bounding box center [739, 393] width 14 height 14
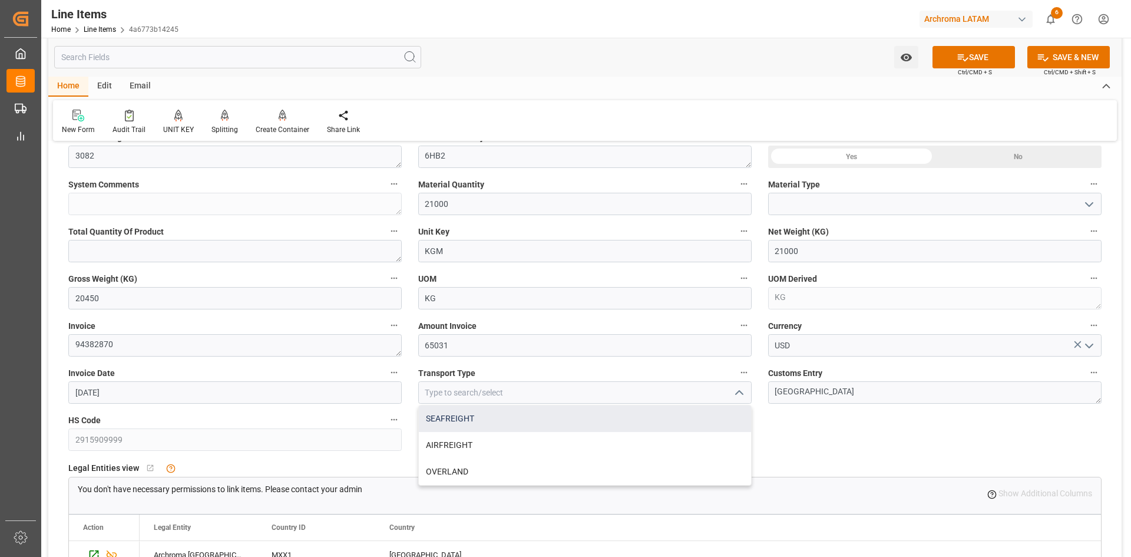
click at [510, 417] on div "SEAFREIGHT" at bounding box center [585, 418] width 332 height 27
type input "SEAFREIGHT"
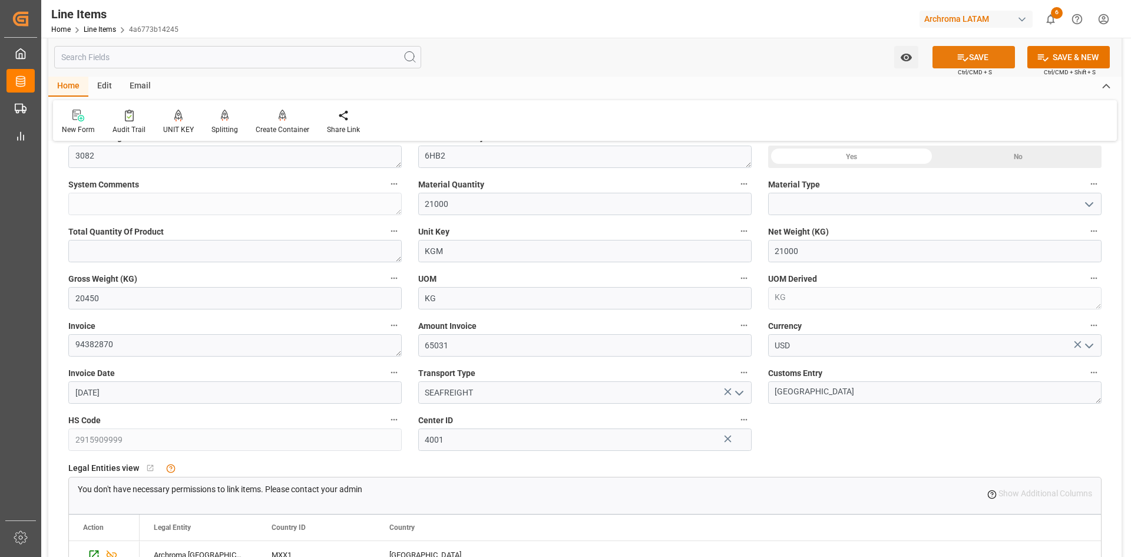
click at [967, 50] on button "SAVE" at bounding box center [974, 57] width 82 height 22
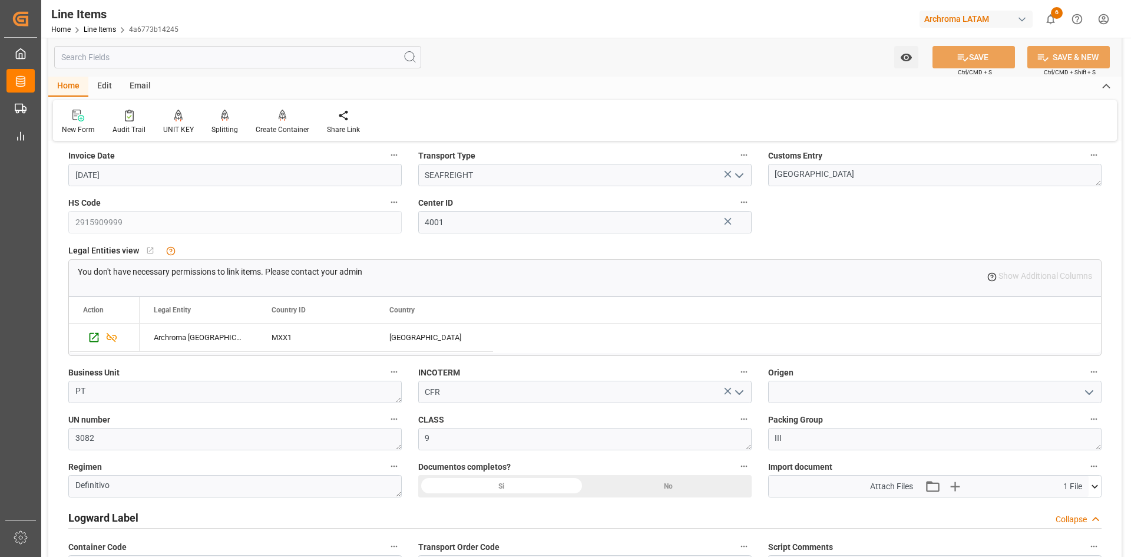
scroll to position [648, 0]
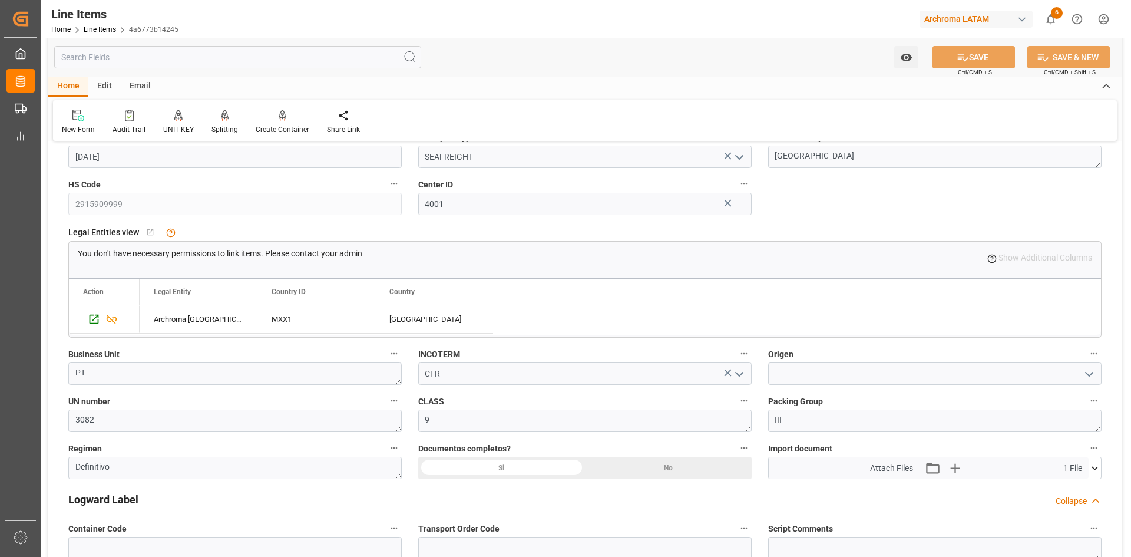
click at [1098, 470] on icon at bounding box center [1095, 468] width 12 height 12
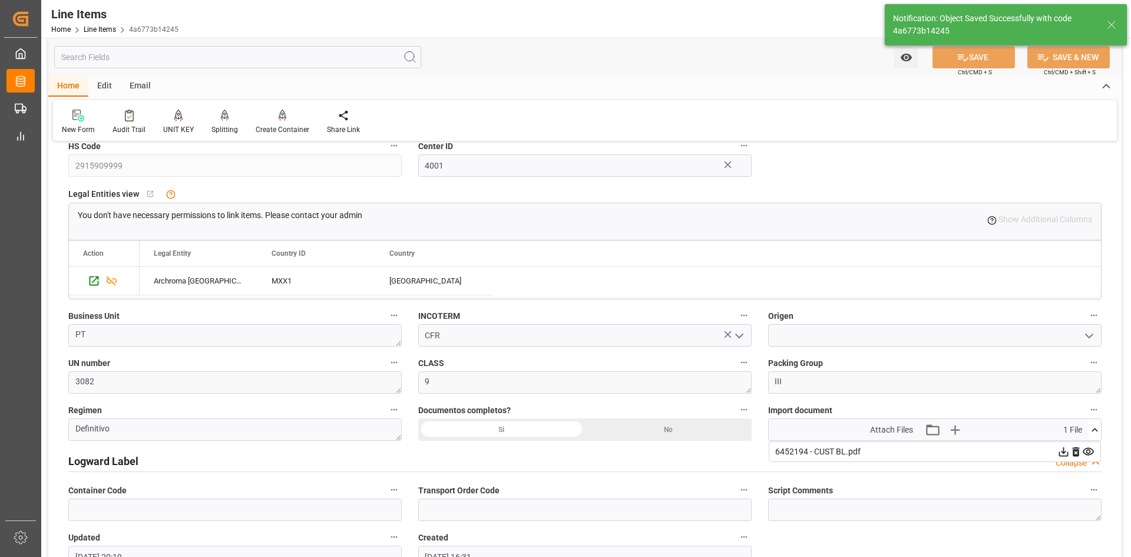
scroll to position [707, 0]
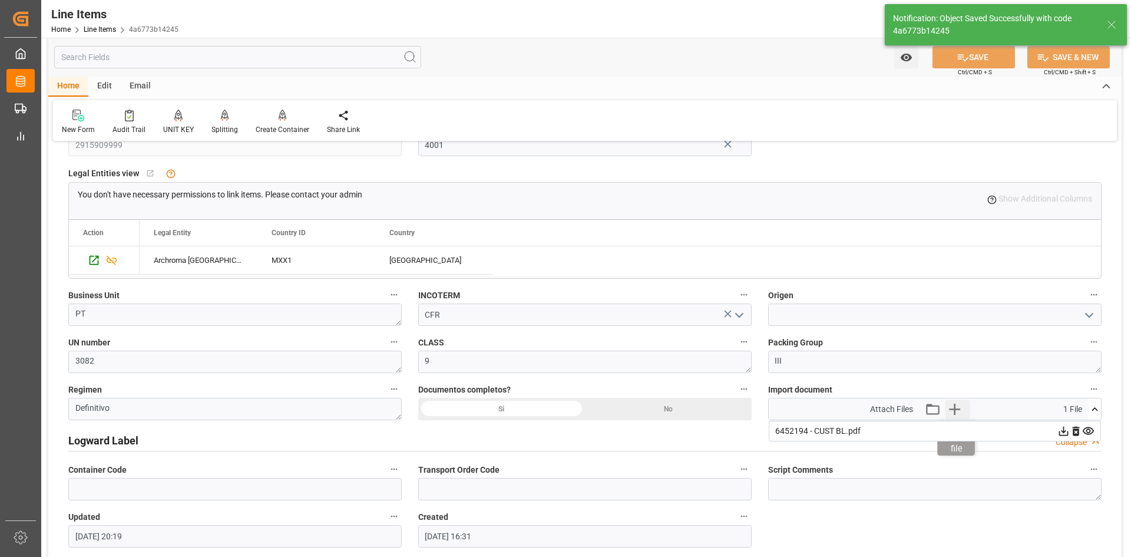
click at [953, 404] on icon "button" at bounding box center [955, 408] width 19 height 19
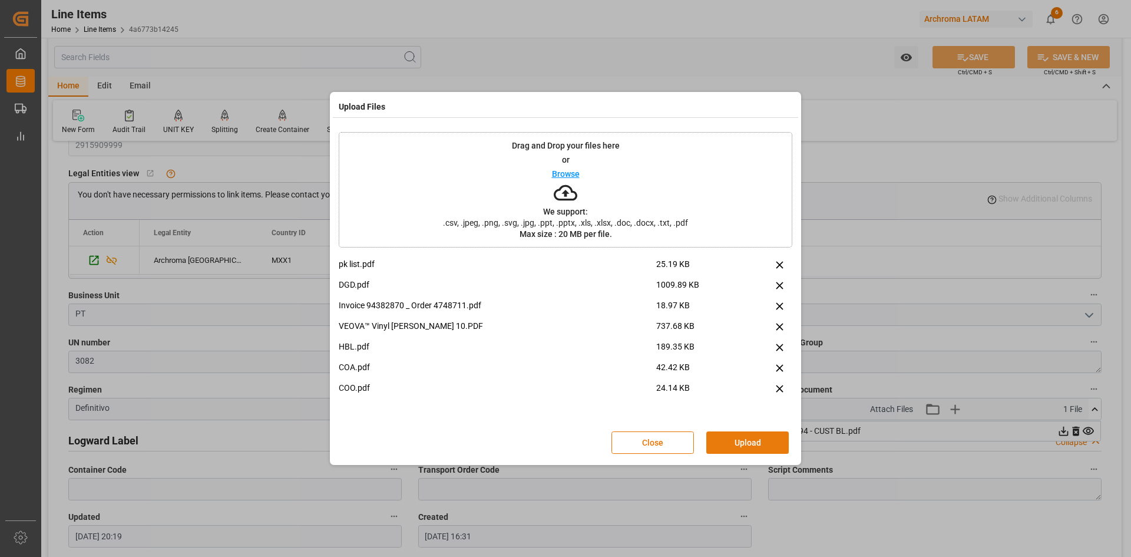
click at [748, 438] on button "Upload" at bounding box center [747, 442] width 82 height 22
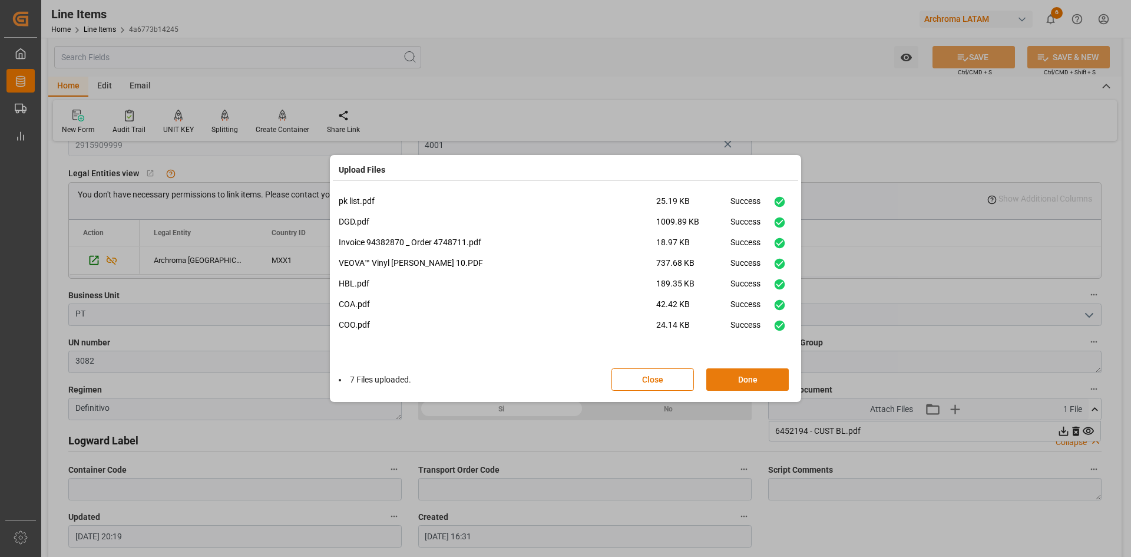
click at [739, 382] on button "Done" at bounding box center [747, 379] width 82 height 22
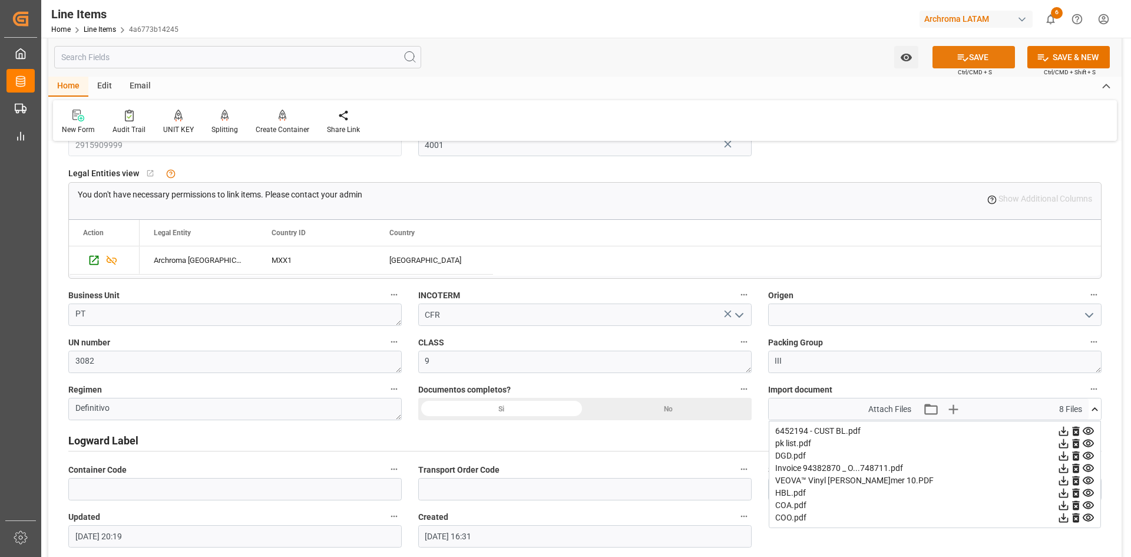
click at [990, 61] on button "SAVE" at bounding box center [974, 57] width 82 height 22
type input "[DATE] 20:20"
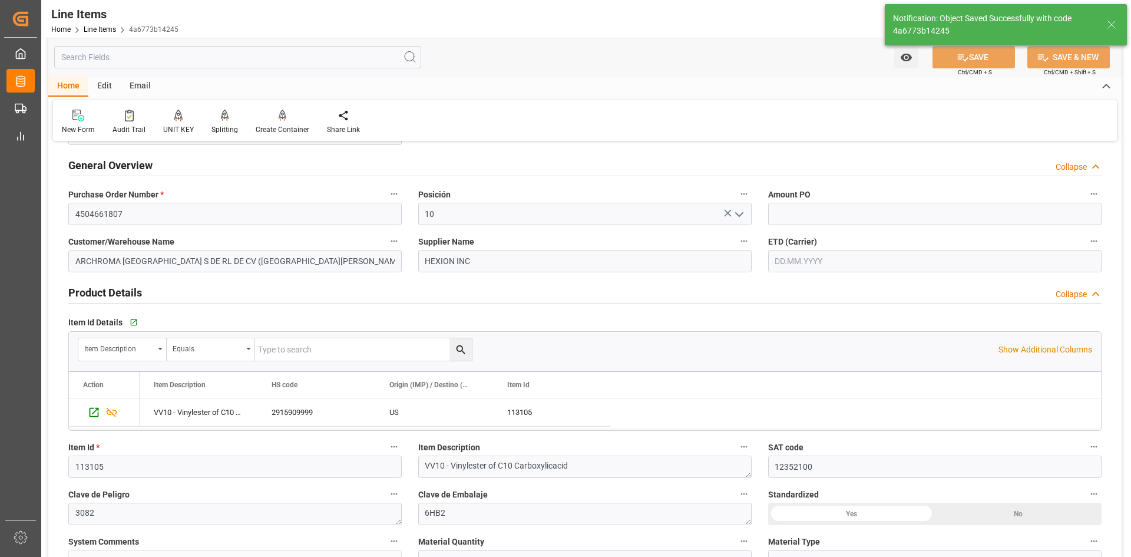
scroll to position [0, 0]
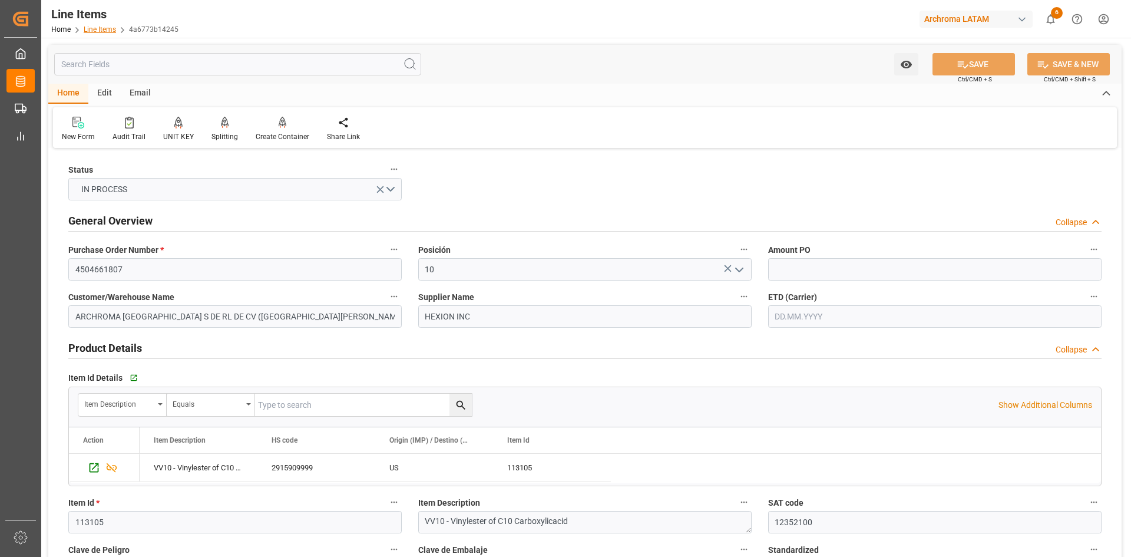
click at [97, 31] on link "Line Items" at bounding box center [100, 29] width 32 height 8
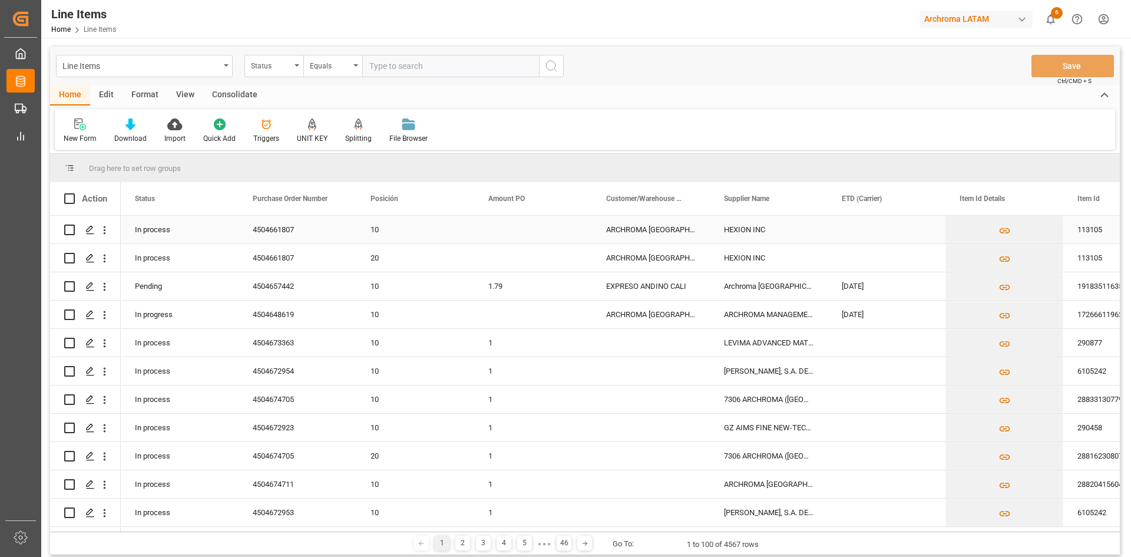
click at [70, 232] on input "Press Space to toggle row selection (unchecked)" at bounding box center [69, 229] width 11 height 11
checkbox input "true"
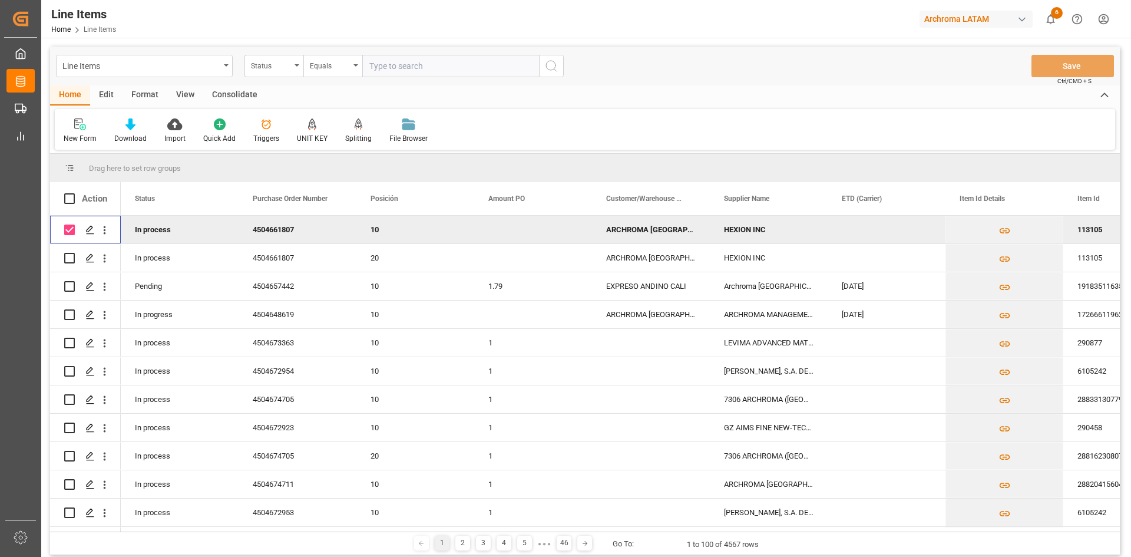
click at [217, 95] on div "Consolidate" at bounding box center [234, 95] width 63 height 20
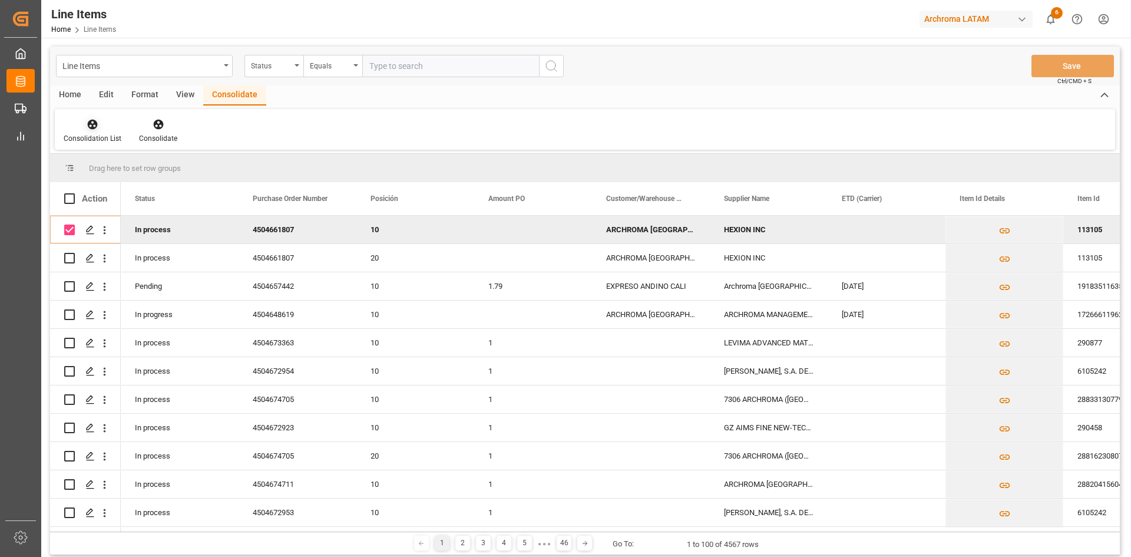
click at [81, 131] on div "Consolidation List" at bounding box center [92, 131] width 75 height 26
click at [134, 168] on div "Line Items Status Equals Save Ctrl/CMD + S Home Edit Format View Consolidate Co…" at bounding box center [585, 301] width 1070 height 508
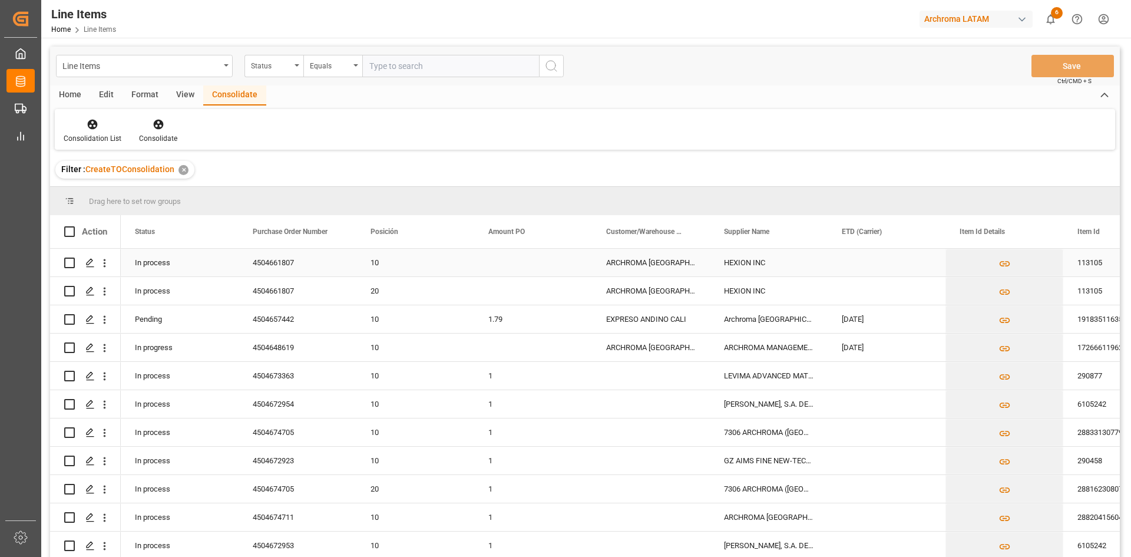
click at [70, 263] on input "Press Space to toggle row selection (unchecked)" at bounding box center [69, 262] width 11 height 11
checkbox input "true"
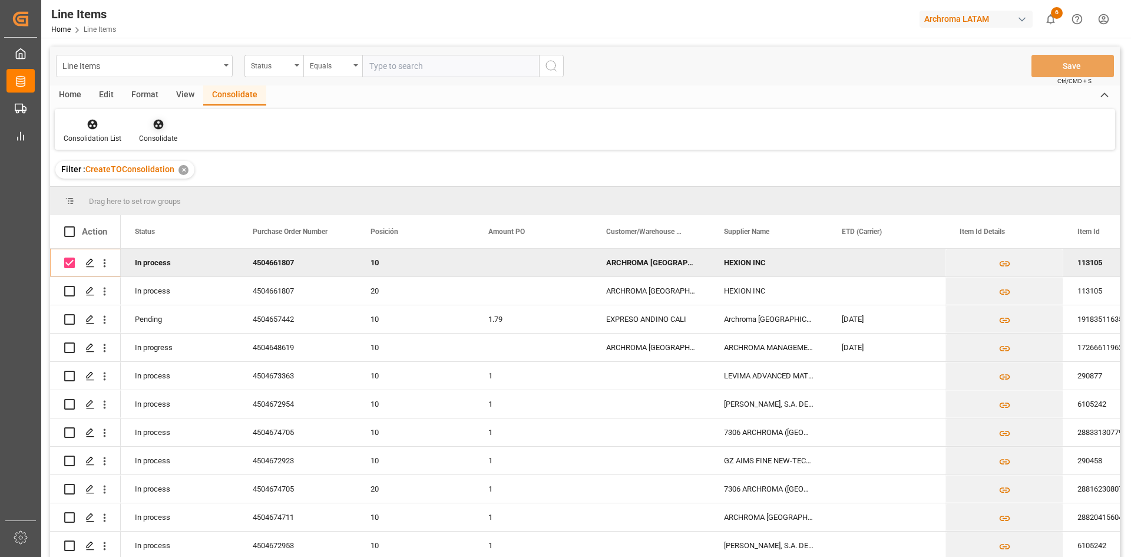
click at [164, 127] on div at bounding box center [158, 124] width 38 height 12
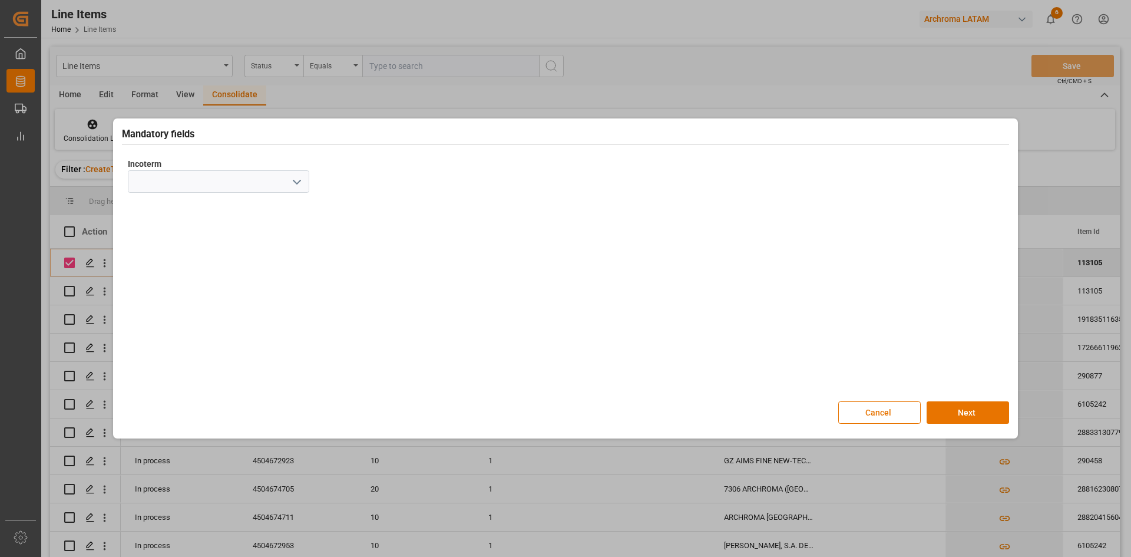
click at [301, 188] on icon "open menu" at bounding box center [297, 182] width 14 height 14
drag, startPoint x: 156, startPoint y: 334, endPoint x: 268, endPoint y: 338, distance: 112.6
click at [156, 334] on div "CIF" at bounding box center [218, 340] width 180 height 27
type input "CIF"
click at [969, 408] on button "Next" at bounding box center [968, 412] width 82 height 22
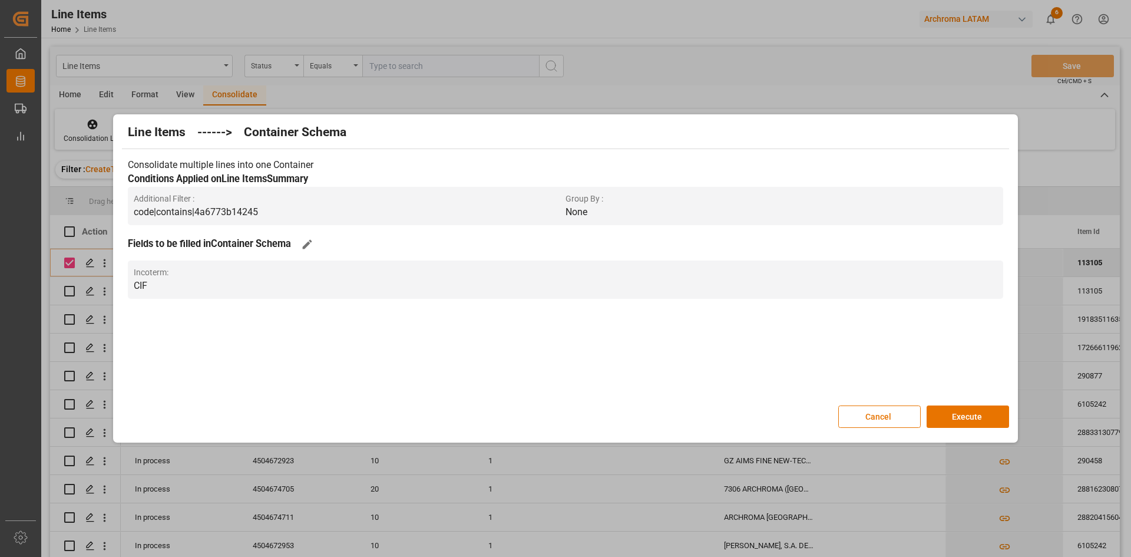
click at [969, 408] on button "Execute" at bounding box center [968, 416] width 82 height 22
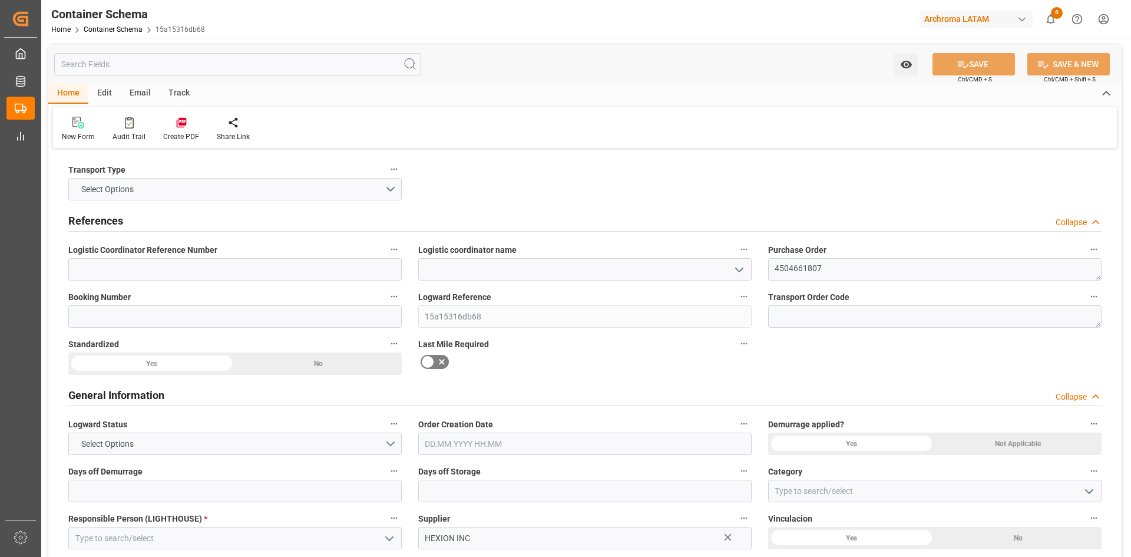
type input "0"
type input "1"
type input "21000"
type input "20450"
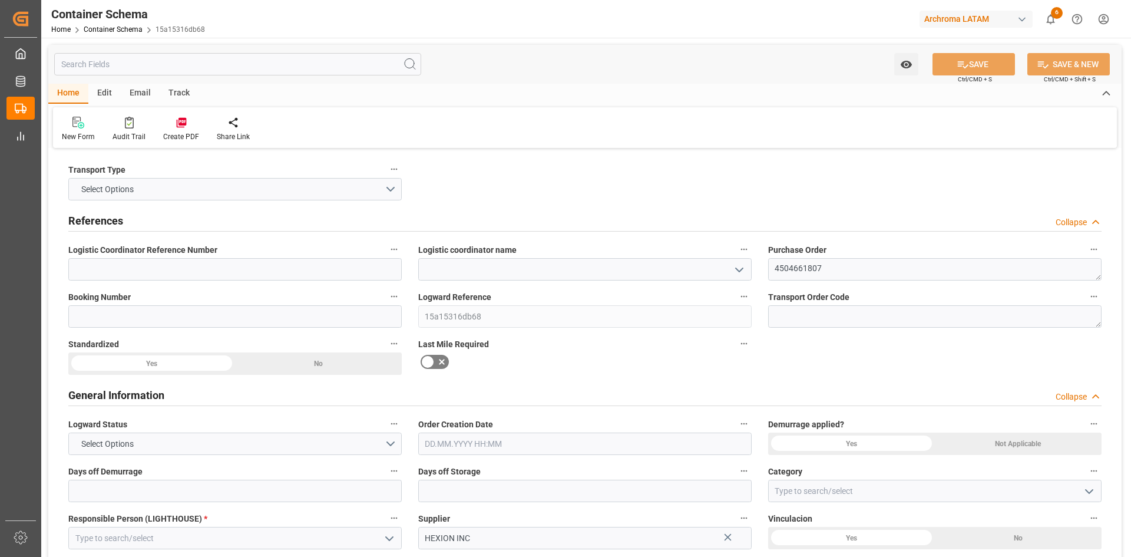
type input "0"
type input "[DATE]"
type input "[DATE] 20:20"
type input "[DATE]"
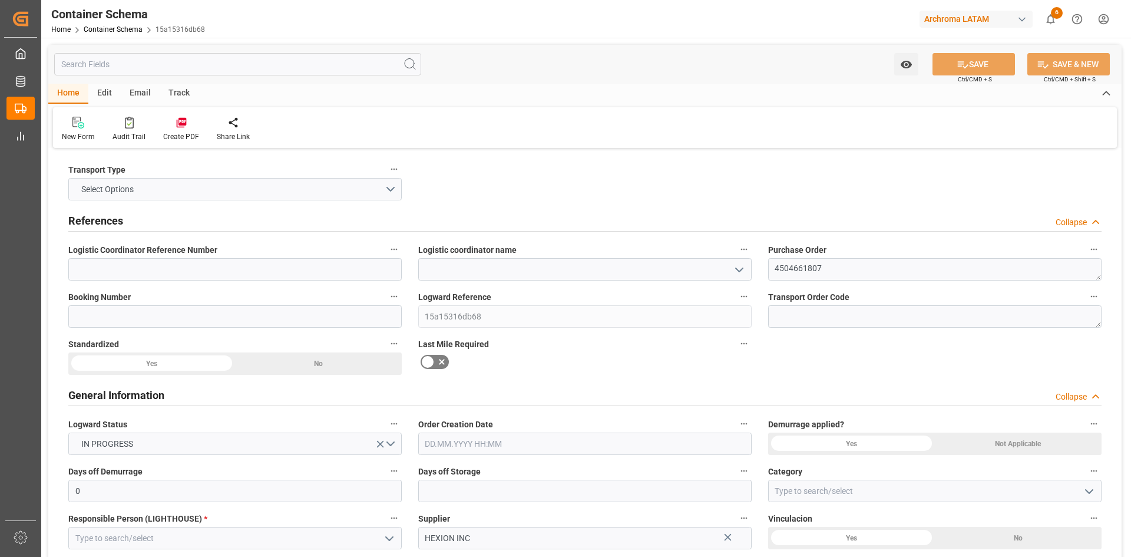
click at [742, 270] on icon "open menu" at bounding box center [739, 270] width 14 height 14
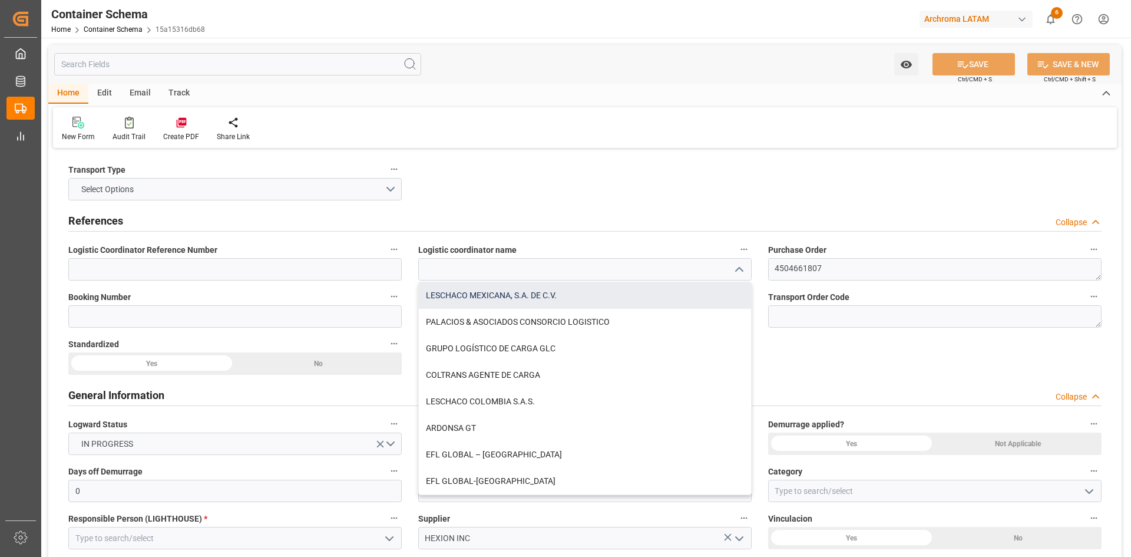
click at [491, 297] on div "LESCHACO MEXICANA, S.A. DE C.V." at bounding box center [585, 295] width 332 height 27
type input "LESCHACO MEXICANA, S.A. DE C.V."
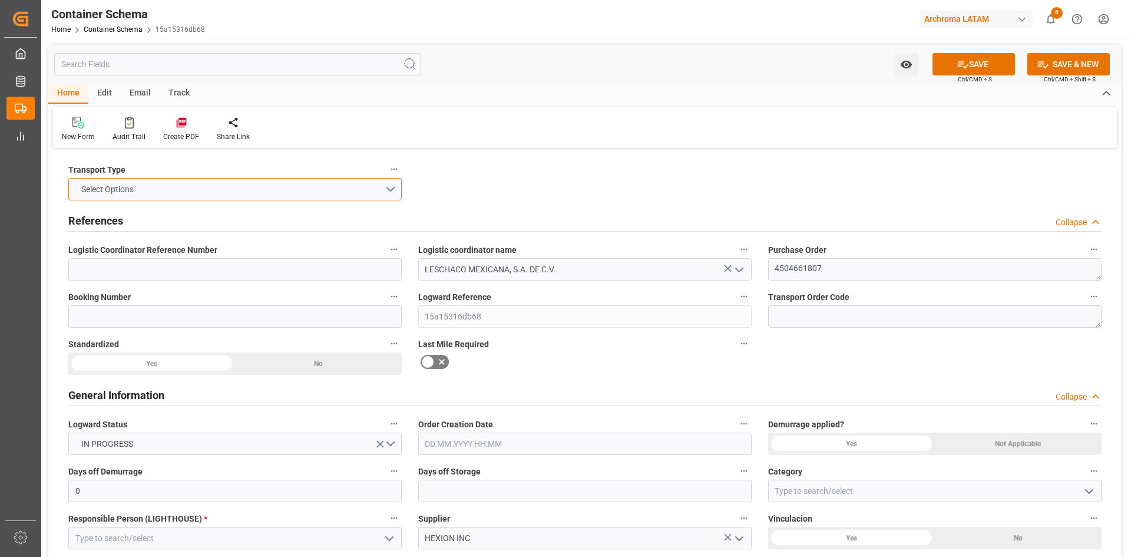
click at [388, 190] on button "Select Options" at bounding box center [234, 189] width 333 height 22
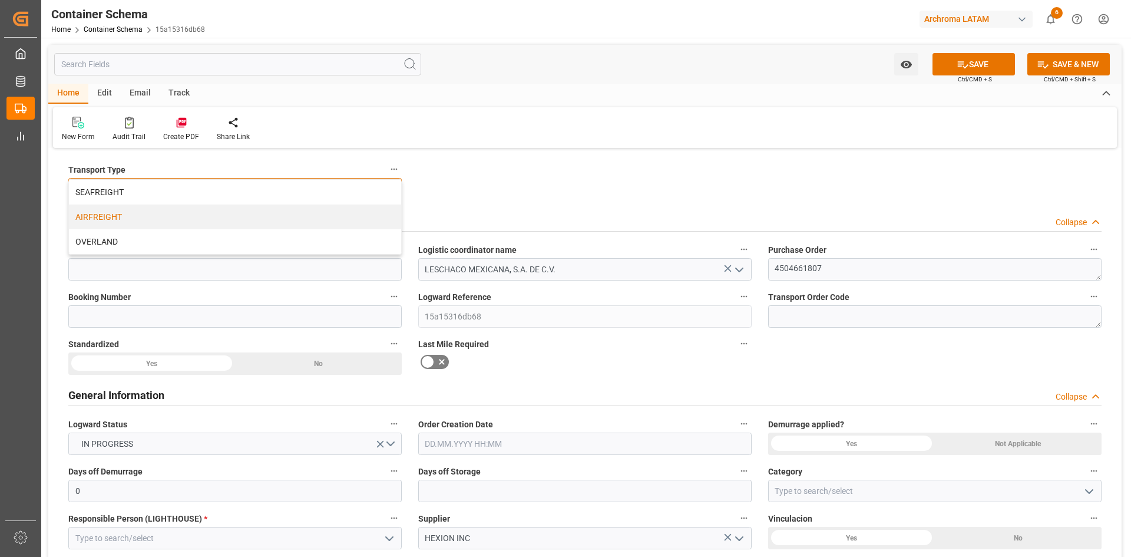
click at [148, 213] on div "AIRFREIGHT" at bounding box center [235, 216] width 332 height 25
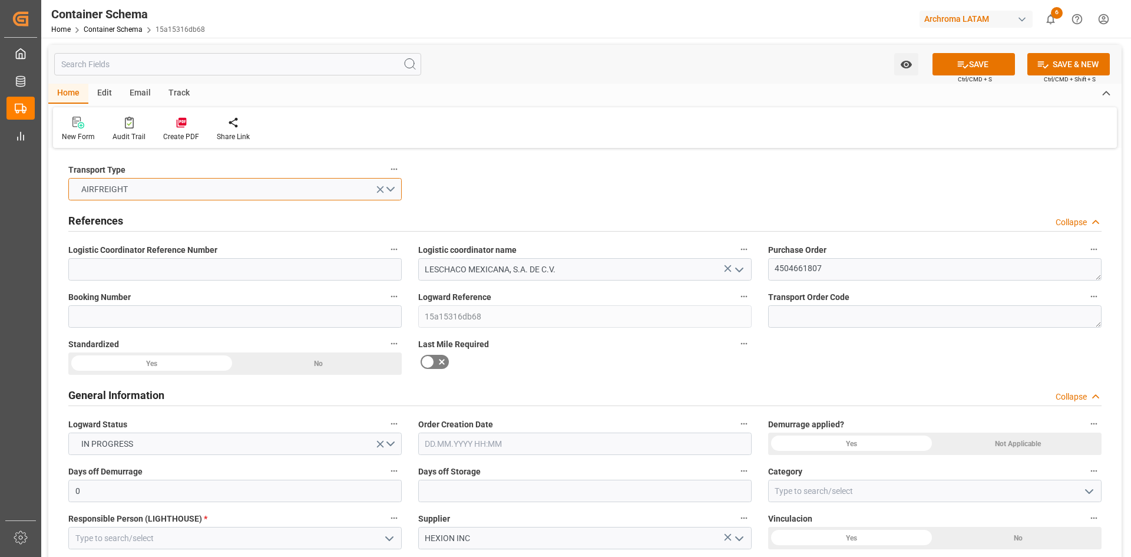
click at [394, 187] on button "AIRFREIGHT" at bounding box center [234, 189] width 333 height 22
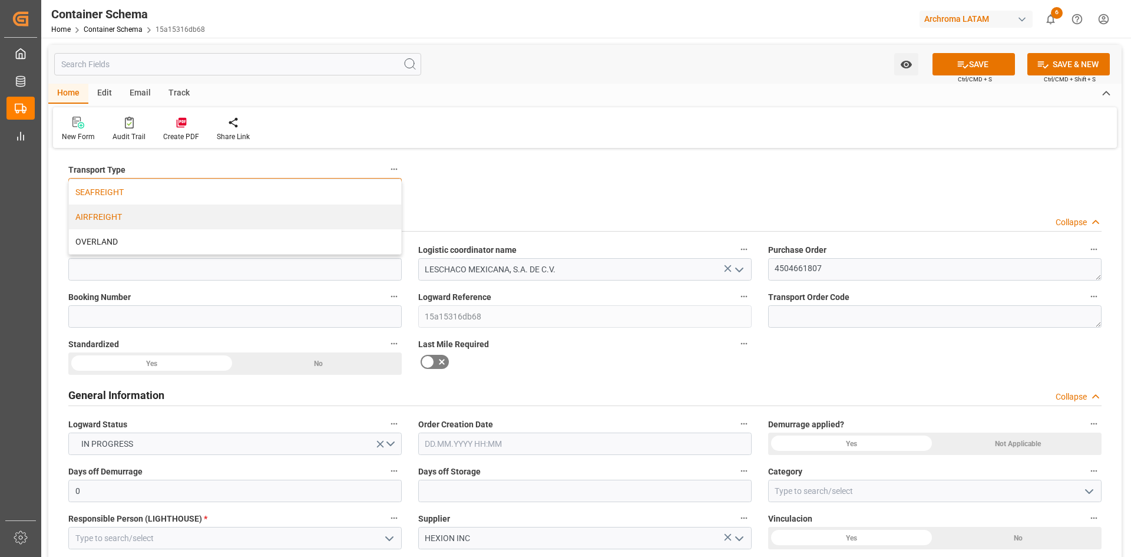
click at [150, 196] on div "SEAFREIGHT" at bounding box center [235, 192] width 332 height 25
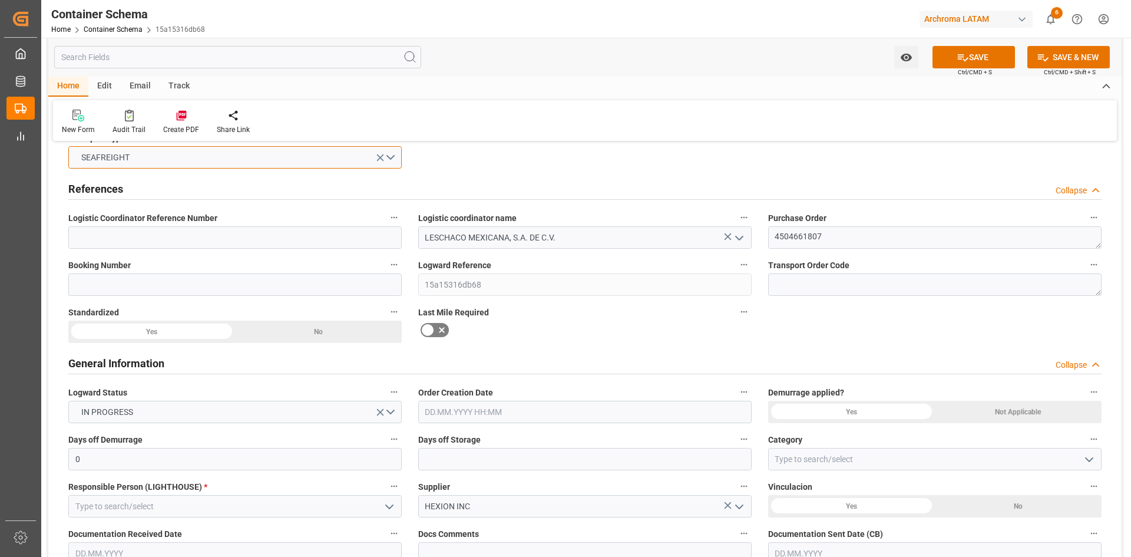
scroll to position [59, 0]
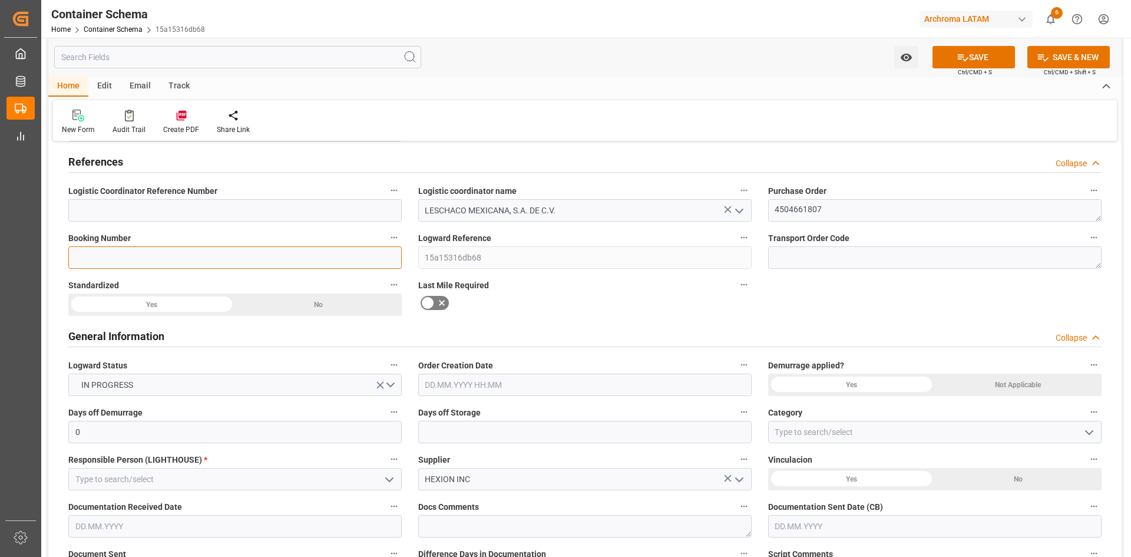
drag, startPoint x: 162, startPoint y: 263, endPoint x: 173, endPoint y: 269, distance: 12.9
click at [162, 263] on input at bounding box center [234, 257] width 333 height 22
paste input "BOPT1355958980"
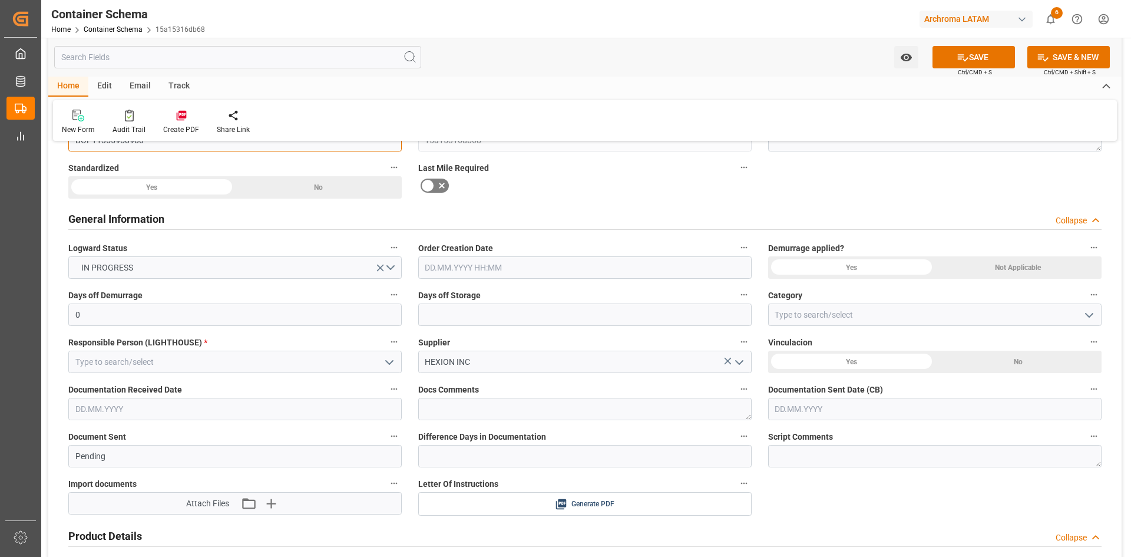
scroll to position [177, 0]
type input "BOPT1355958980"
click at [494, 271] on input "text" at bounding box center [584, 267] width 333 height 22
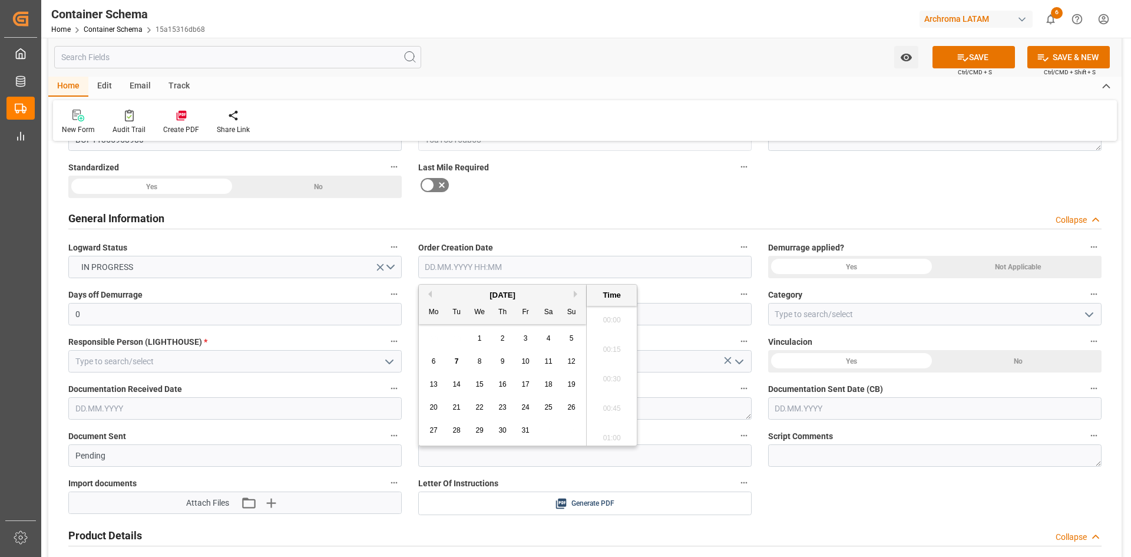
scroll to position [1624, 0]
click at [450, 289] on div "October 2025 Mo Tu We Th Fr Sa Su" at bounding box center [502, 304] width 167 height 39
click at [453, 358] on div "7" at bounding box center [457, 362] width 15 height 14
type input "[DATE] 00:00"
click at [799, 206] on div "General Information Collapse" at bounding box center [585, 218] width 1050 height 33
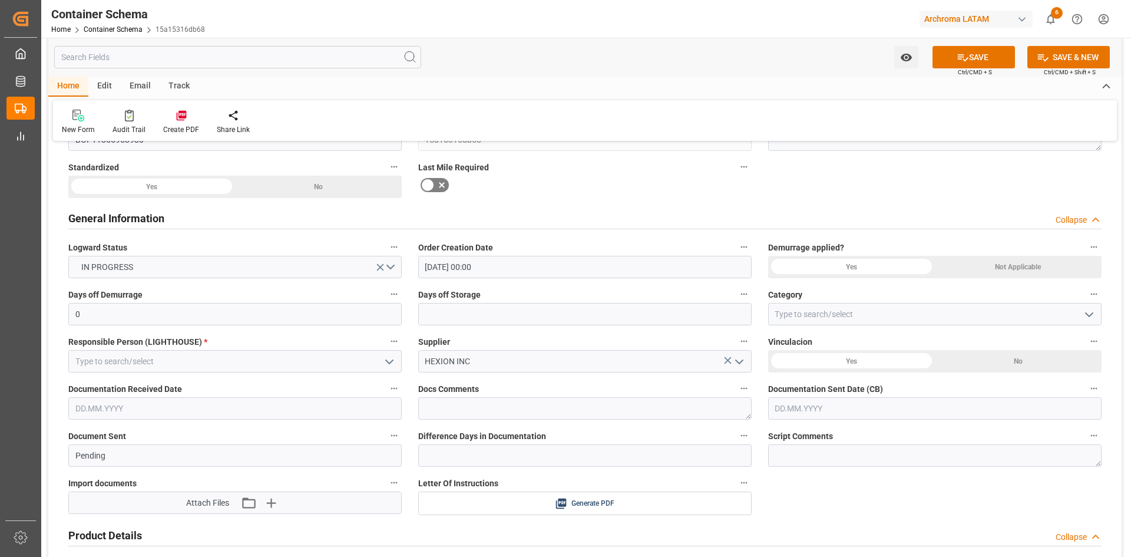
click at [388, 361] on icon "open menu" at bounding box center [389, 362] width 14 height 14
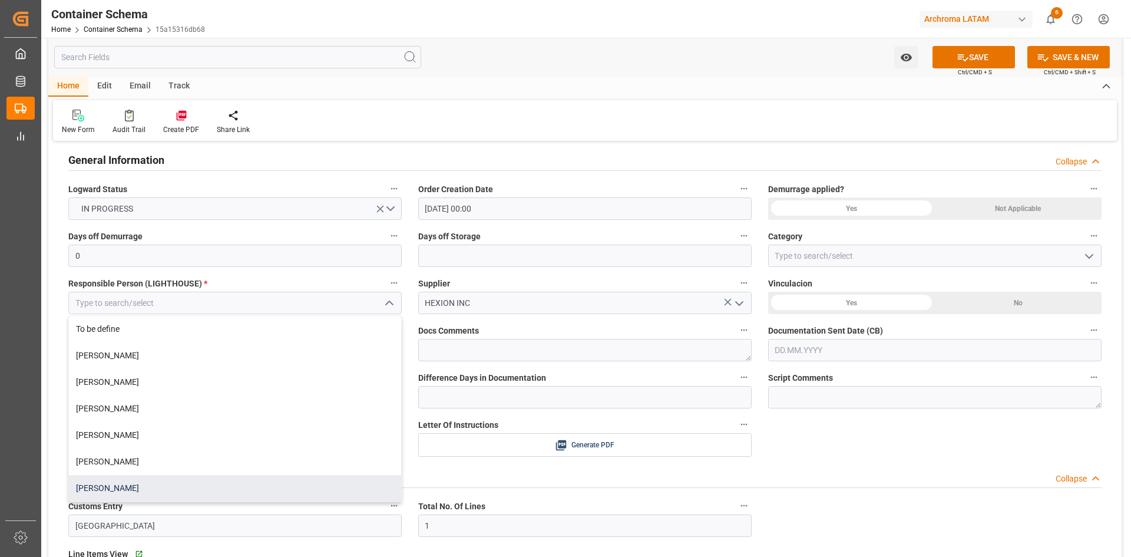
scroll to position [236, 0]
click at [124, 488] on div "[PERSON_NAME]" at bounding box center [235, 487] width 332 height 27
type input "[PERSON_NAME]"
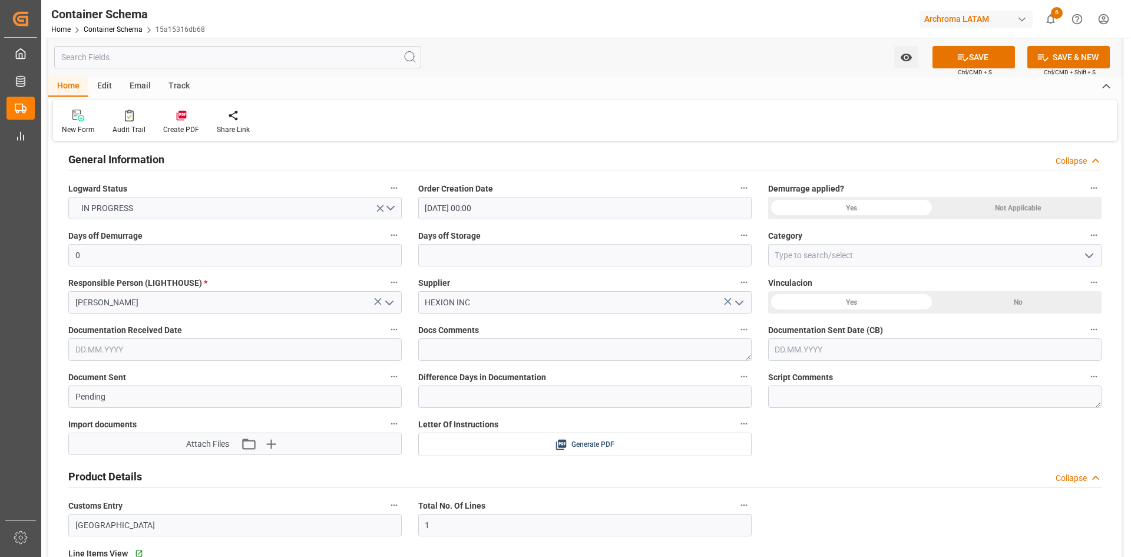
click at [852, 304] on div "Yes" at bounding box center [851, 302] width 167 height 22
click at [975, 304] on div "No" at bounding box center [1018, 302] width 167 height 22
click at [300, 355] on input "text" at bounding box center [234, 349] width 333 height 22
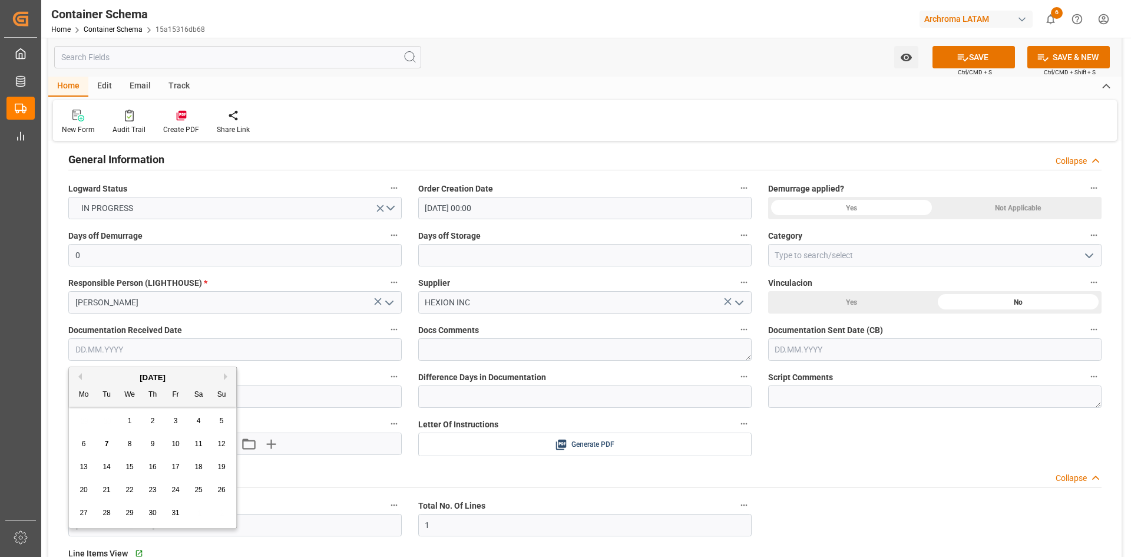
click at [103, 376] on div "[DATE]" at bounding box center [152, 378] width 167 height 12
click at [131, 424] on span "1" at bounding box center [130, 421] width 4 height 8
type input "[DATE]"
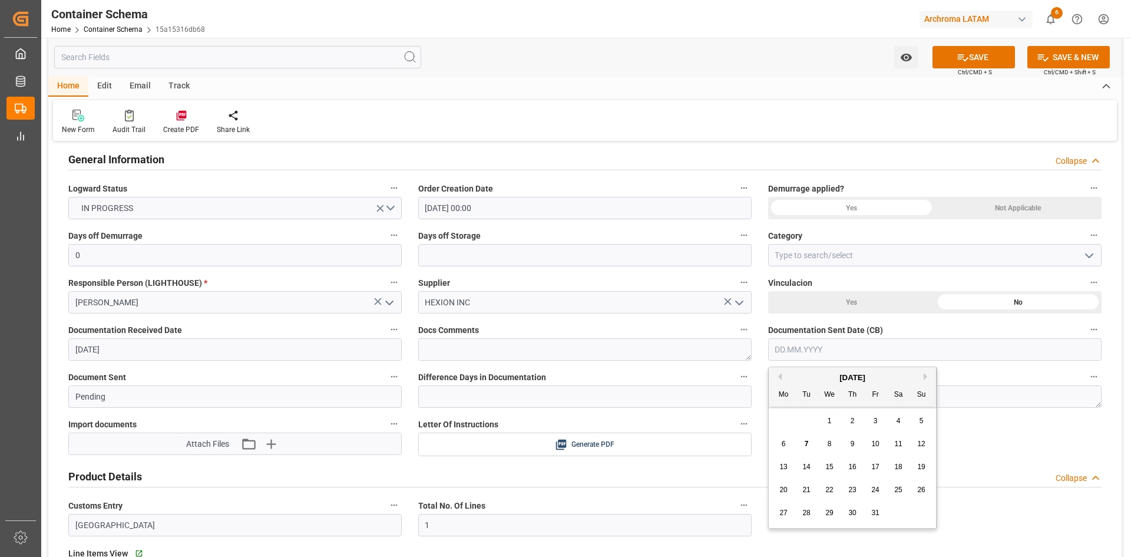
click at [817, 346] on input "text" at bounding box center [934, 349] width 333 height 22
click at [809, 437] on div "7" at bounding box center [806, 444] width 15 height 14
type input "[DATE]"
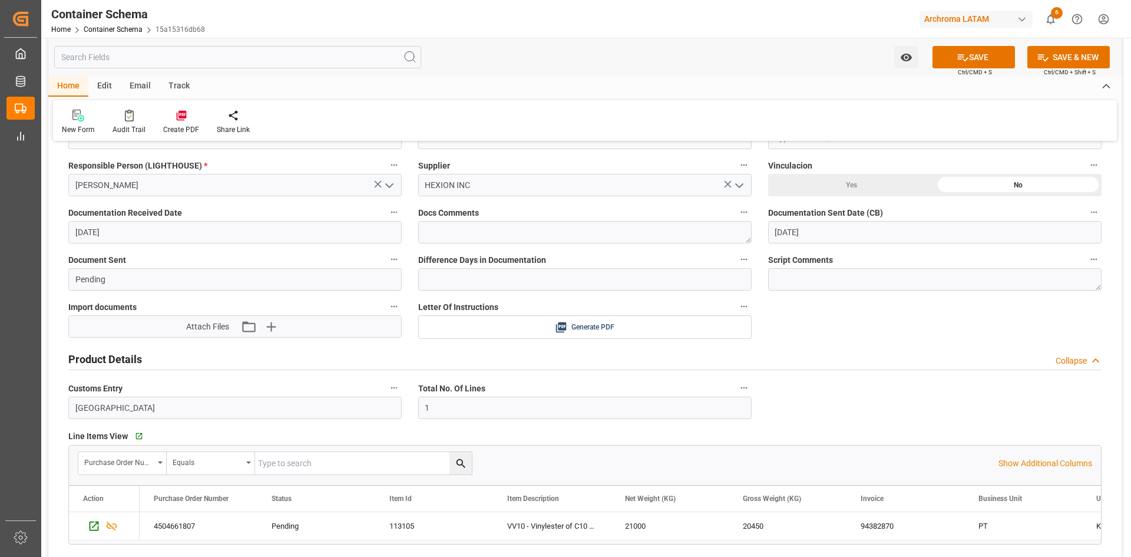
scroll to position [353, 0]
click at [247, 325] on icon "button" at bounding box center [248, 325] width 19 height 19
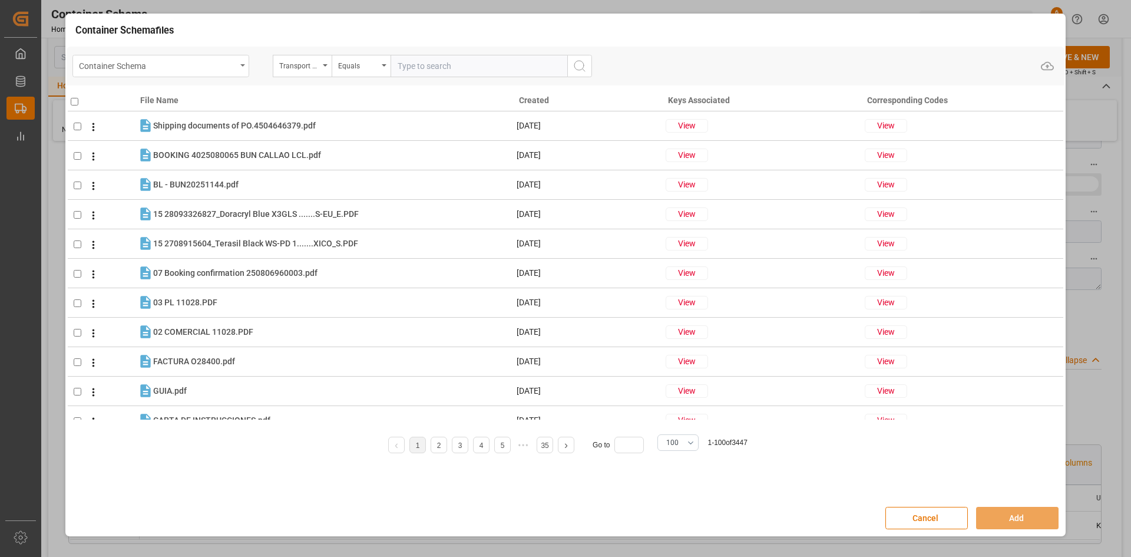
click at [212, 70] on div "Container Schema" at bounding box center [157, 65] width 157 height 15
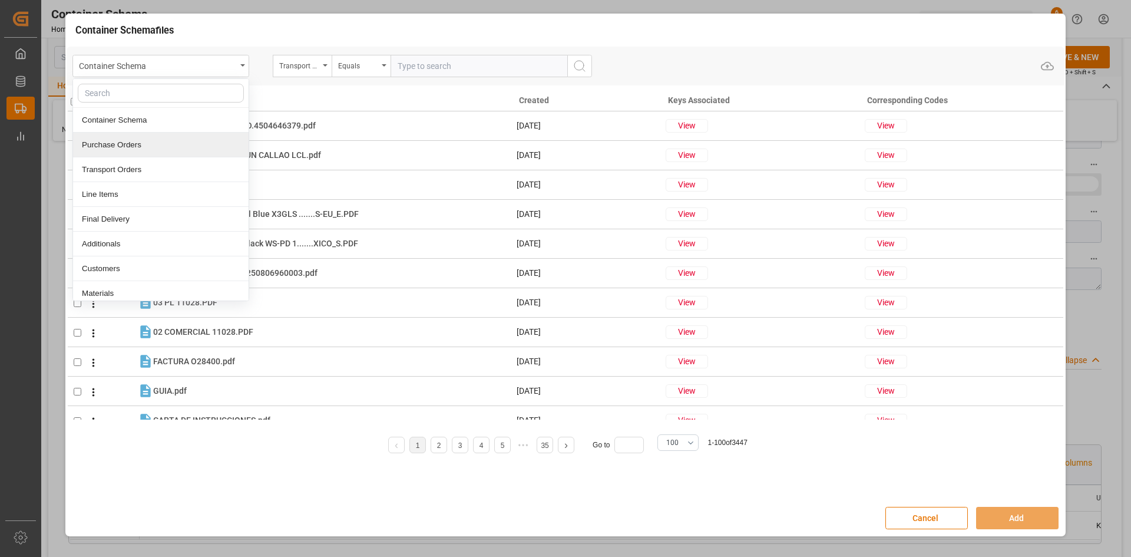
click at [176, 143] on div "Purchase Orders" at bounding box center [161, 145] width 176 height 25
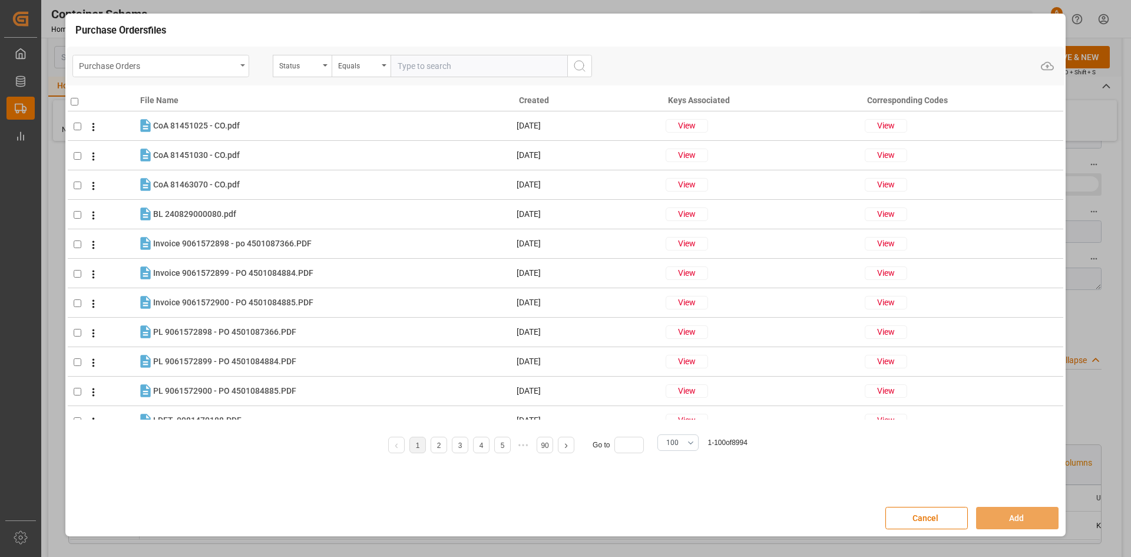
click at [226, 67] on div "Purchase Orders" at bounding box center [157, 65] width 157 height 15
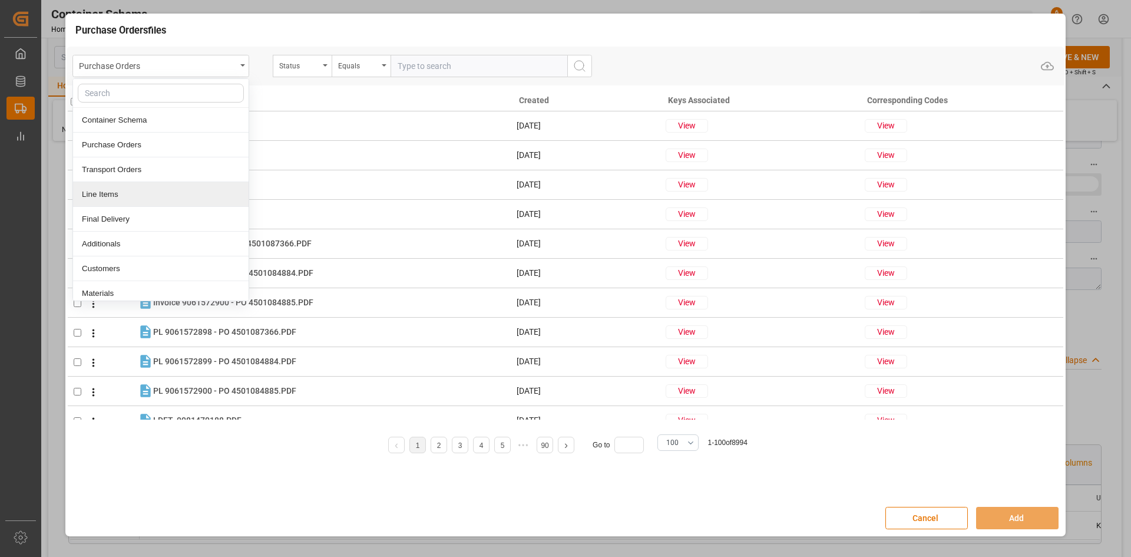
click at [150, 194] on div "Line Items" at bounding box center [161, 194] width 176 height 25
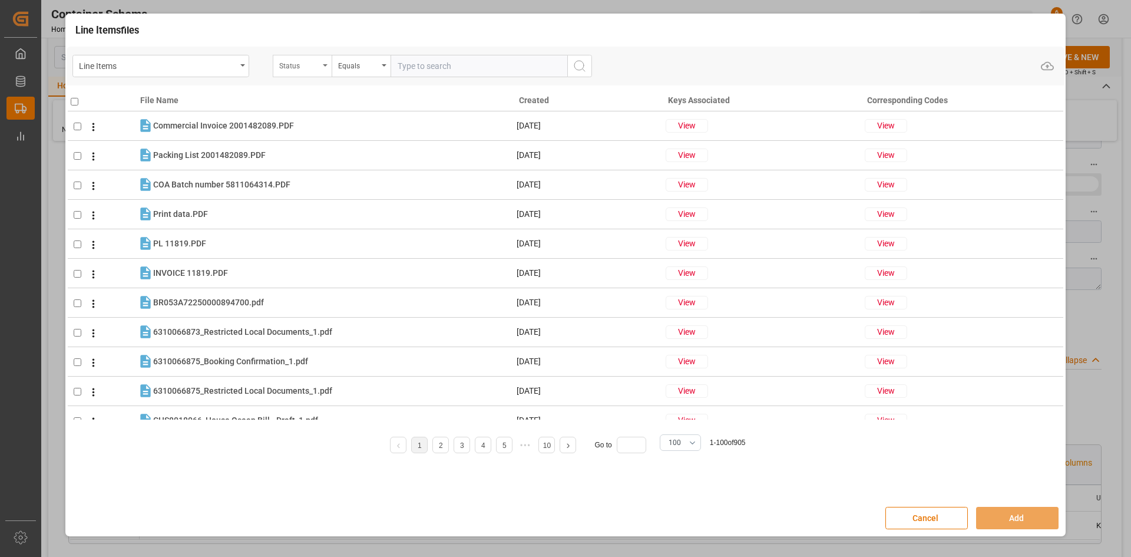
click at [310, 70] on div "Status" at bounding box center [299, 65] width 40 height 14
click at [335, 144] on div "Purchase Order Number" at bounding box center [361, 145] width 176 height 25
click at [421, 64] on input "text" at bounding box center [479, 66] width 177 height 22
paste input "BOPT1355958980"
drag, startPoint x: 458, startPoint y: 65, endPoint x: 396, endPoint y: 64, distance: 61.9
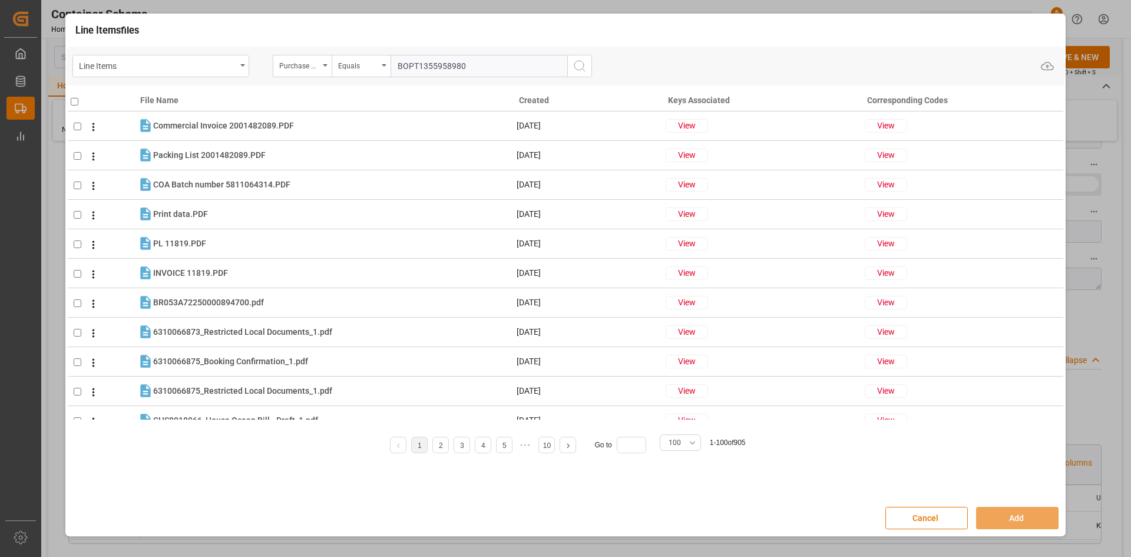
click at [396, 64] on input "BOPT1355958980" at bounding box center [479, 66] width 177 height 22
click at [434, 64] on input "80" at bounding box center [479, 66] width 177 height 22
type input "8"
click at [410, 70] on input "text" at bounding box center [479, 66] width 177 height 22
paste input "4504661807"
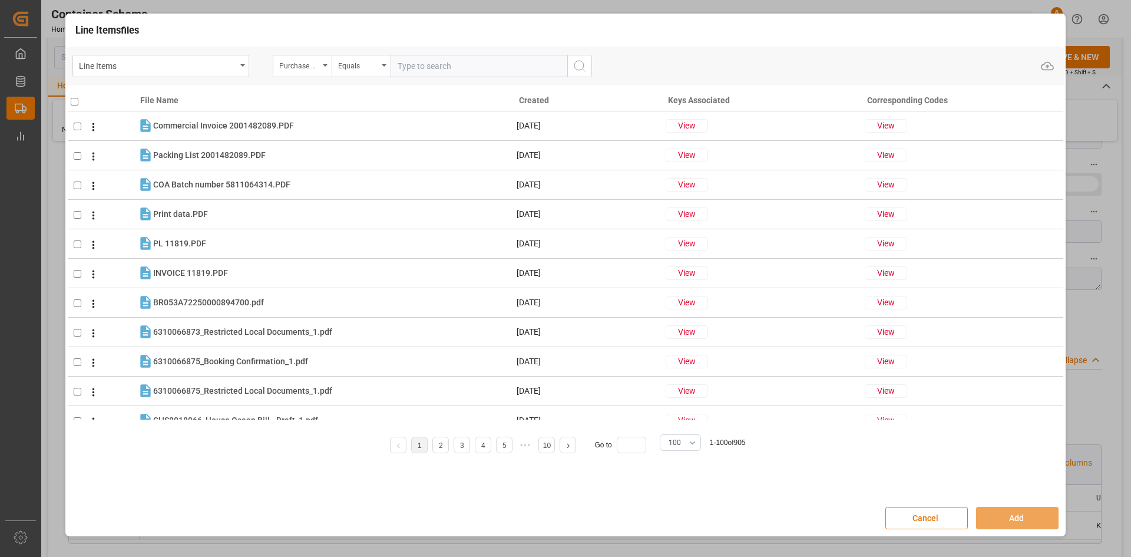
type input "4504661807"
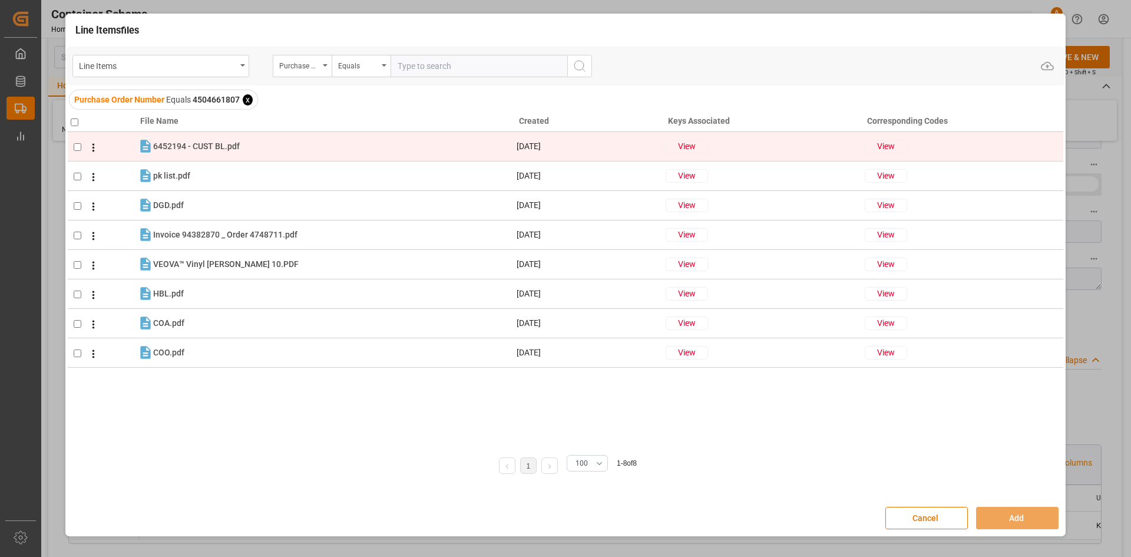
click at [78, 149] on input "checkbox" at bounding box center [78, 147] width 8 height 8
checkbox input "true"
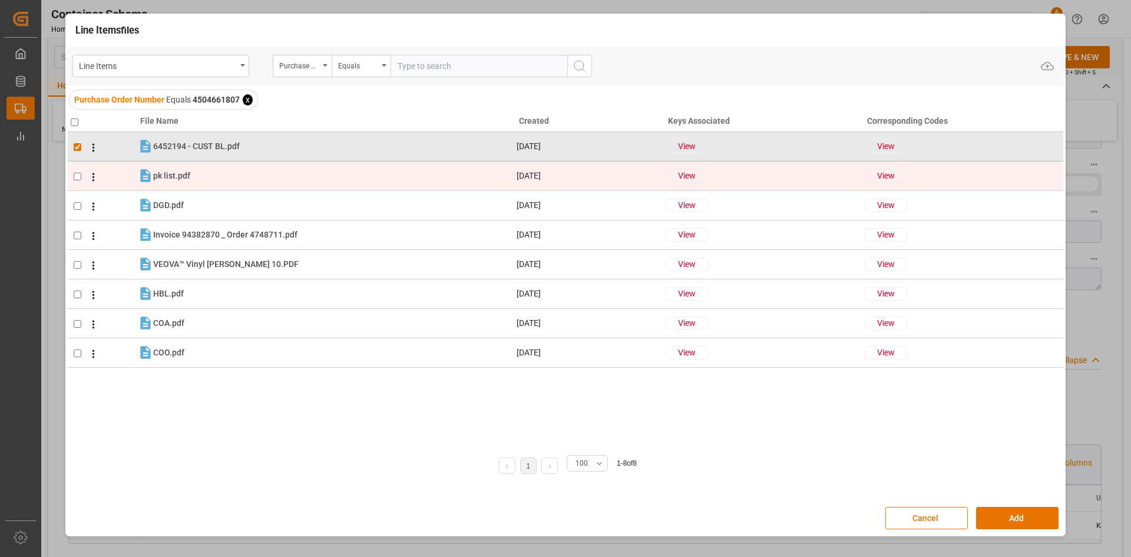
click at [77, 176] on input "checkbox" at bounding box center [78, 177] width 8 height 8
checkbox input "true"
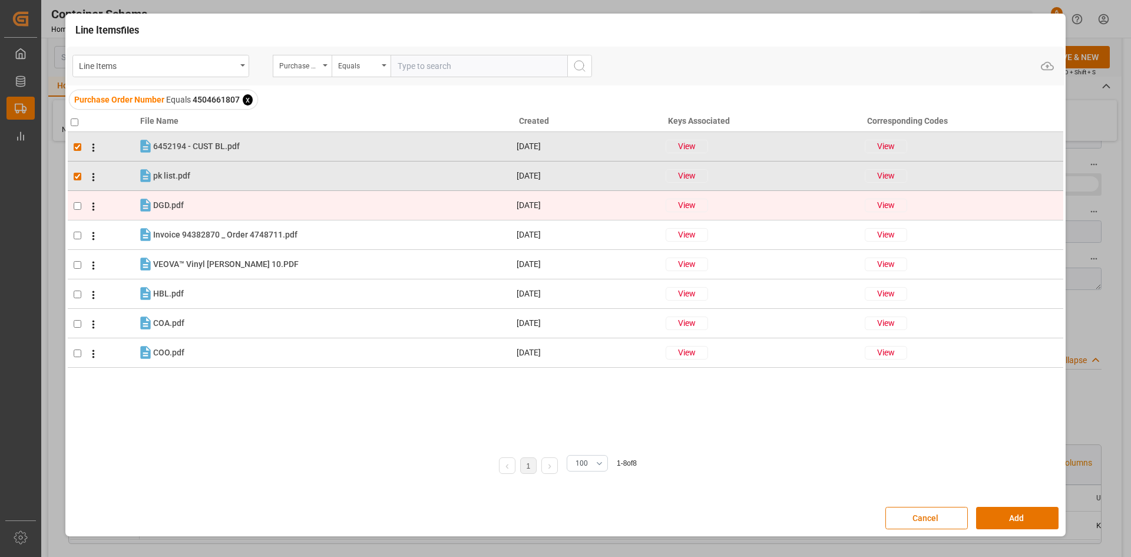
click at [78, 204] on input "checkbox" at bounding box center [78, 206] width 8 height 8
checkbox input "true"
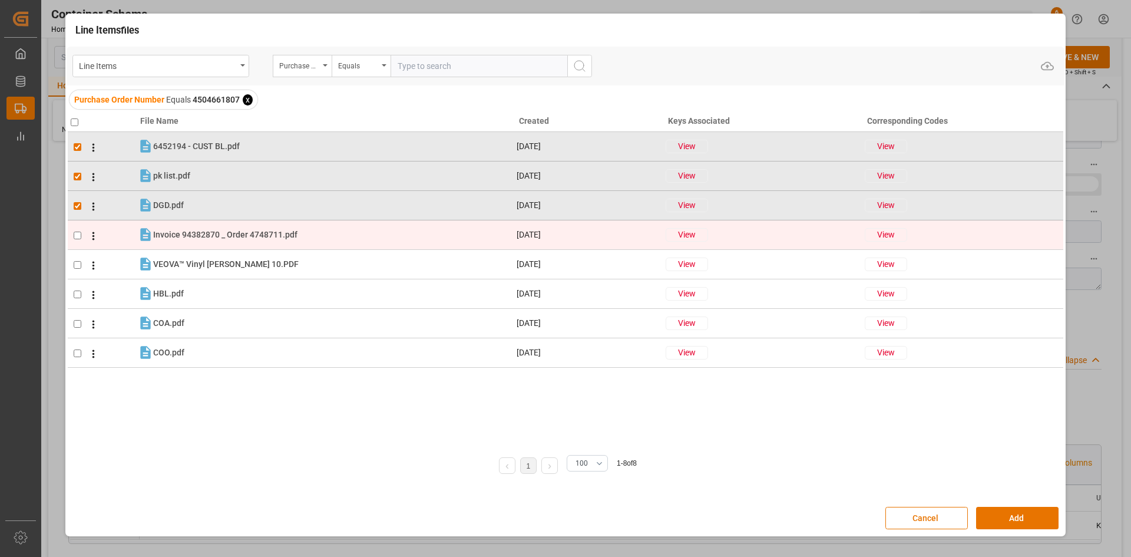
click at [72, 232] on td at bounding box center [103, 234] width 70 height 29
checkbox input "true"
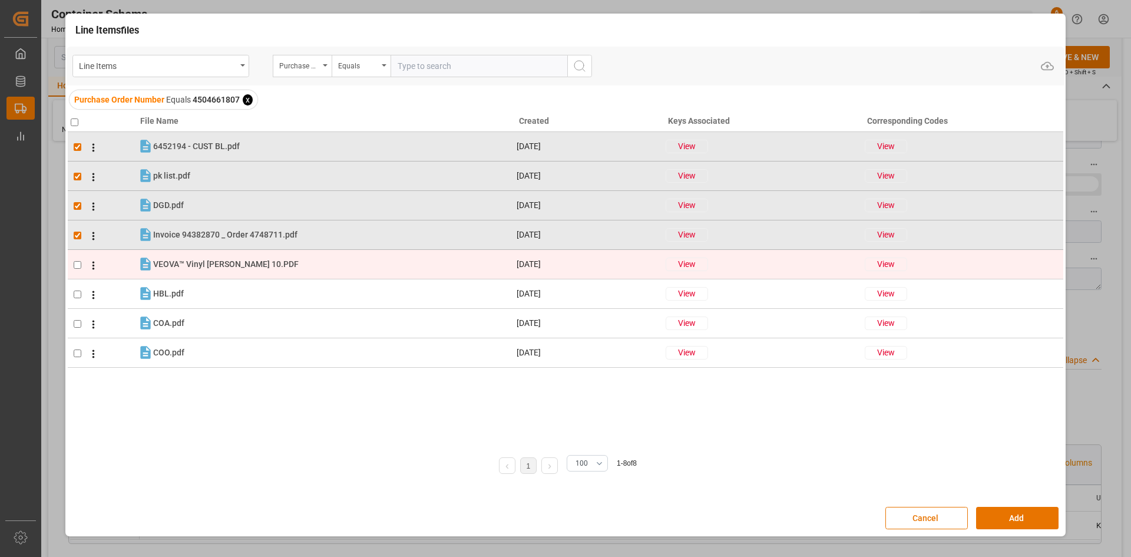
click at [78, 265] on input "checkbox" at bounding box center [78, 265] width 8 height 8
checkbox input "true"
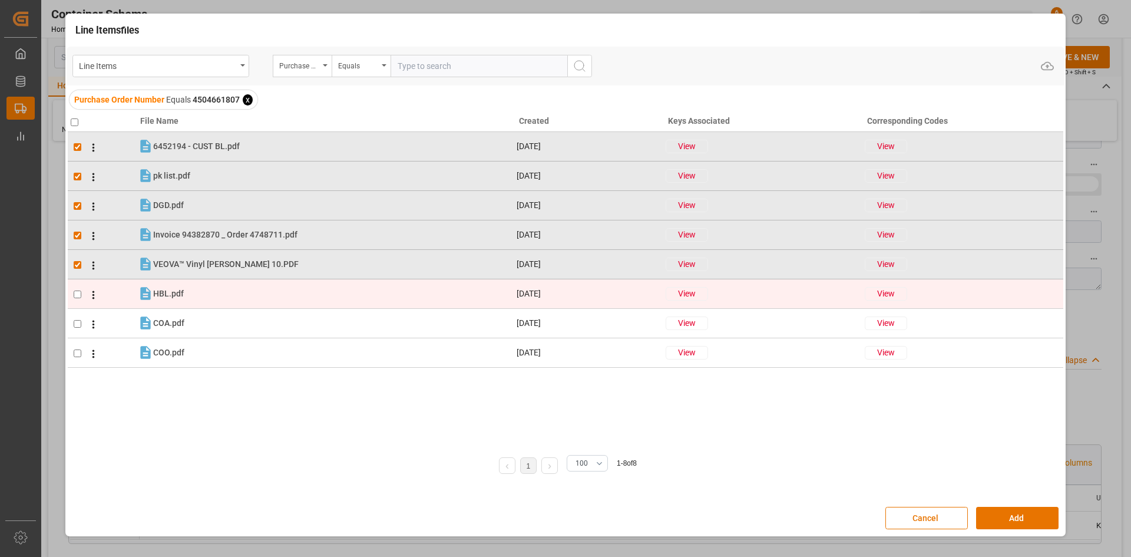
click at [79, 291] on input "checkbox" at bounding box center [78, 294] width 8 height 8
checkbox input "true"
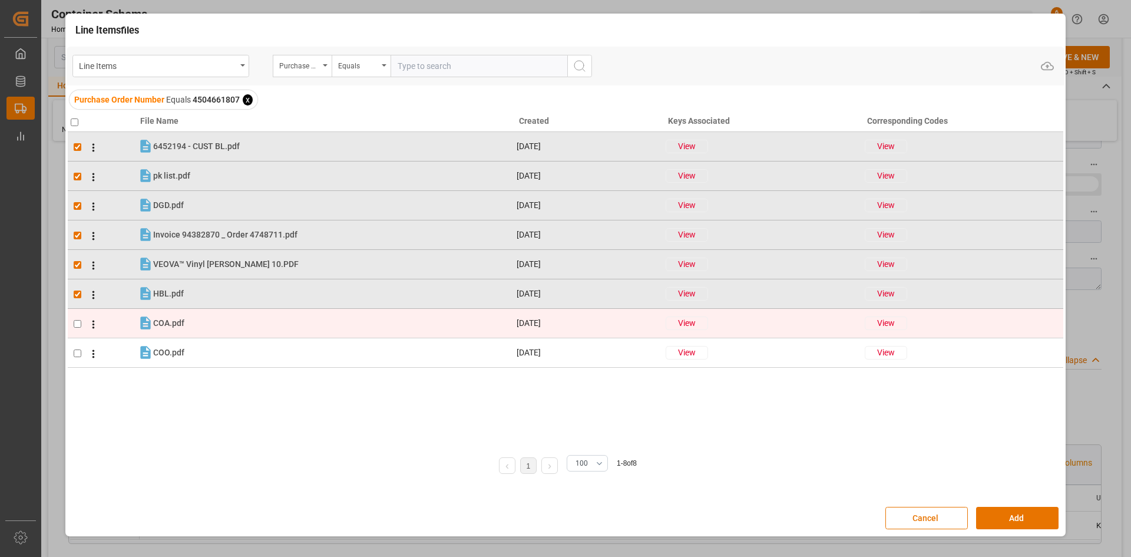
click at [78, 321] on input "checkbox" at bounding box center [78, 324] width 8 height 8
checkbox input "true"
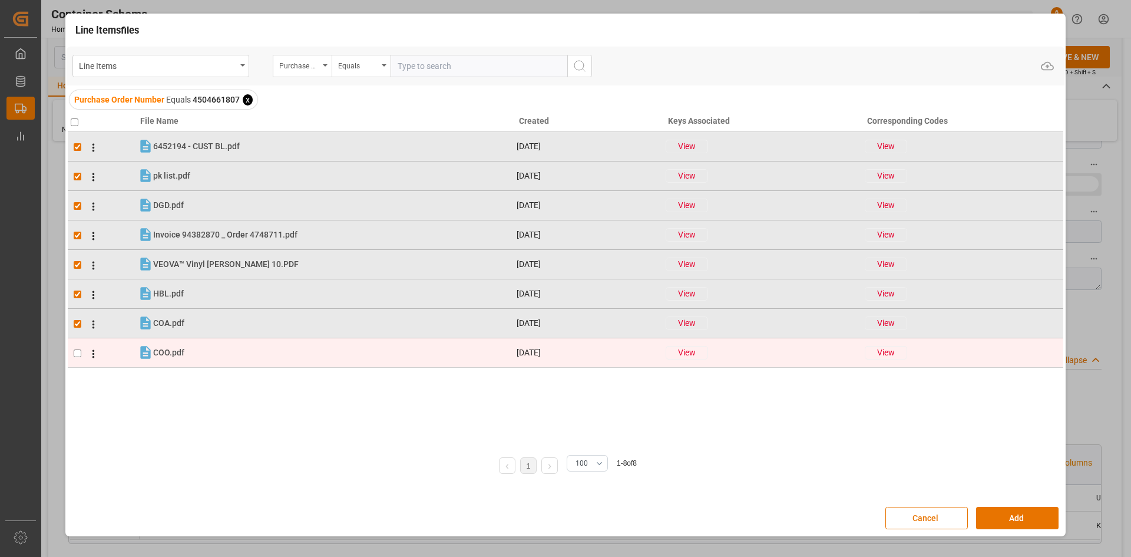
click at [81, 353] on input "checkbox" at bounding box center [78, 353] width 8 height 8
checkbox input "true"
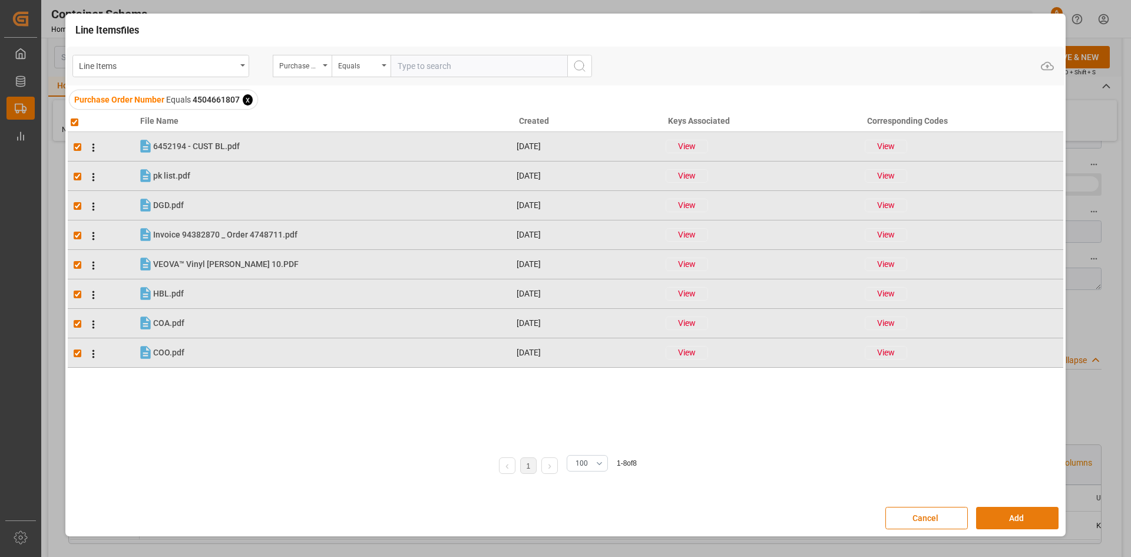
click at [1002, 514] on button "Add" at bounding box center [1017, 518] width 82 height 22
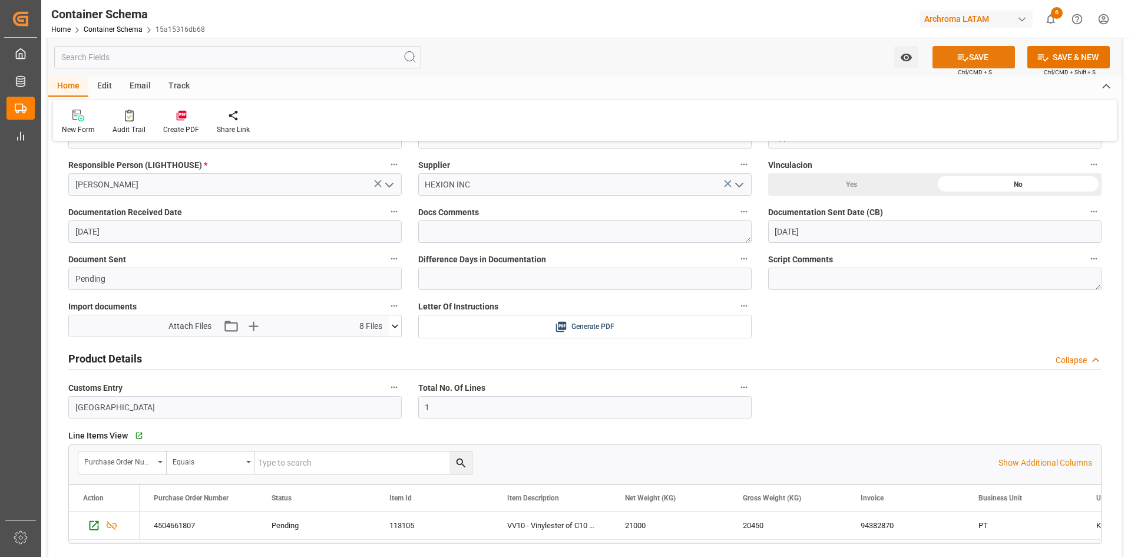
click at [959, 61] on icon at bounding box center [963, 57] width 12 height 12
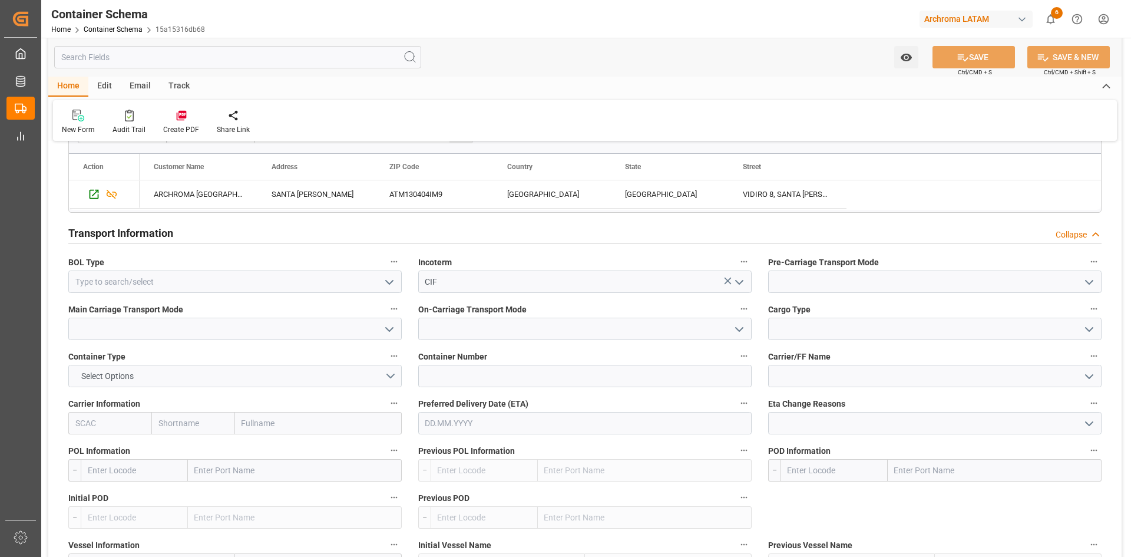
scroll to position [1002, 0]
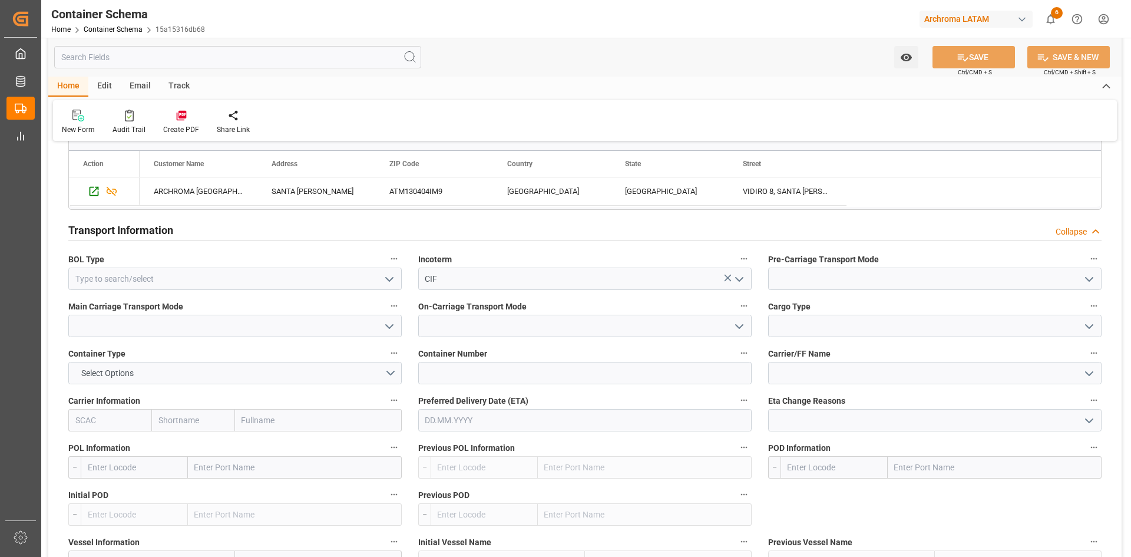
click at [388, 277] on icon "open menu" at bounding box center [389, 279] width 14 height 14
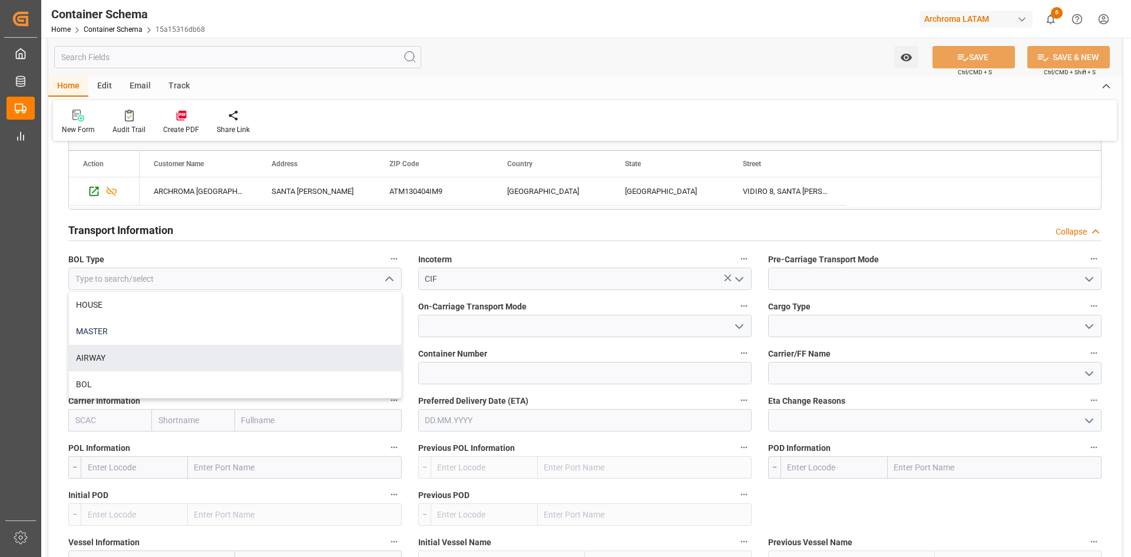
type input "Document Sent"
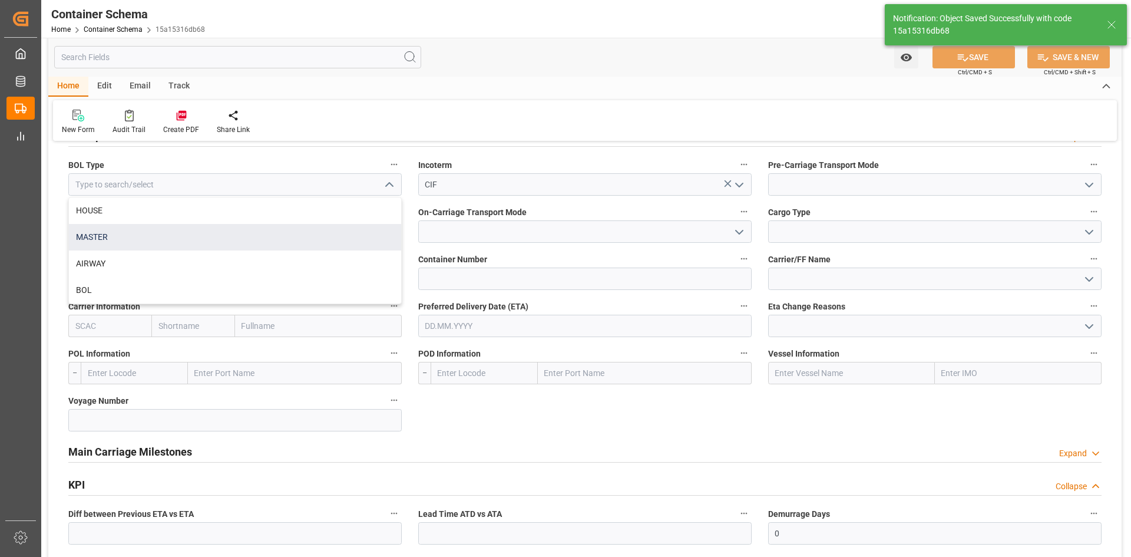
type input "07.10.2025 20:22"
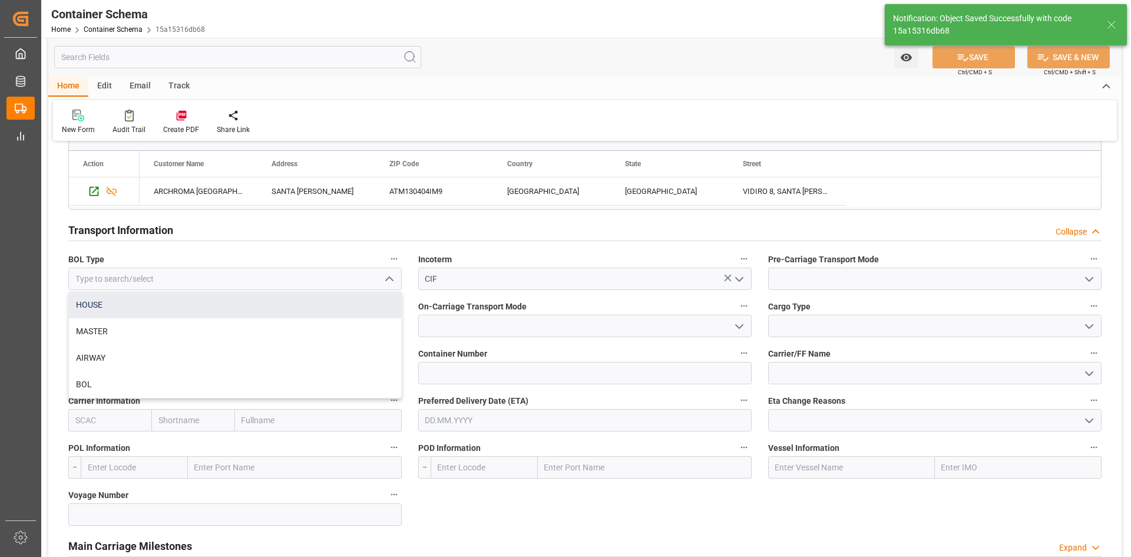
click at [205, 309] on div "HOUSE" at bounding box center [235, 305] width 332 height 27
type input "HOUSE"
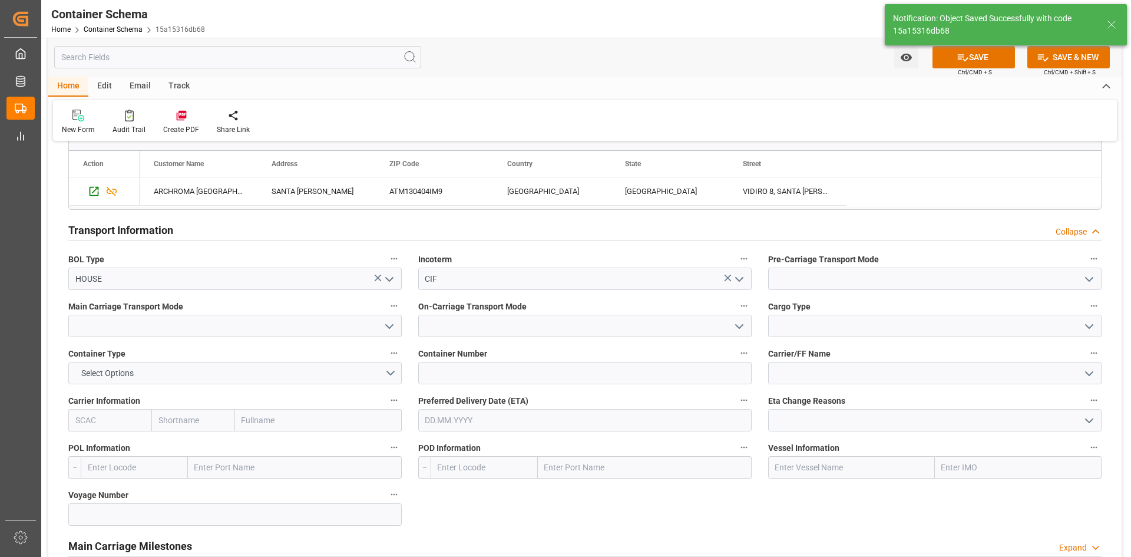
click at [1082, 279] on icon "open menu" at bounding box center [1089, 279] width 14 height 14
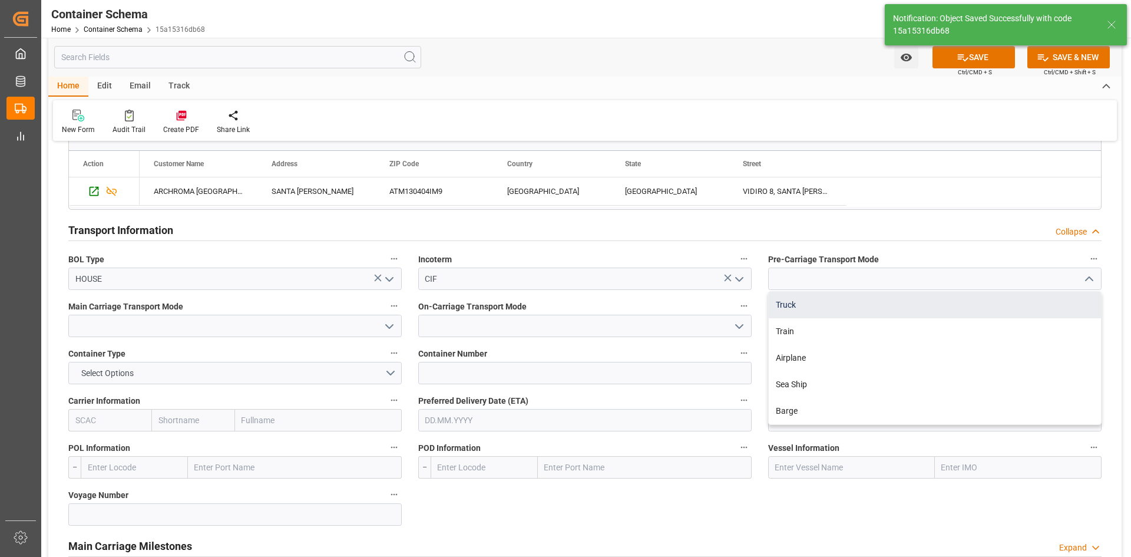
click at [900, 310] on div "Truck" at bounding box center [935, 305] width 332 height 27
type input "Truck"
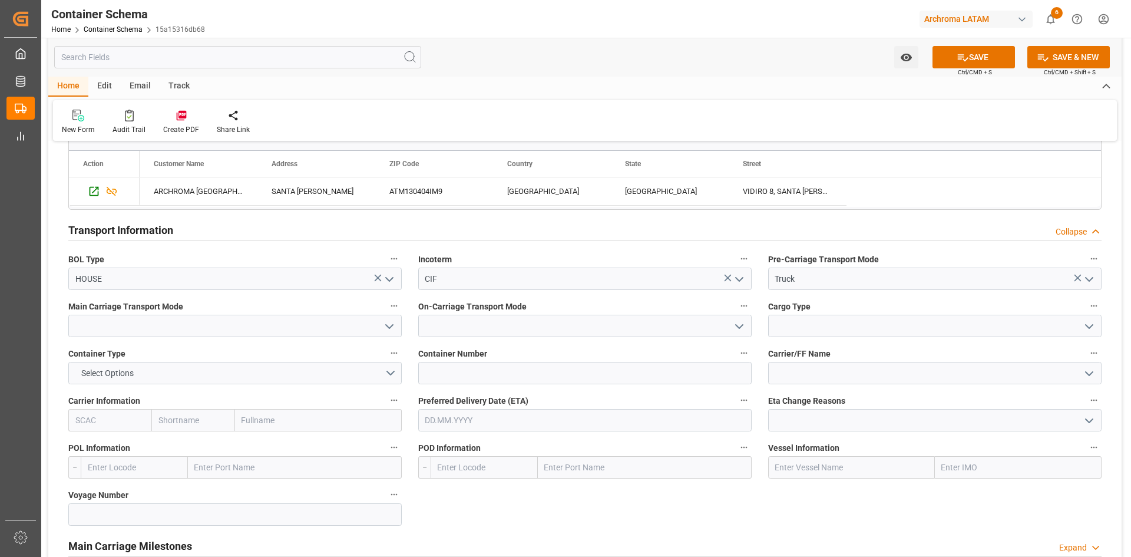
click at [387, 326] on polyline "open menu" at bounding box center [389, 327] width 7 height 4
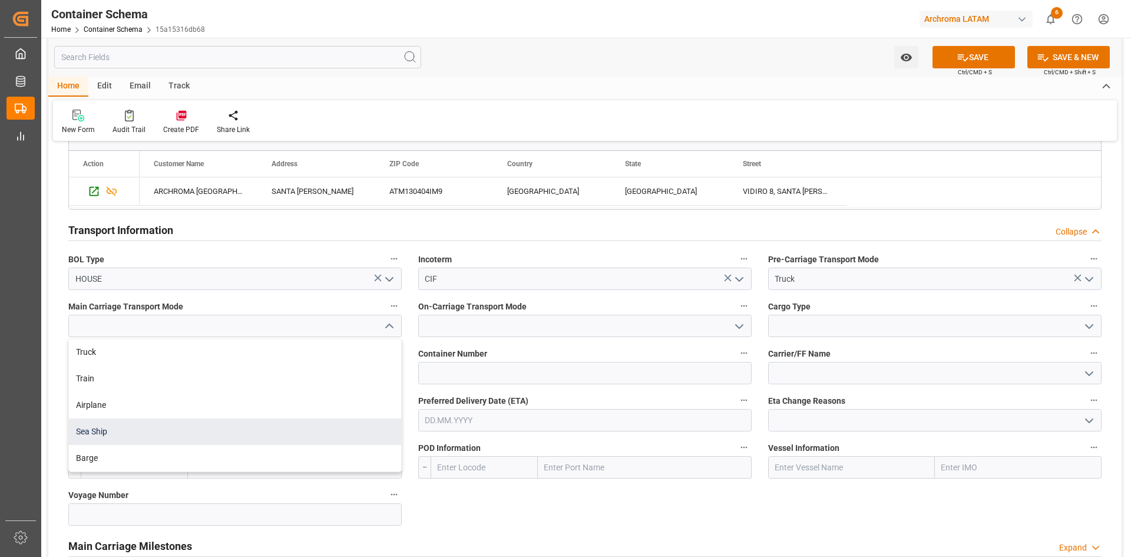
click at [103, 427] on div "Sea Ship" at bounding box center [235, 431] width 332 height 27
type input "Sea Ship"
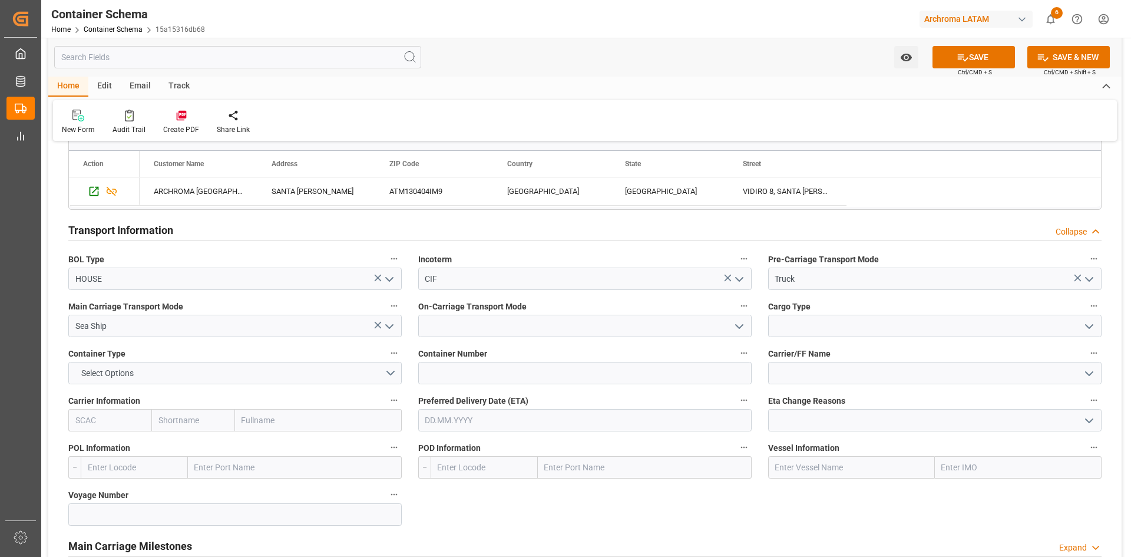
click at [734, 319] on icon "open menu" at bounding box center [739, 326] width 14 height 14
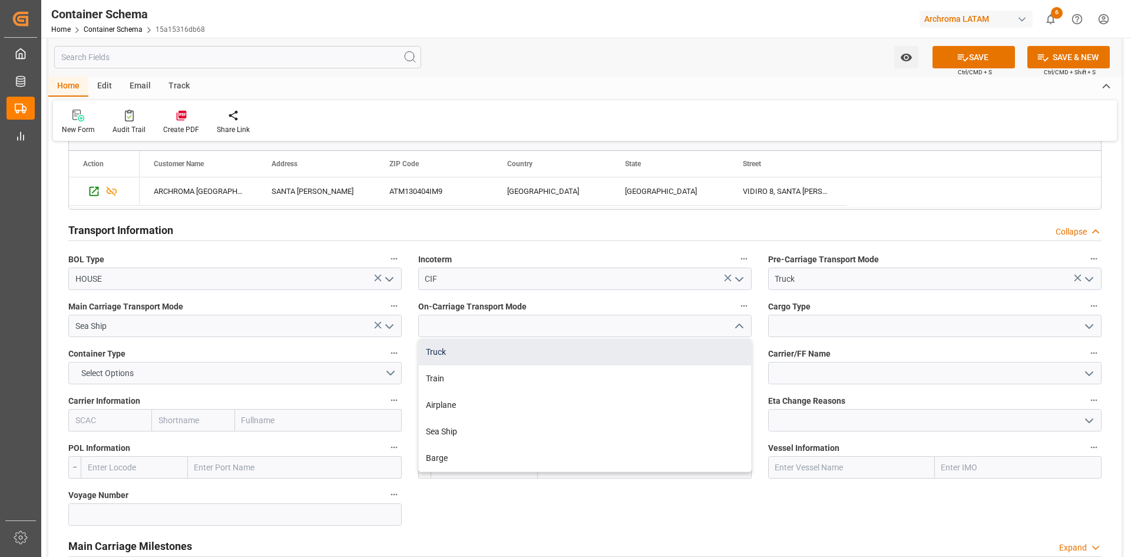
click at [496, 353] on div "Truck" at bounding box center [585, 352] width 332 height 27
type input "Truck"
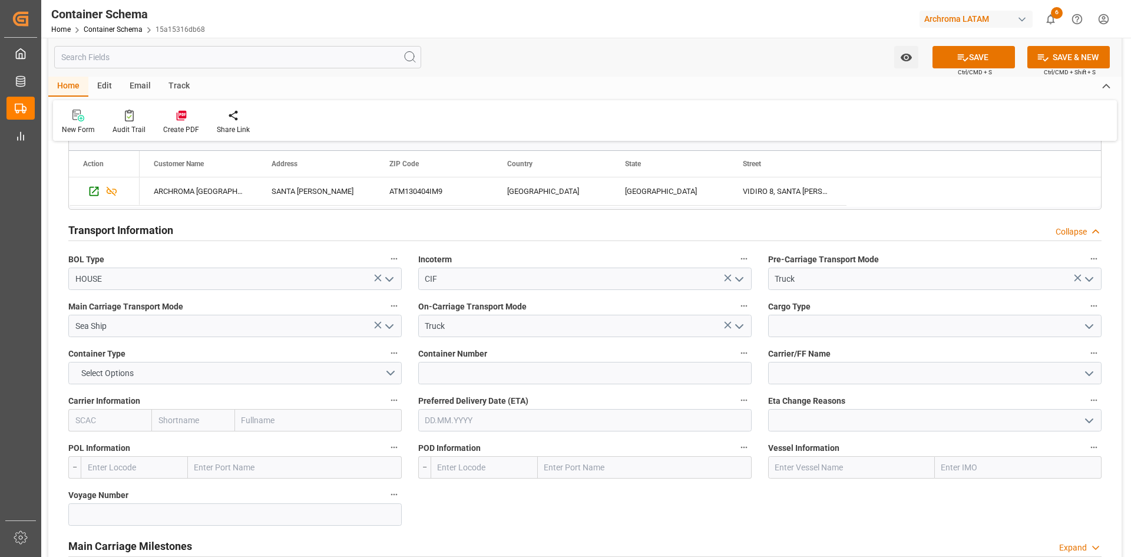
click at [1092, 325] on icon "open menu" at bounding box center [1089, 326] width 14 height 14
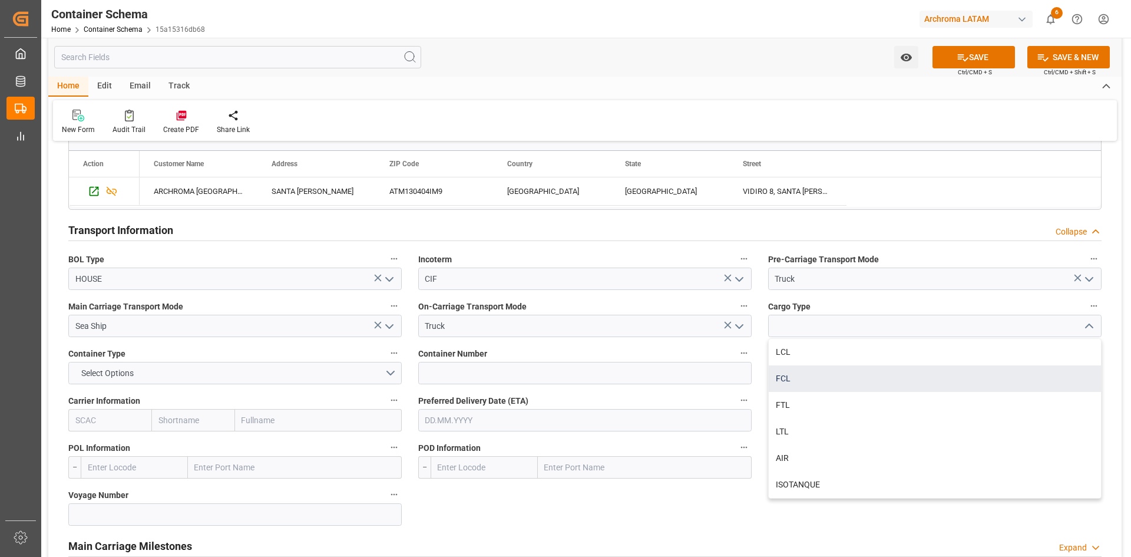
click at [802, 381] on div "FCL" at bounding box center [935, 378] width 332 height 27
type input "FCL"
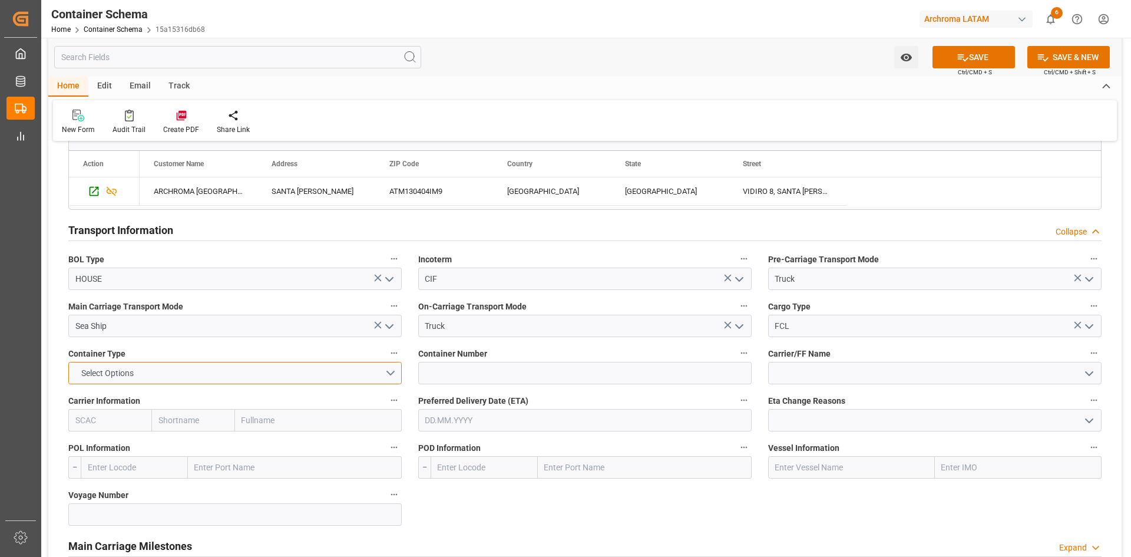
click at [394, 372] on button "Select Options" at bounding box center [234, 373] width 333 height 22
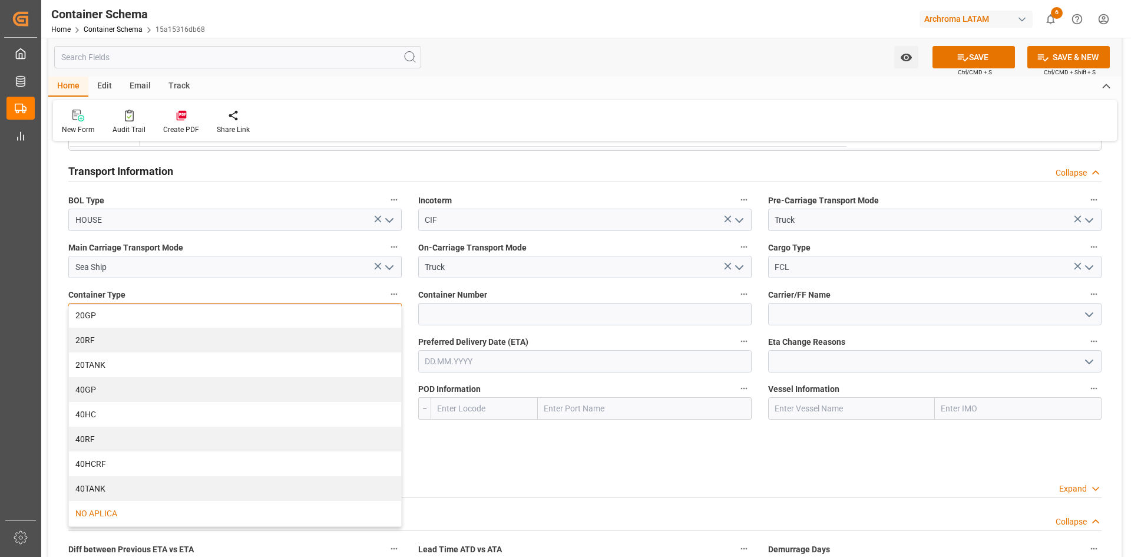
scroll to position [0, 0]
click at [133, 368] on div "20TANK" at bounding box center [235, 366] width 332 height 25
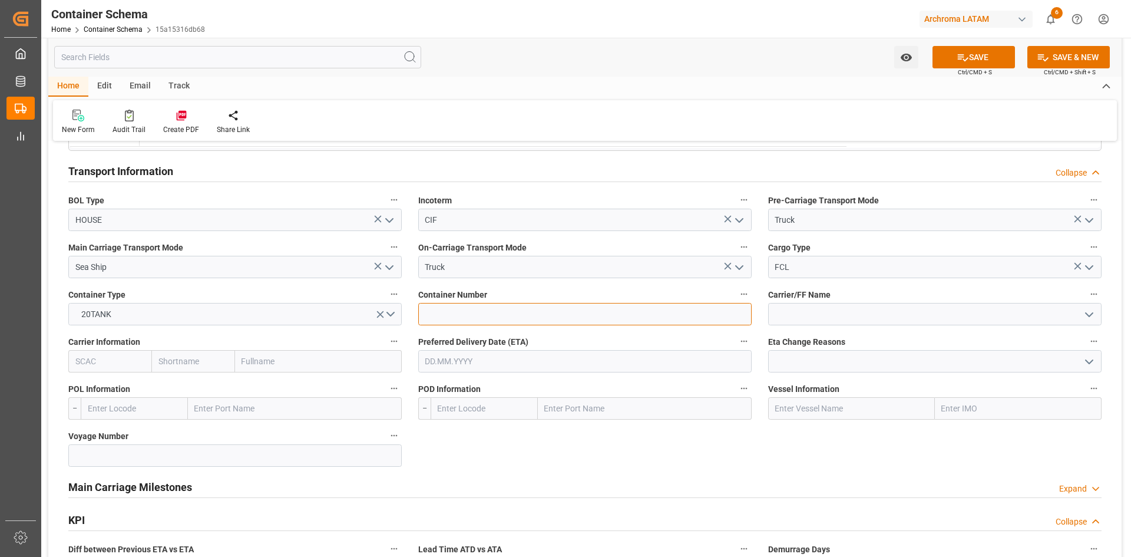
click at [521, 311] on input at bounding box center [584, 314] width 333 height 22
paste input "RMCU0104860"
type input "RMCU0104860"
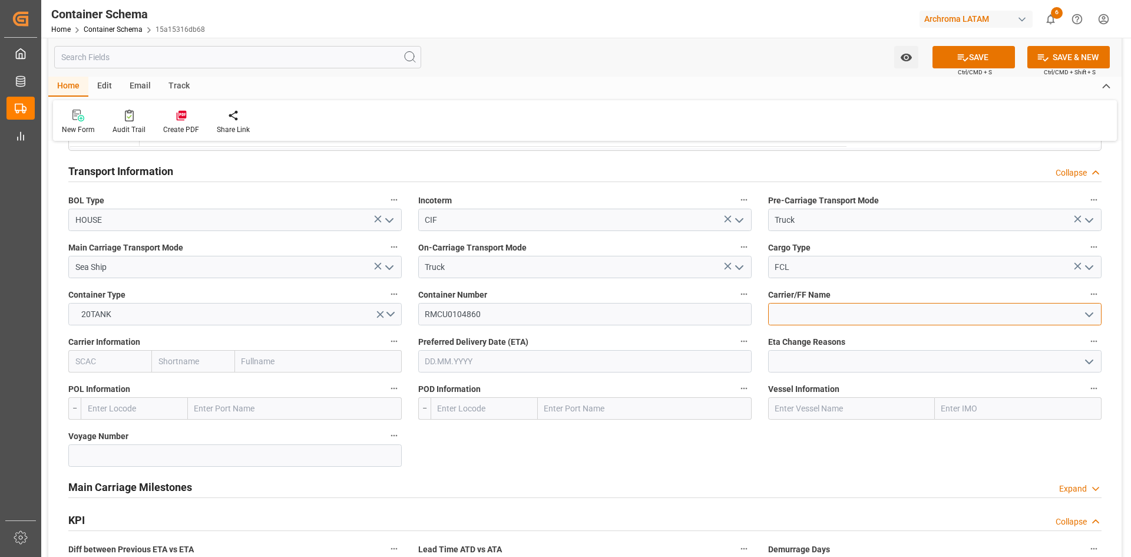
click at [834, 304] on input at bounding box center [934, 314] width 333 height 22
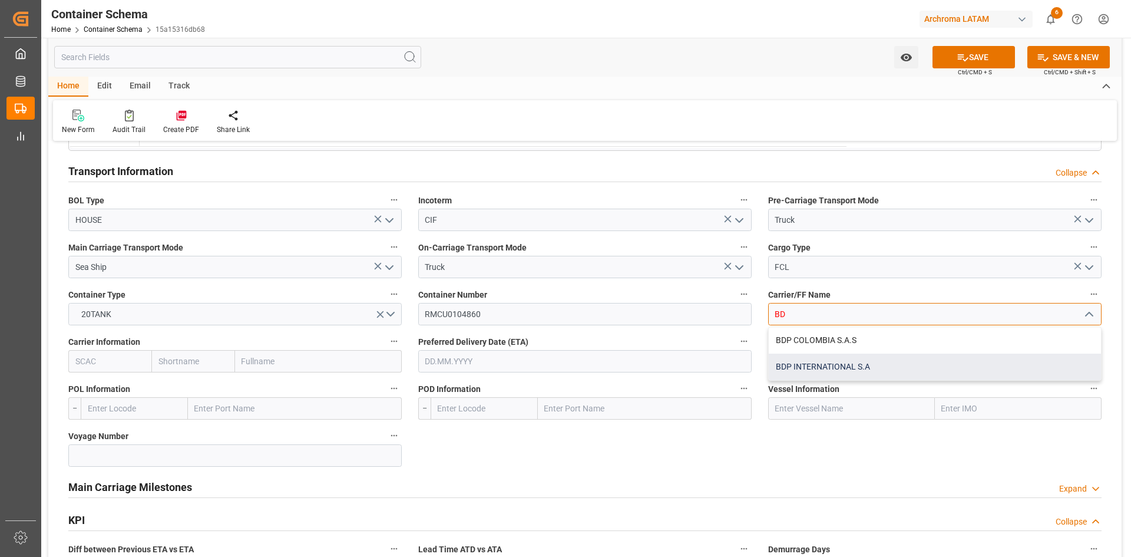
click at [825, 364] on div "BDP INTERNATIONAL S.A" at bounding box center [935, 366] width 332 height 27
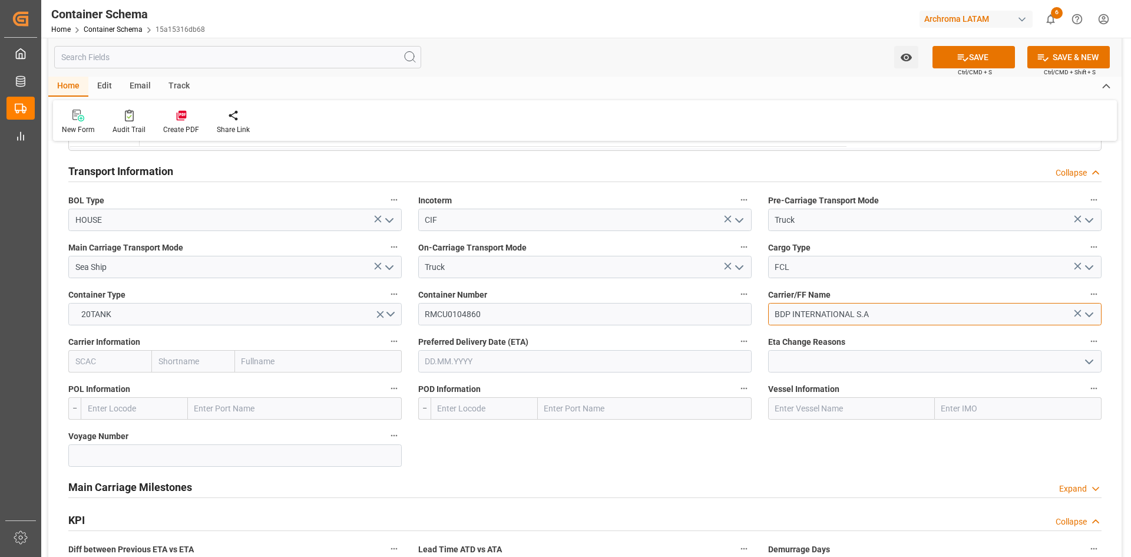
type input "BDP INTERNATIONAL S.A"
click at [147, 414] on input "text" at bounding box center [134, 408] width 107 height 22
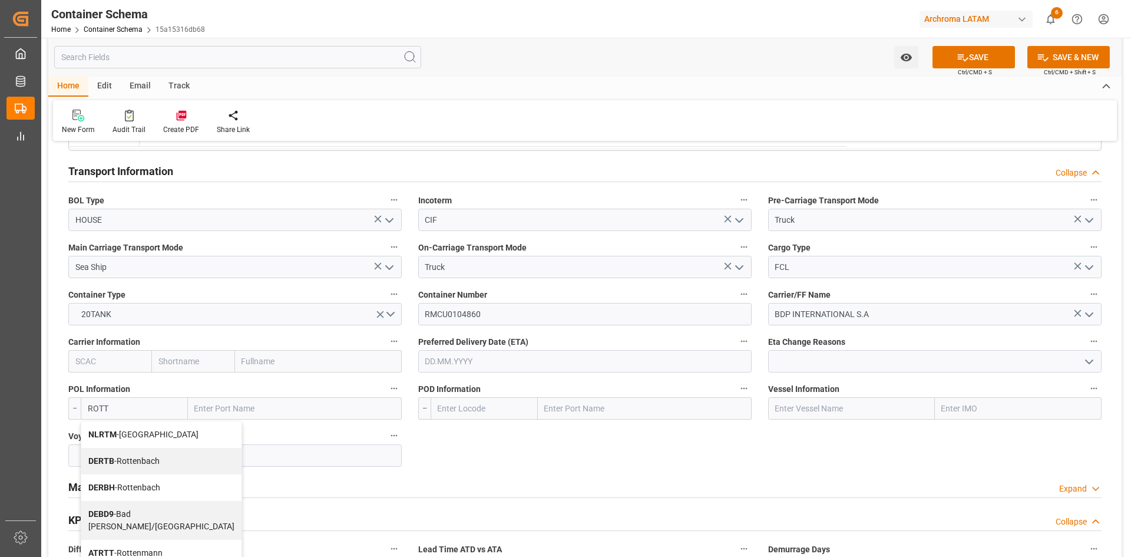
click at [158, 436] on span "NLRTM - Rotterdam" at bounding box center [143, 434] width 110 height 9
type input "NLRTM"
type input "[GEOGRAPHIC_DATA]"
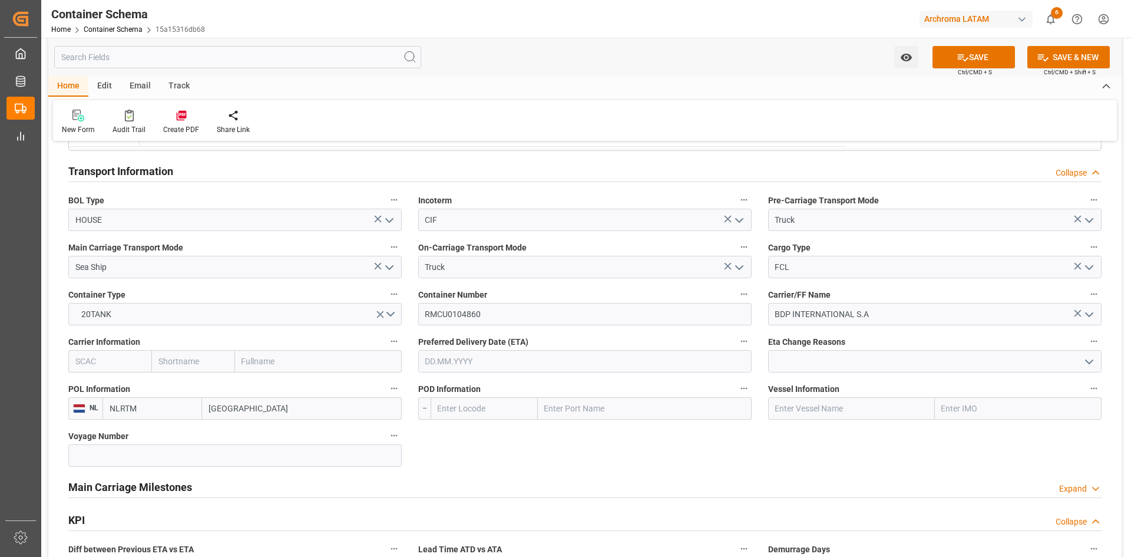
type input "NLRTM"
click at [834, 409] on input "text" at bounding box center [851, 408] width 167 height 22
click at [600, 409] on input "text" at bounding box center [645, 408] width 214 height 22
type input "[GEOGRAPHIC_DATA]"
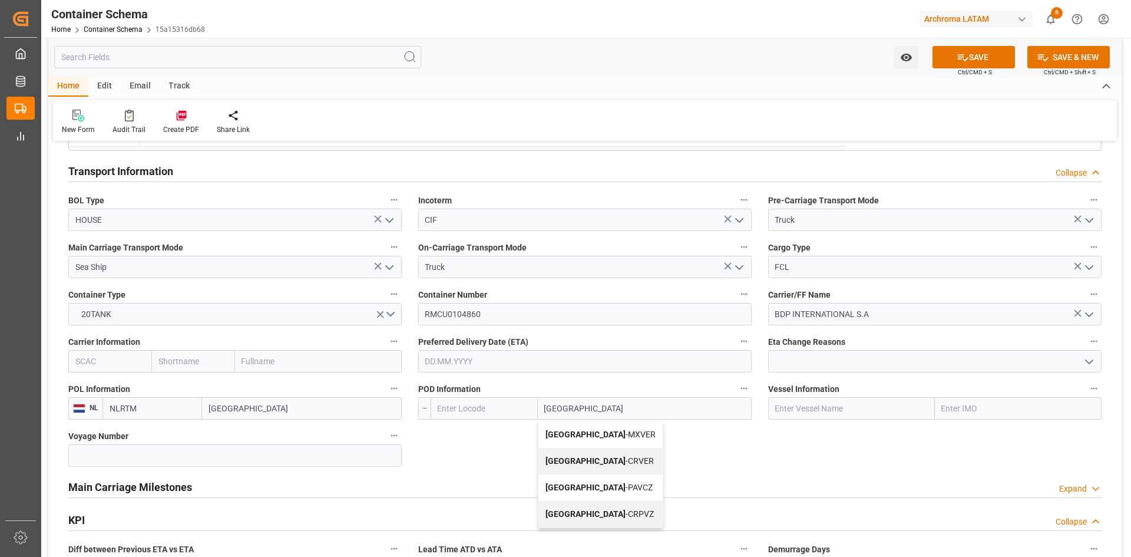
click at [583, 435] on span "Veracruz - MXVER" at bounding box center [601, 434] width 110 height 9
type input "MXVER"
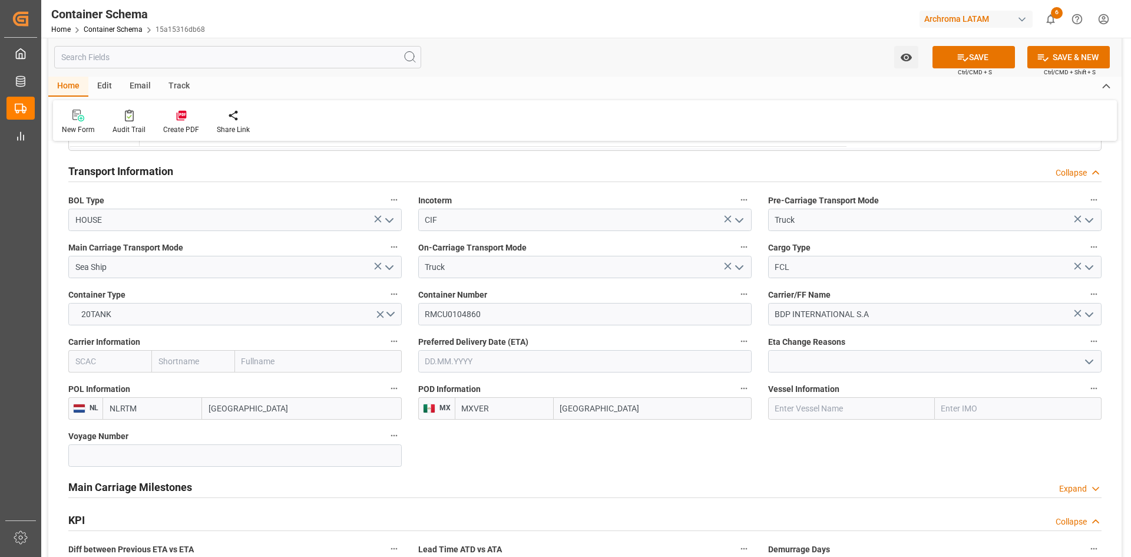
type input "[GEOGRAPHIC_DATA]"
click at [988, 410] on input "text" at bounding box center [1018, 408] width 167 height 22
click at [858, 416] on input "text" at bounding box center [851, 408] width 167 height 22
paste input "GSL MARIA 538W"
click at [828, 433] on span "GSL MARIA - 9231236" at bounding box center [815, 434] width 78 height 9
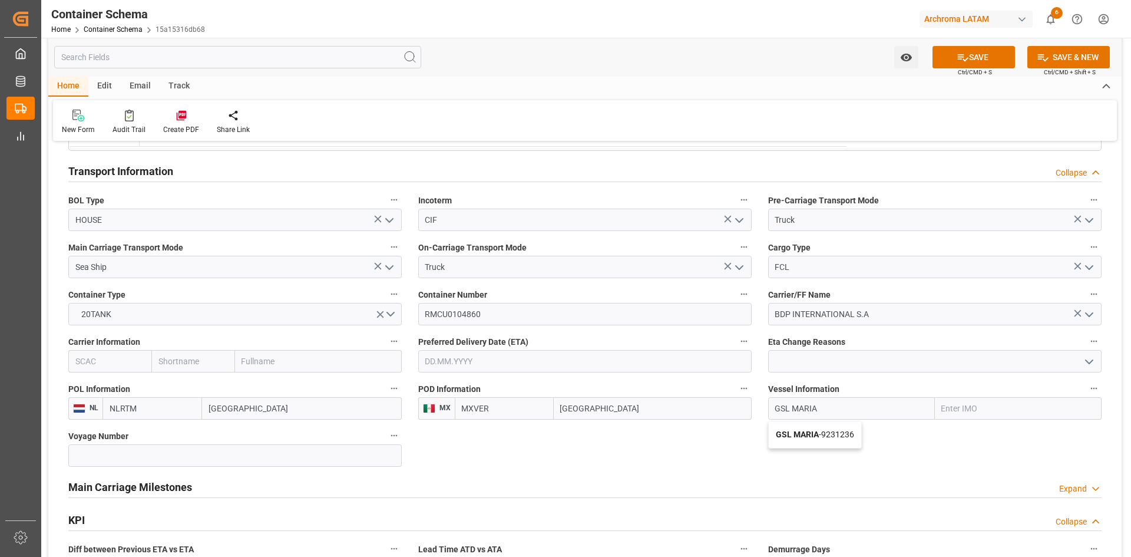
type input "GSL MARIA"
type input "9231236"
type input "GSL MARIA"
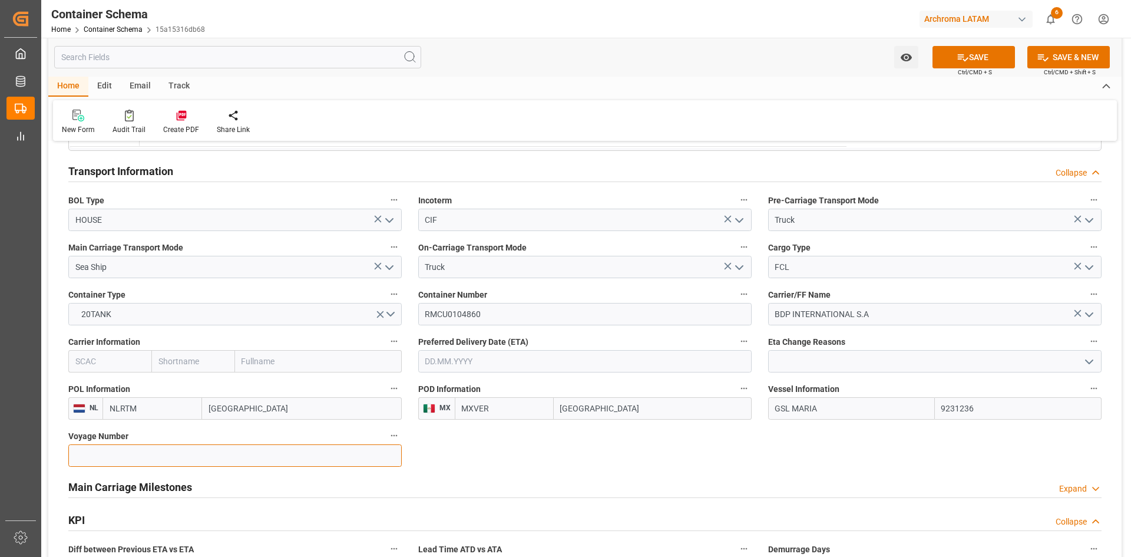
click at [158, 458] on input at bounding box center [234, 455] width 333 height 22
paste input "GSL MARIA 538W"
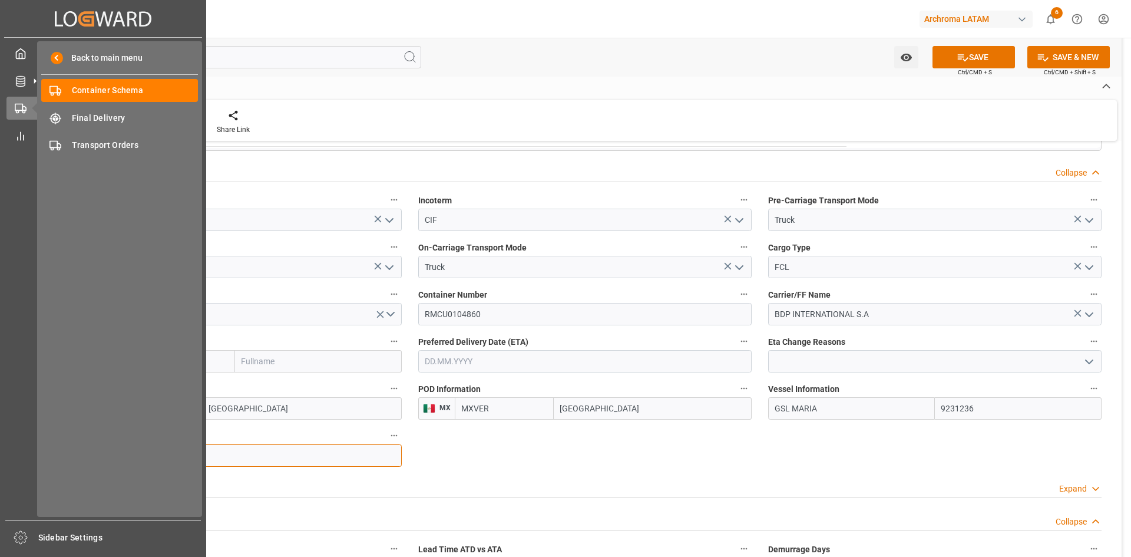
drag, startPoint x: 117, startPoint y: 451, endPoint x: 27, endPoint y: 456, distance: 90.9
click at [29, 454] on div "Created by potrace 1.15, written by Peter Selinger 2001-2017 Created by potrace…" at bounding box center [565, 278] width 1131 height 557
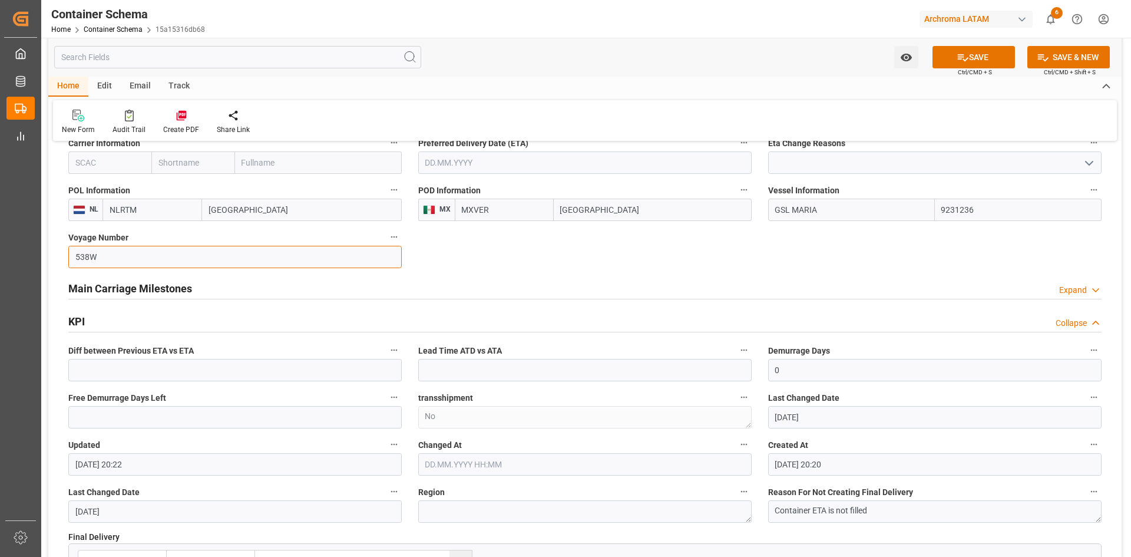
scroll to position [1202, 0]
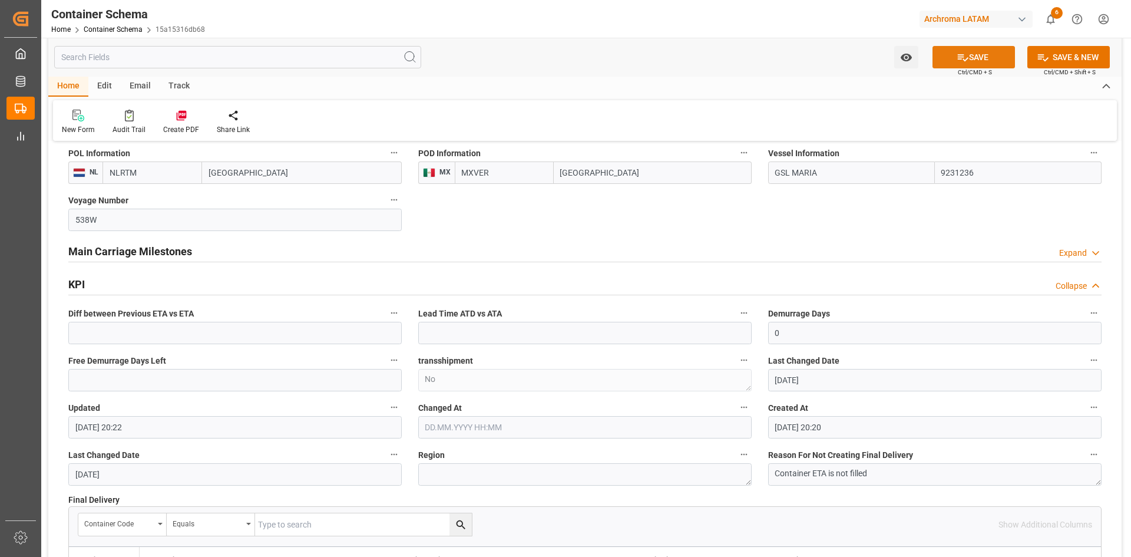
click at [973, 47] on button "SAVE" at bounding box center [974, 57] width 82 height 22
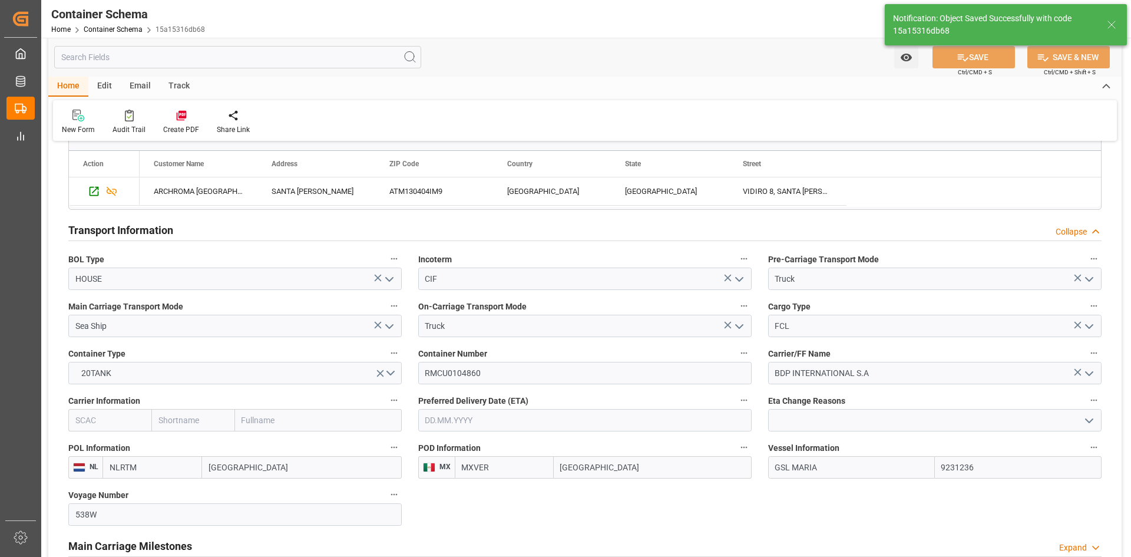
type input "538W"
type input "[DATE] 20:24"
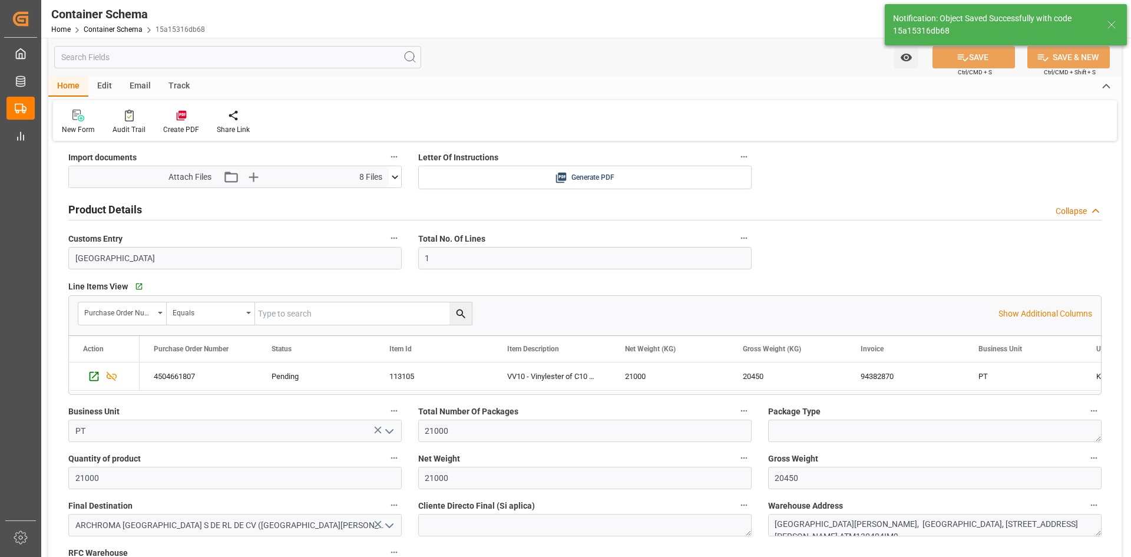
scroll to position [318, 0]
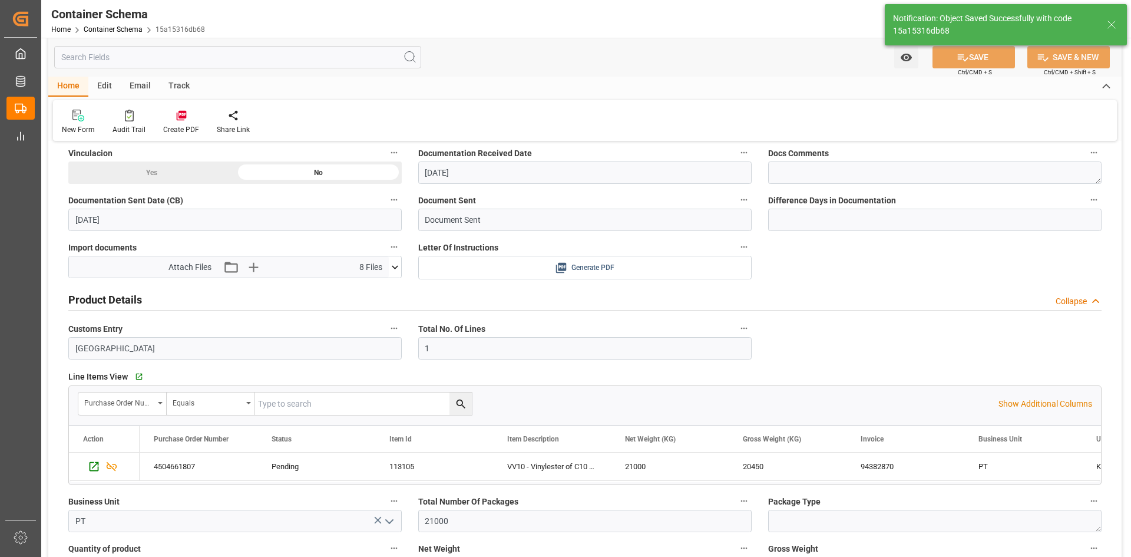
click at [581, 269] on span "Generate PDF" at bounding box center [592, 267] width 43 height 15
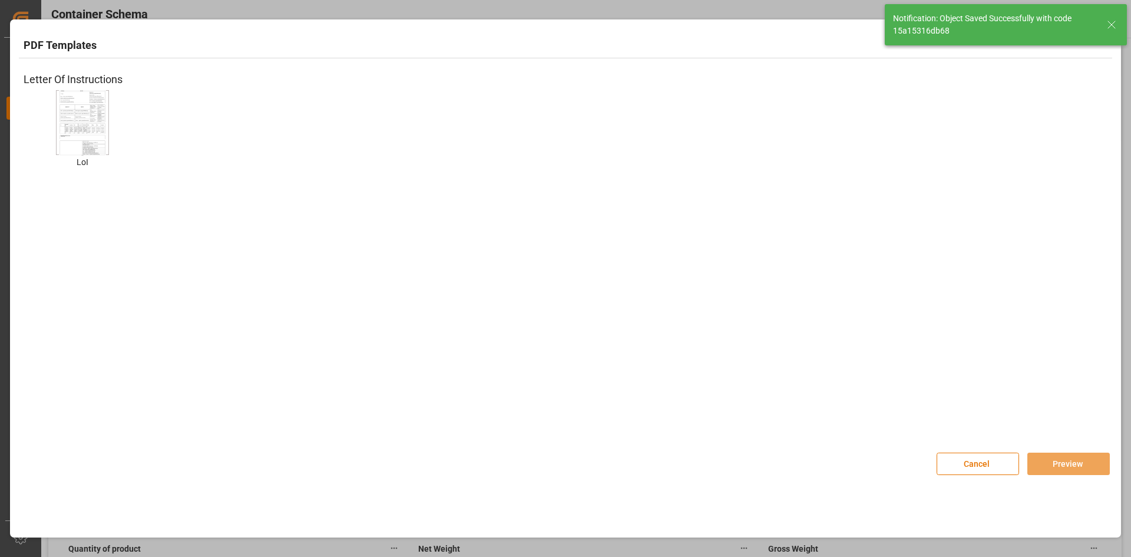
click at [89, 115] on img at bounding box center [82, 123] width 47 height 67
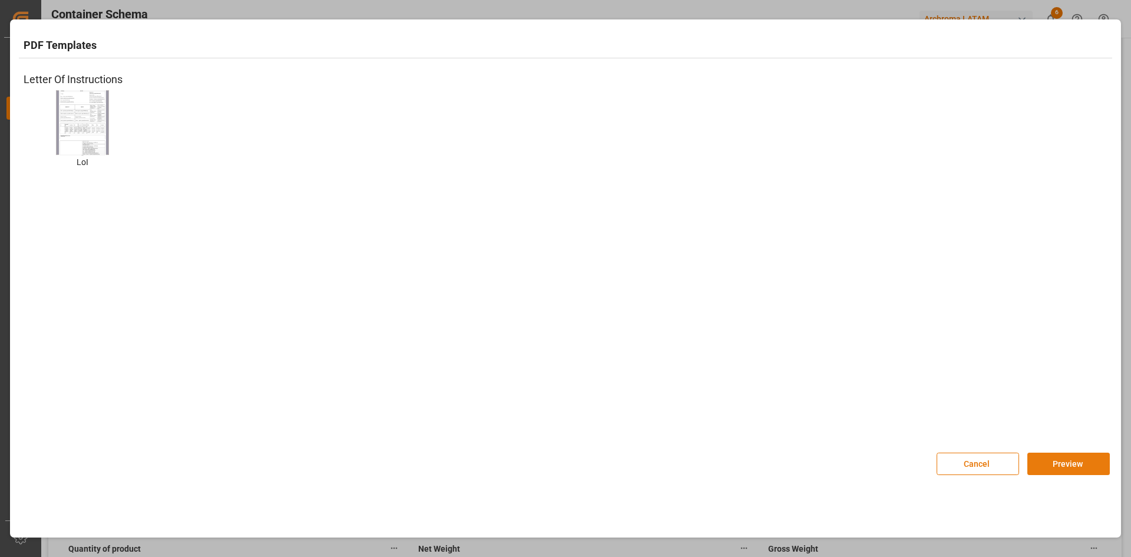
click at [1084, 462] on button "Preview" at bounding box center [1069, 463] width 82 height 22
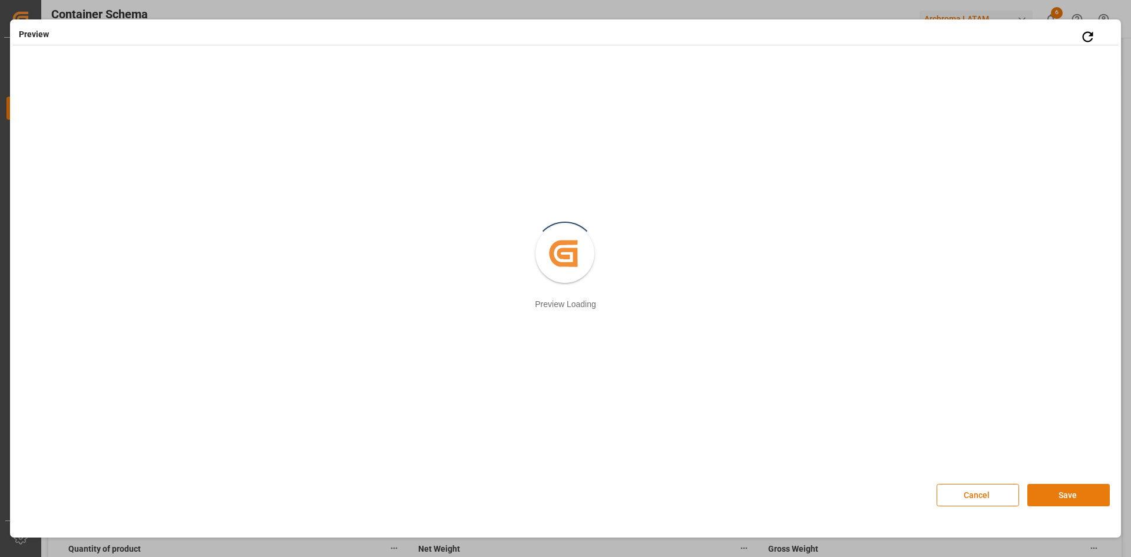
click at [1054, 487] on button "Save" at bounding box center [1069, 495] width 82 height 22
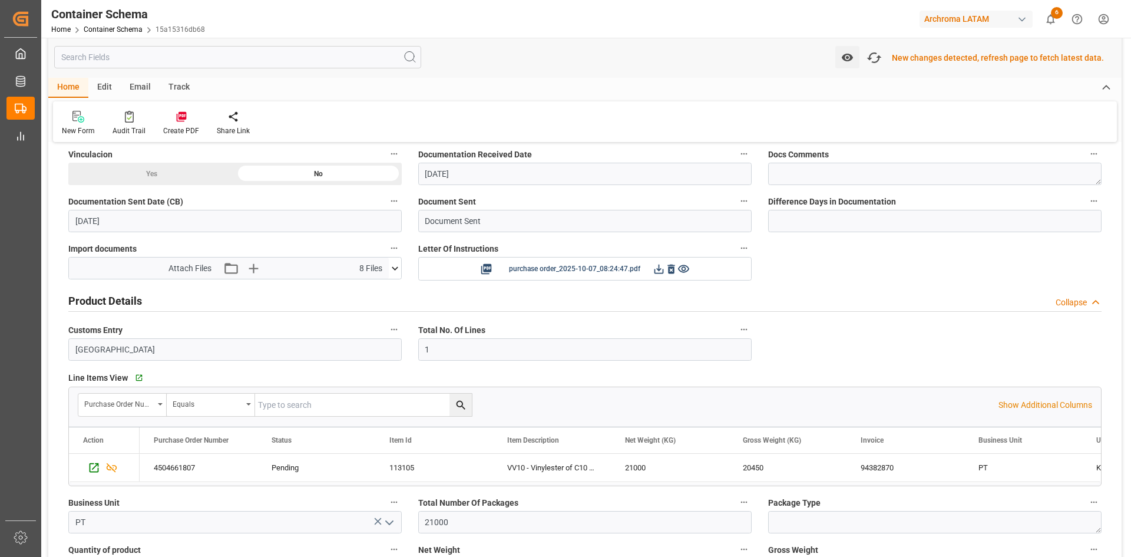
scroll to position [319, 0]
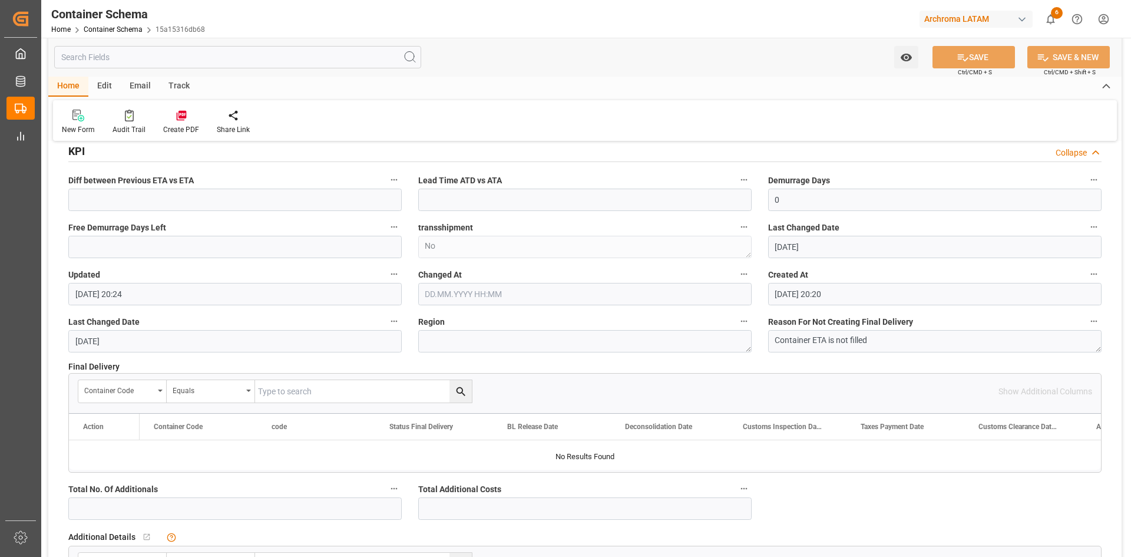
scroll to position [1237, 0]
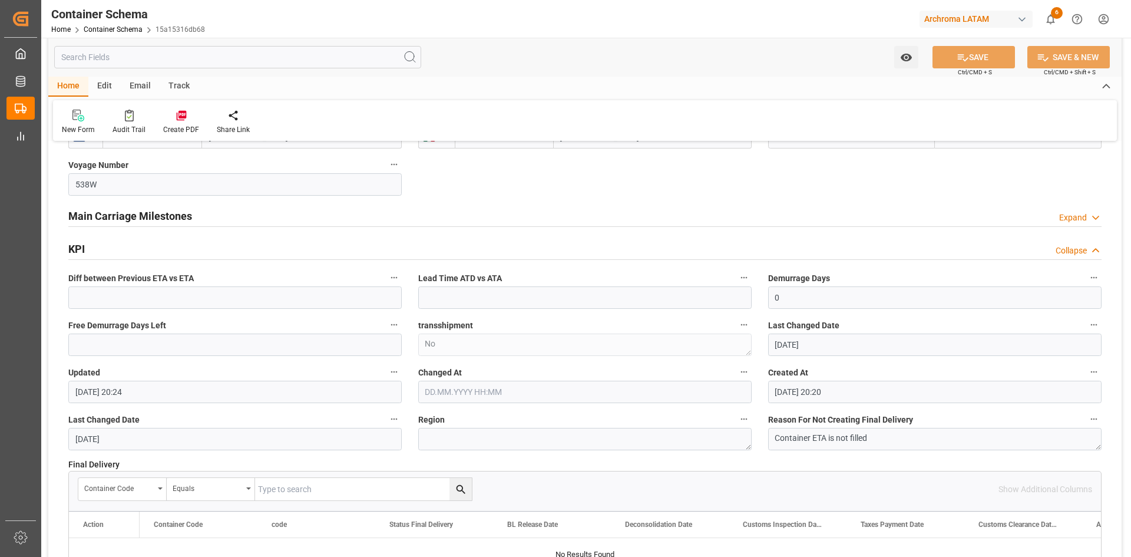
click at [169, 221] on h2 "Main Carriage Milestones" at bounding box center [130, 216] width 124 height 16
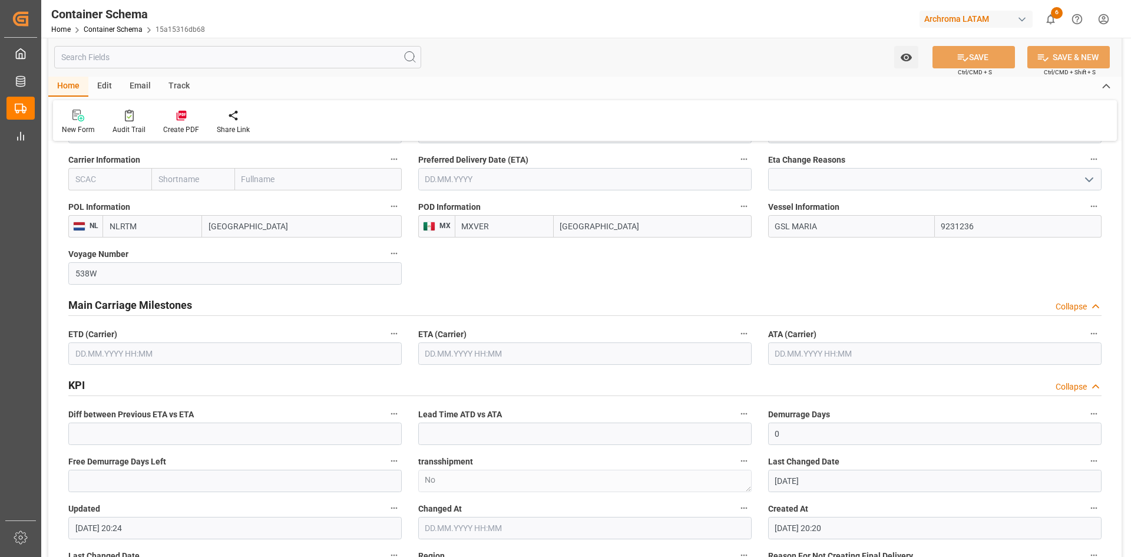
scroll to position [1119, 0]
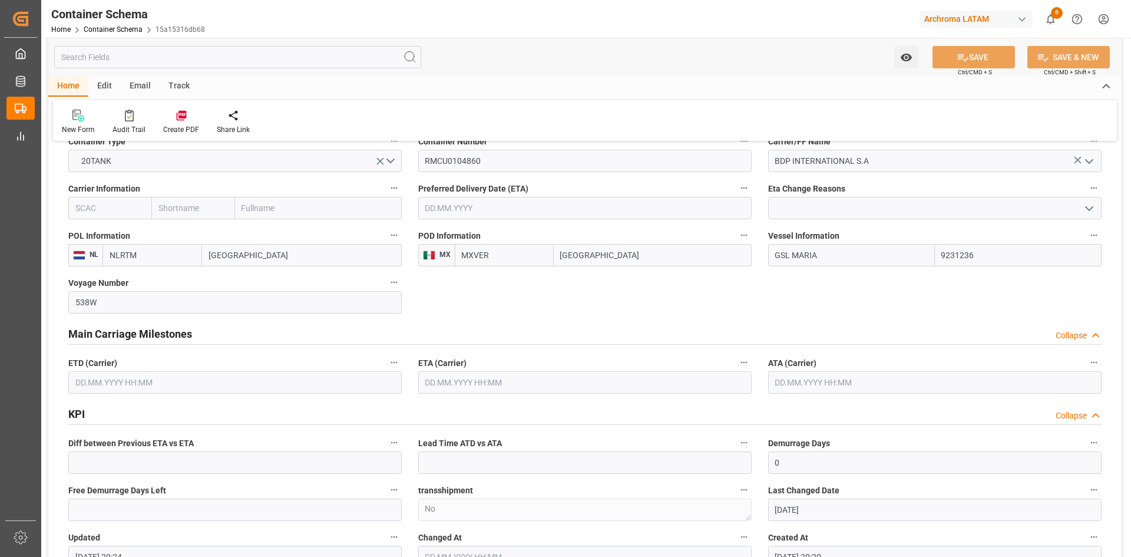
click at [298, 395] on div "ETD (Carrier)" at bounding box center [235, 374] width 350 height 47
click at [269, 388] on input "text" at bounding box center [234, 382] width 333 height 22
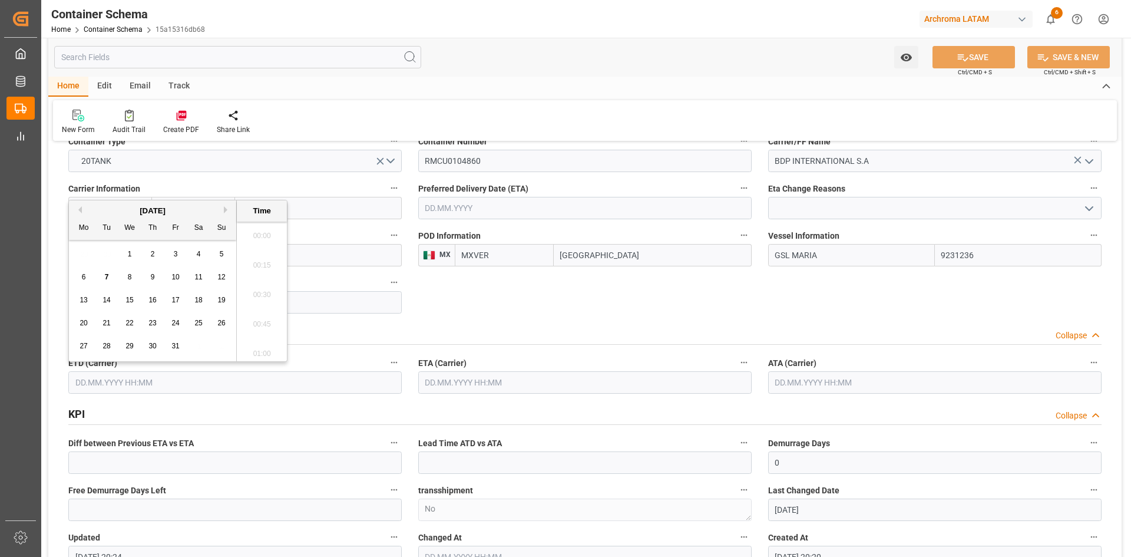
scroll to position [1624, 0]
click at [80, 207] on button "Previous Month" at bounding box center [78, 209] width 7 height 7
click at [126, 324] on span "24" at bounding box center [129, 323] width 8 height 8
type input "[DATE] 00:00"
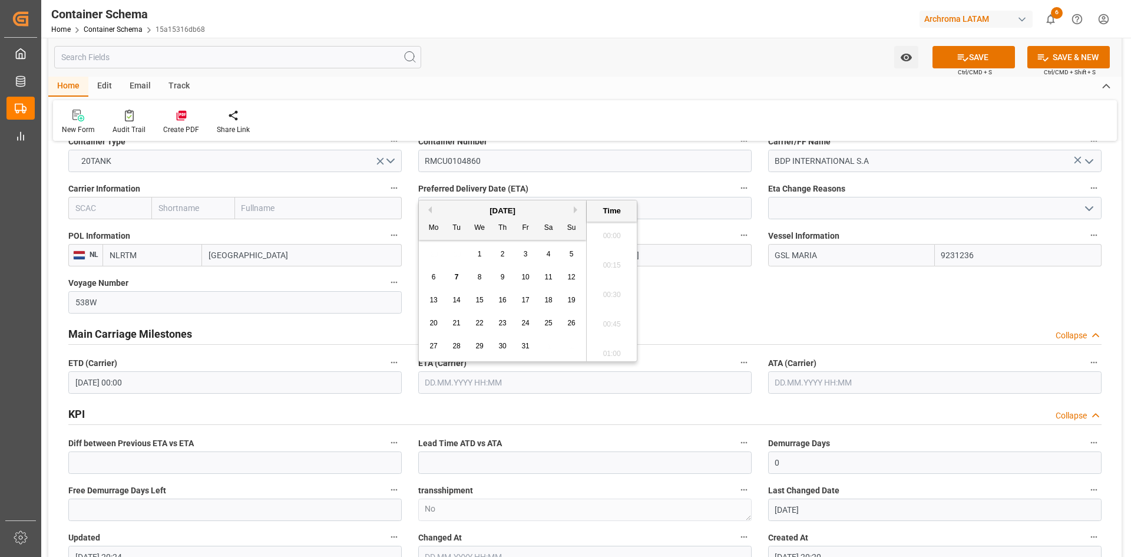
click at [448, 378] on input "text" at bounding box center [584, 382] width 333 height 22
click at [455, 302] on span "14" at bounding box center [456, 300] width 8 height 8
type input "[DATE] 00:00"
click at [961, 54] on icon at bounding box center [963, 57] width 12 height 12
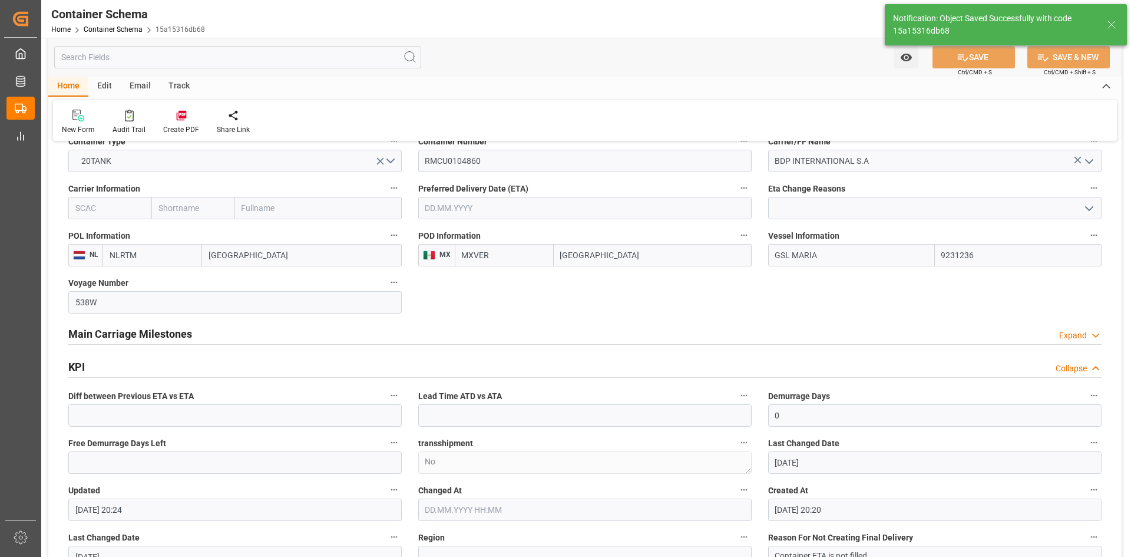
type input "[DATE] 20:25"
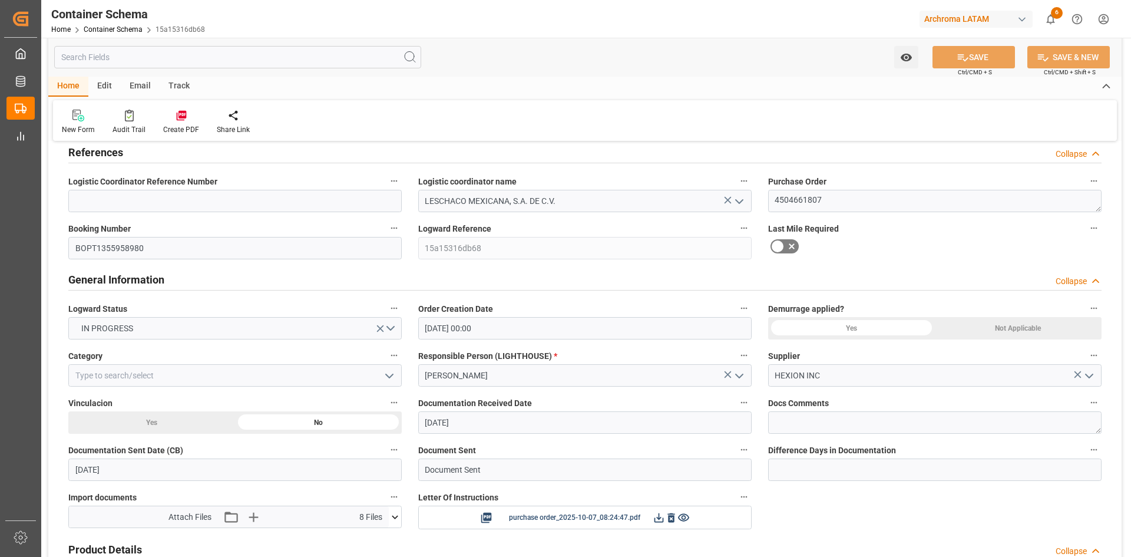
scroll to position [0, 0]
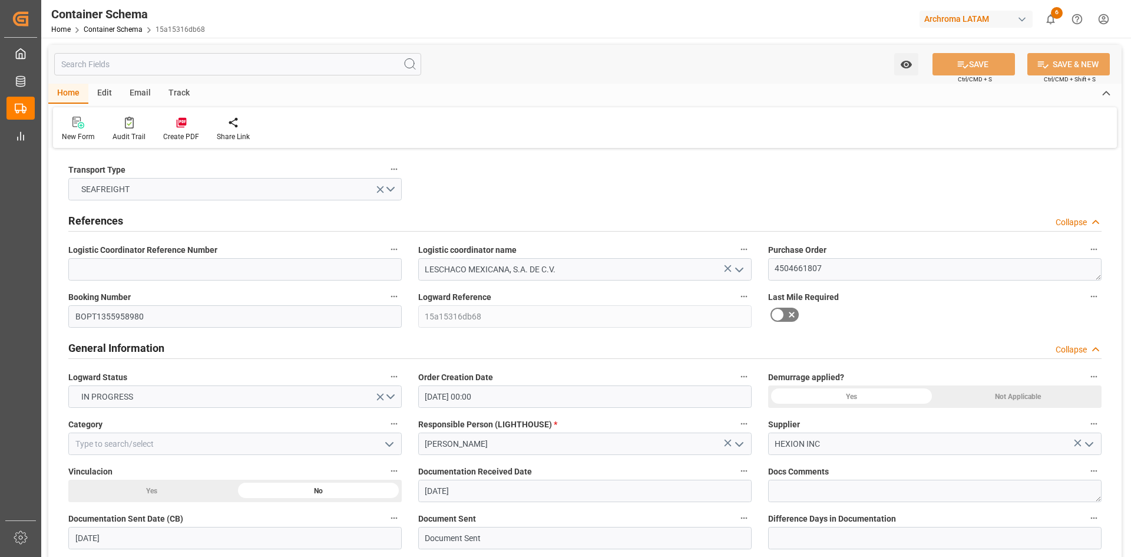
click at [146, 91] on div "Email" at bounding box center [140, 94] width 39 height 20
click at [111, 88] on div "Edit" at bounding box center [104, 94] width 32 height 20
click at [176, 130] on div "Configuration" at bounding box center [169, 129] width 62 height 26
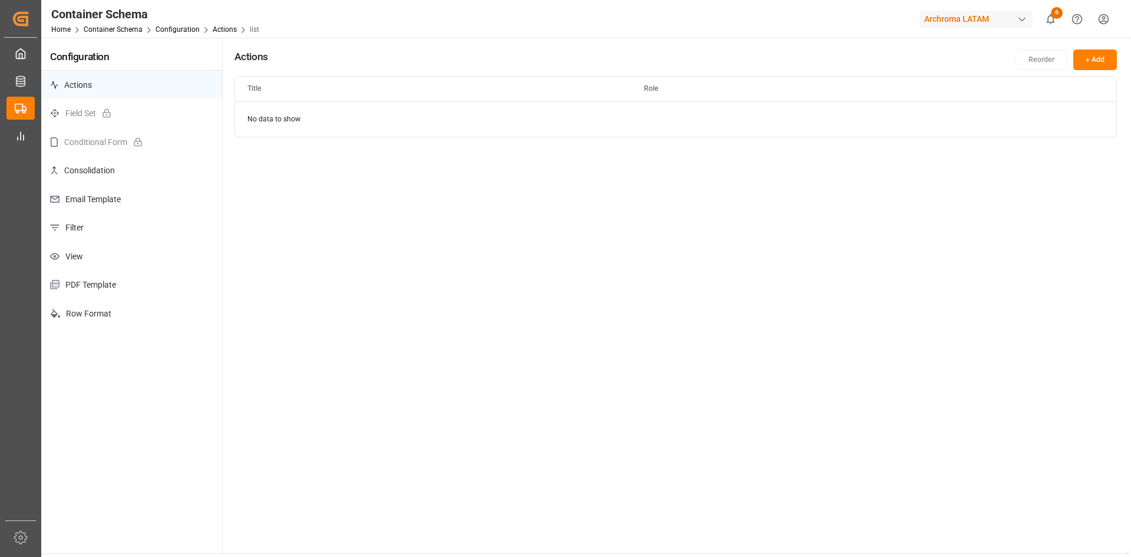
click at [110, 203] on p "Email Template" at bounding box center [131, 199] width 181 height 29
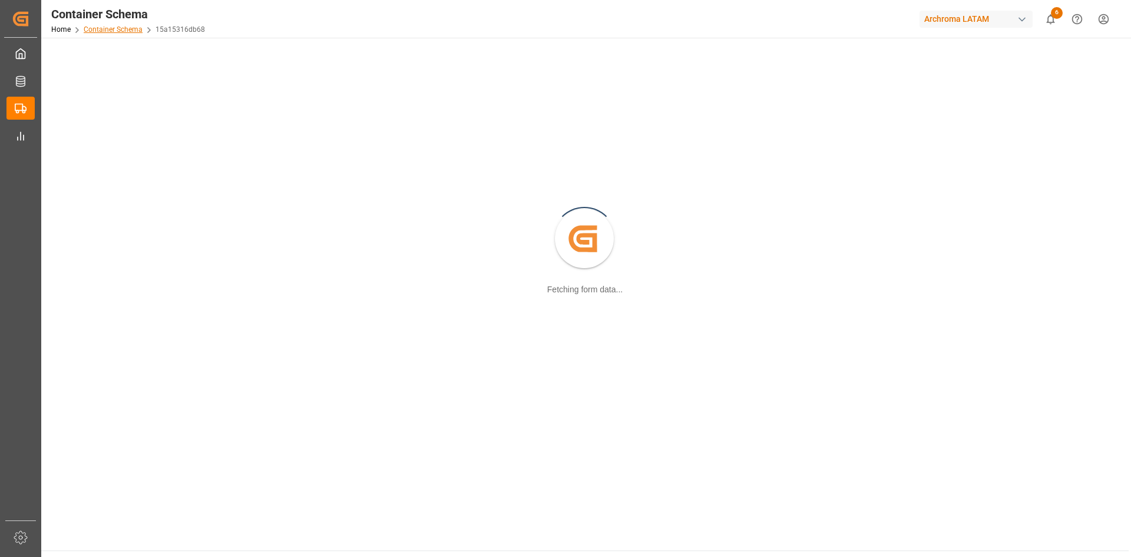
click at [133, 30] on link "Container Schema" at bounding box center [113, 29] width 59 height 8
